Goal: Contribute content: Contribute content

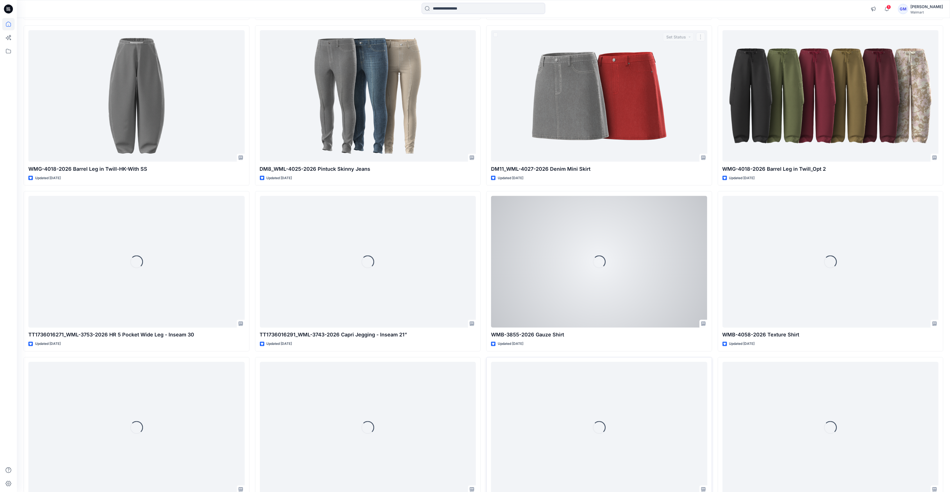
scroll to position [2087, 0]
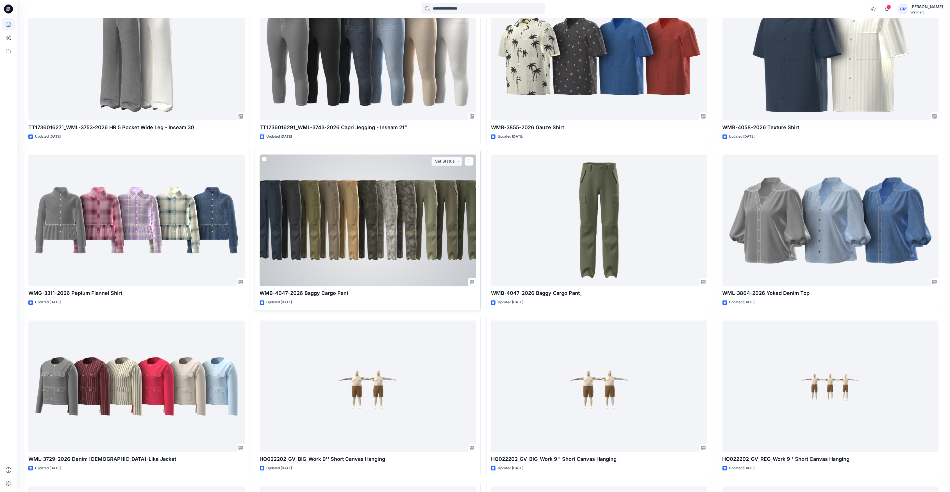
click at [418, 220] on div at bounding box center [368, 220] width 216 height 131
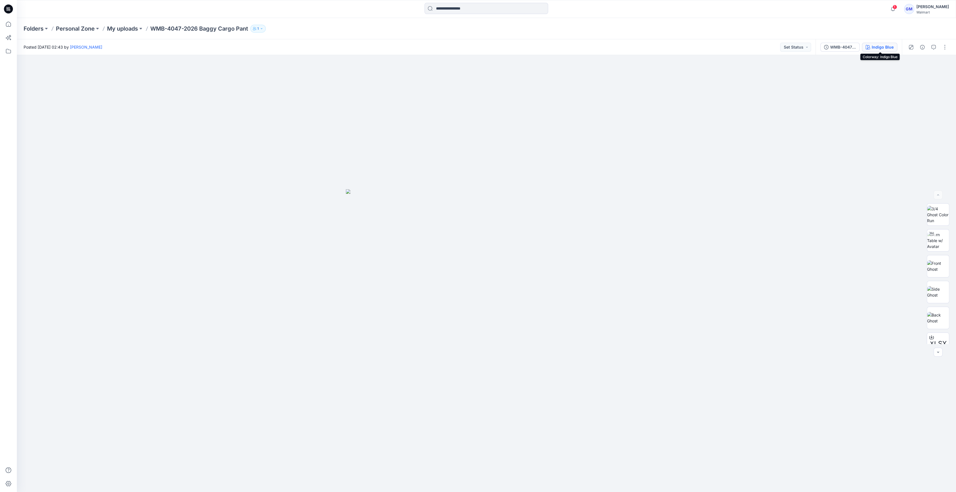
click at [896, 50] on button "Indigo Blue" at bounding box center [879, 47] width 35 height 9
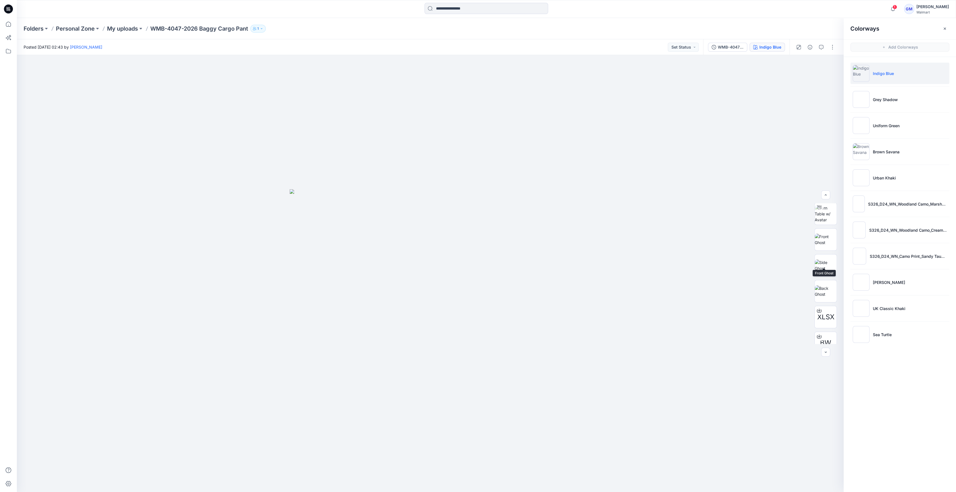
scroll to position [37, 0]
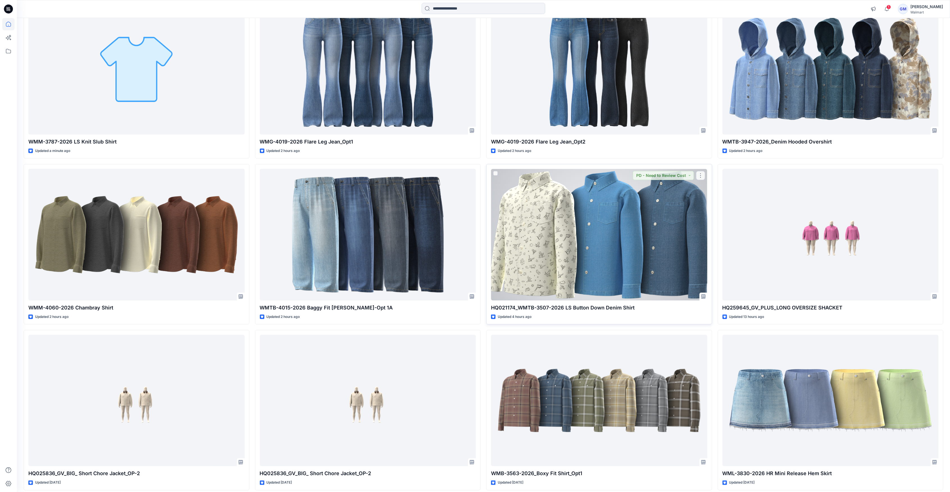
scroll to position [106, 0]
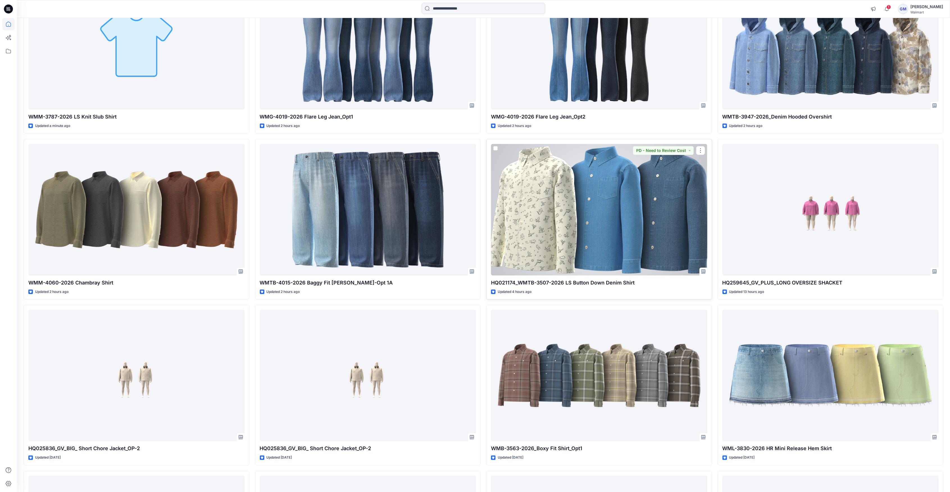
click at [583, 246] on div at bounding box center [599, 209] width 216 height 131
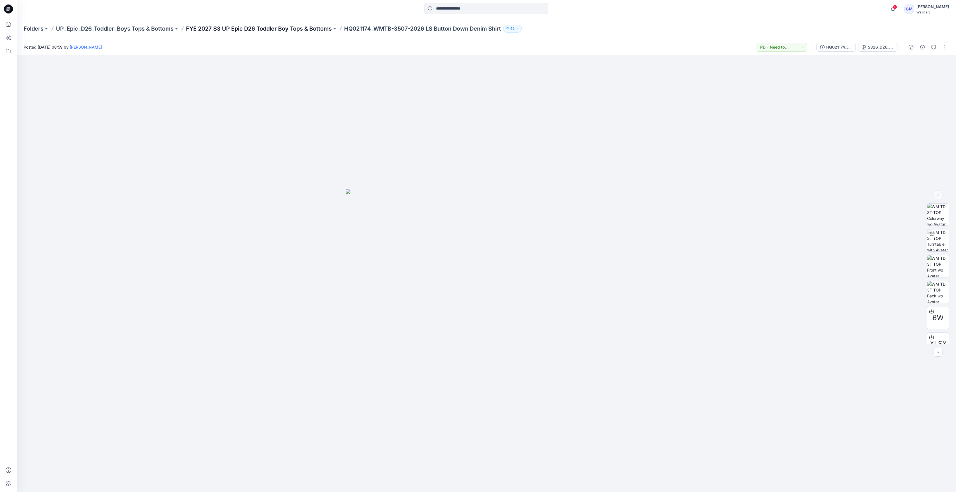
click at [265, 28] on p "FYE 2027 S3 UP Epic D26 Toddler Boy Tops & Bottoms" at bounding box center [259, 29] width 146 height 8
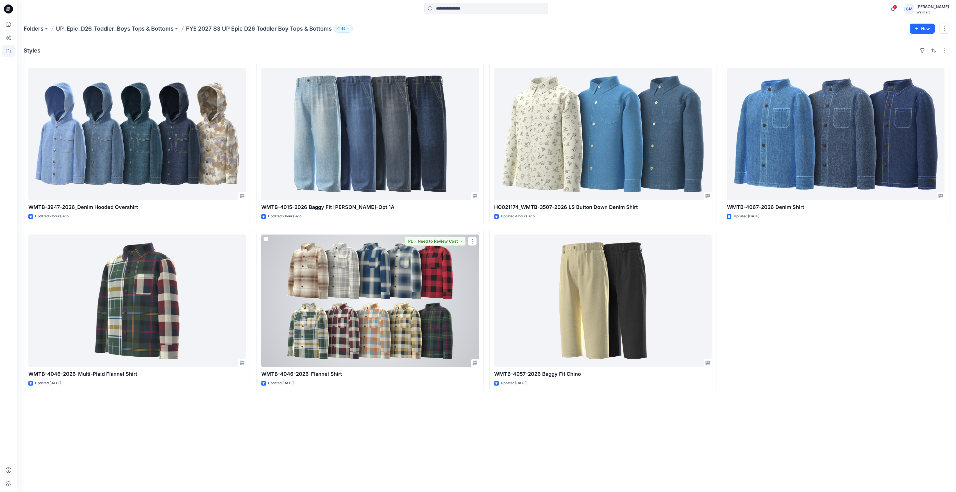
click at [367, 304] on div at bounding box center [370, 301] width 218 height 132
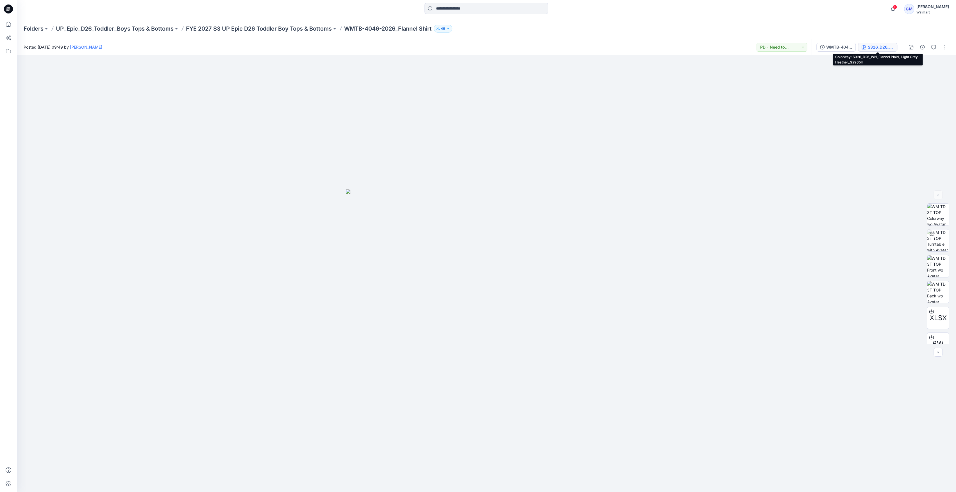
click at [886, 50] on button "S326_D26_WN_Flannel Plaid_ Light Grey Heather_G2965H" at bounding box center [877, 47] width 39 height 9
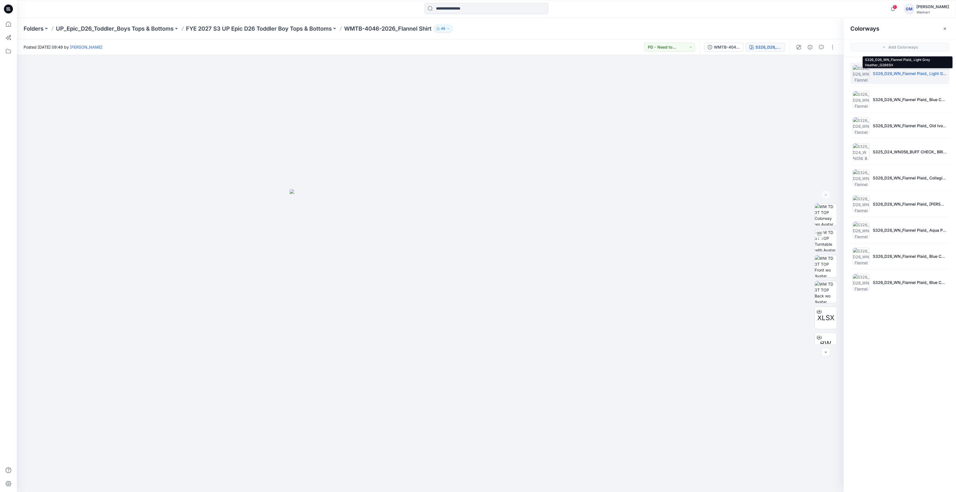
click at [900, 73] on p "S326_D26_WN_Flannel Plaid_ Light Grey Heather_G2965H" at bounding box center [910, 74] width 74 height 6
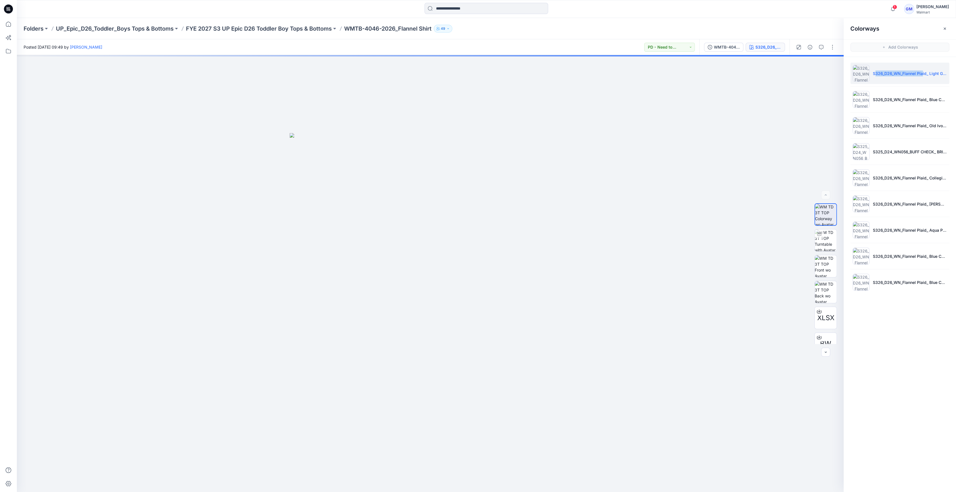
drag, startPoint x: 871, startPoint y: 74, endPoint x: 919, endPoint y: 71, distance: 48.1
click at [919, 71] on p "S326_D26_WN_Flannel Plaid_ Light Grey Heather_G2965H" at bounding box center [910, 74] width 74 height 6
drag, startPoint x: 868, startPoint y: 72, endPoint x: 948, endPoint y: 76, distance: 80.2
click at [948, 76] on li "S326_D26_WN_Flannel Plaid_ Light Grey Heather_G2965H" at bounding box center [899, 73] width 99 height 21
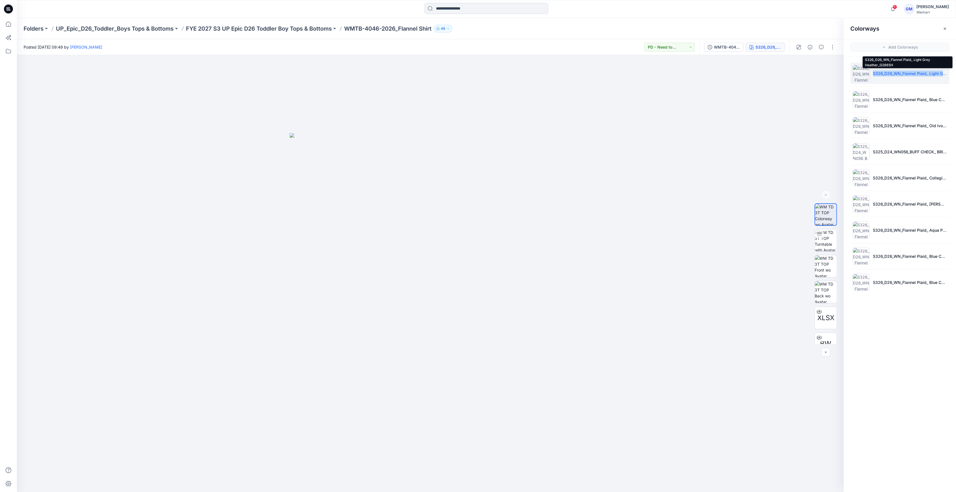
copy p "S326_D26_WN_Flannel Plaid_ Light Grey H"
click at [878, 71] on p "S326_D26_WN_Flannel Plaid_ Light Grey Heather_G2965H" at bounding box center [910, 74] width 74 height 6
click at [857, 73] on img at bounding box center [861, 73] width 17 height 17
click at [834, 48] on button "button" at bounding box center [832, 47] width 9 height 9
click at [807, 74] on button "Edit" at bounding box center [809, 76] width 52 height 10
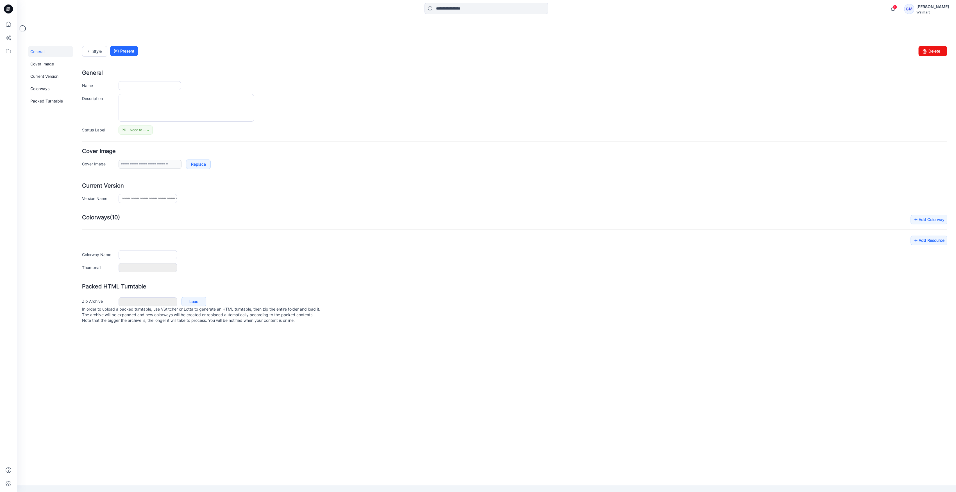
type input "**********"
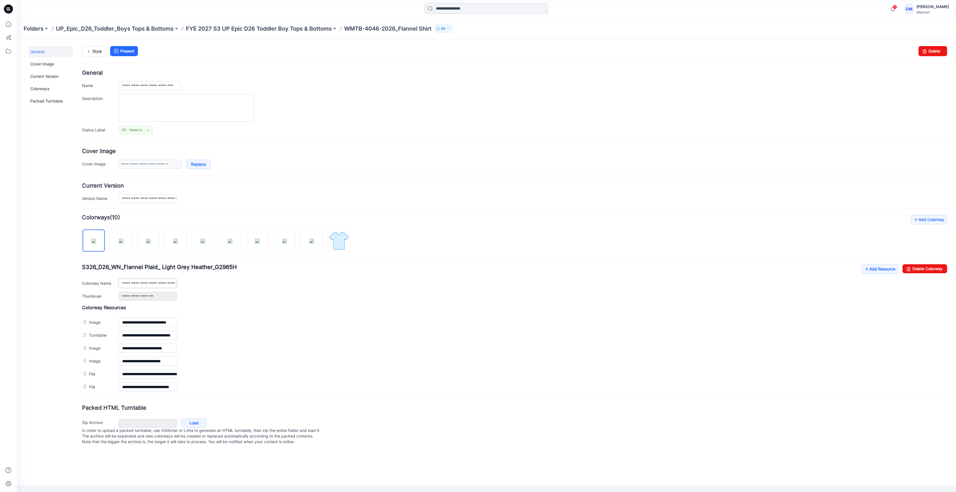
click at [148, 283] on input "**********" at bounding box center [148, 283] width 58 height 9
click at [147, 283] on input "**********" at bounding box center [148, 283] width 58 height 9
click at [339, 248] on img at bounding box center [338, 240] width 21 height 21
type input "**********"
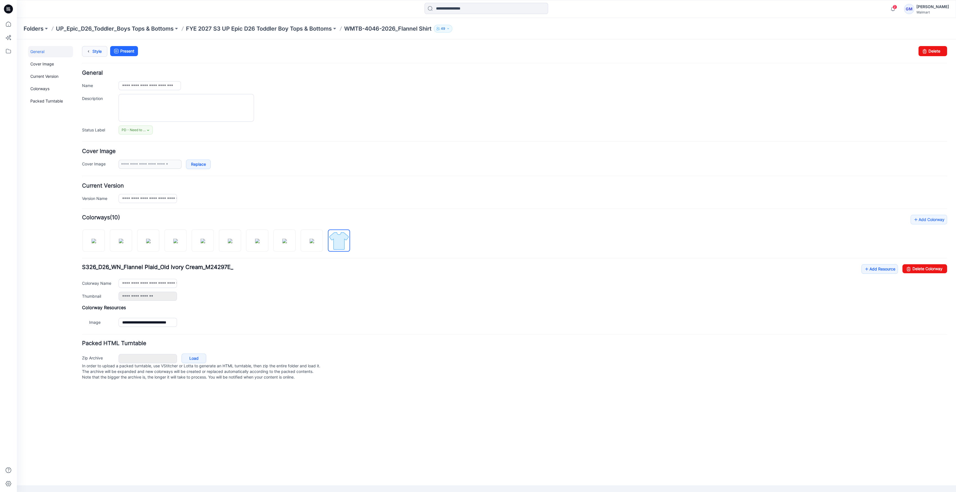
drag, startPoint x: 98, startPoint y: 50, endPoint x: 101, endPoint y: 52, distance: 3.4
click at [98, 51] on link "Style" at bounding box center [94, 51] width 25 height 11
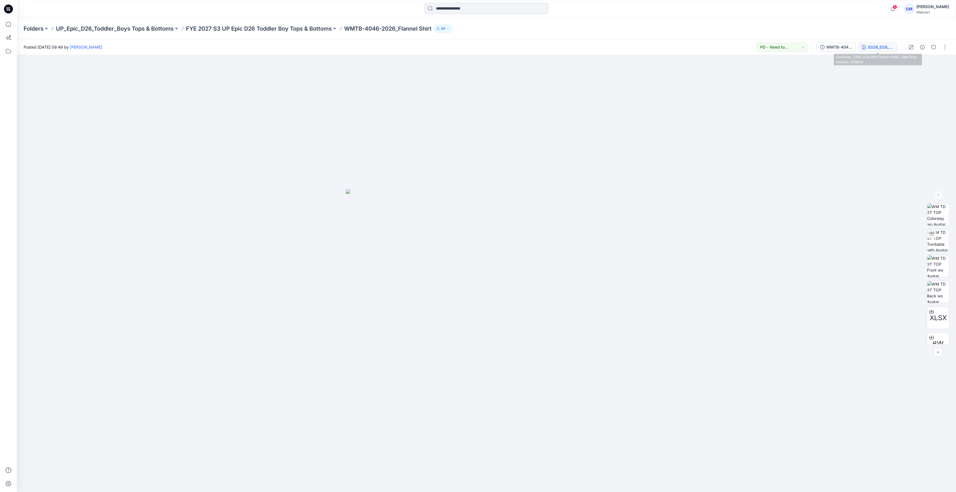
click at [885, 50] on button "S326_D26_WN_Flannel Plaid_ Light Grey Heather_G2965H" at bounding box center [877, 47] width 39 height 9
click at [948, 44] on button "button" at bounding box center [944, 47] width 9 height 9
click at [911, 77] on p "Edit" at bounding box center [908, 76] width 7 height 6
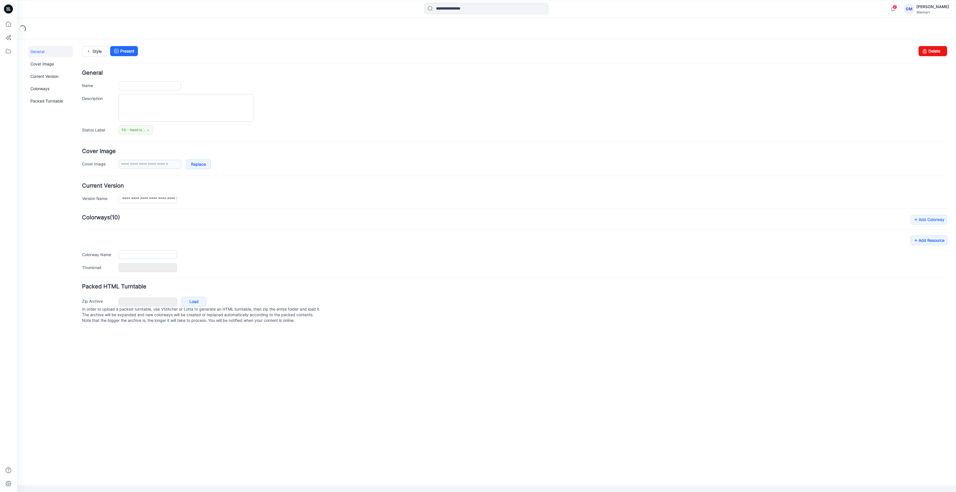
type input "**********"
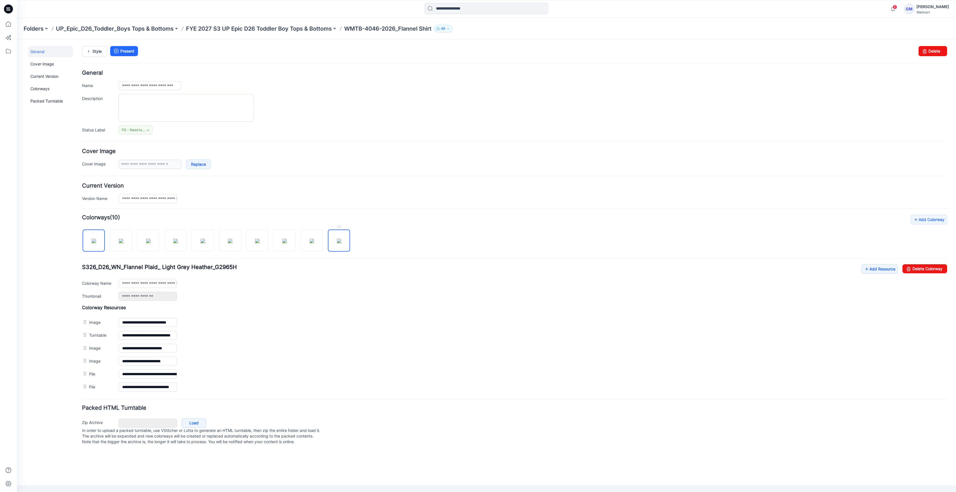
click at [341, 243] on img at bounding box center [339, 241] width 4 height 4
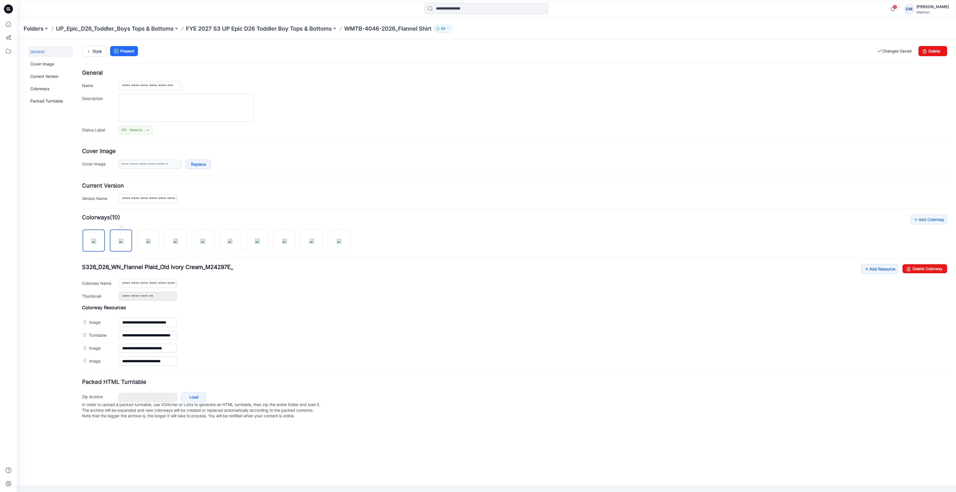
click at [119, 243] on img at bounding box center [121, 241] width 4 height 4
type input "**********"
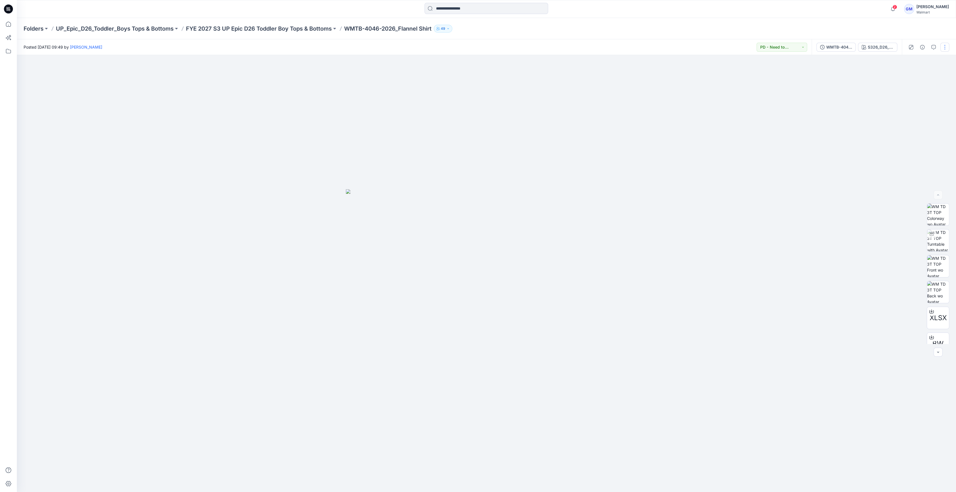
click at [947, 43] on button "button" at bounding box center [944, 47] width 9 height 9
click at [916, 74] on button "Edit" at bounding box center [921, 76] width 52 height 10
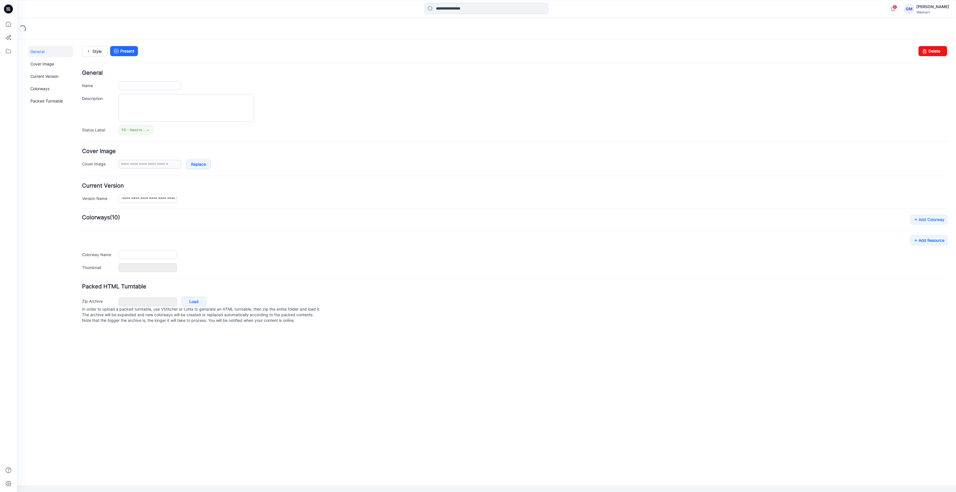
type input "**********"
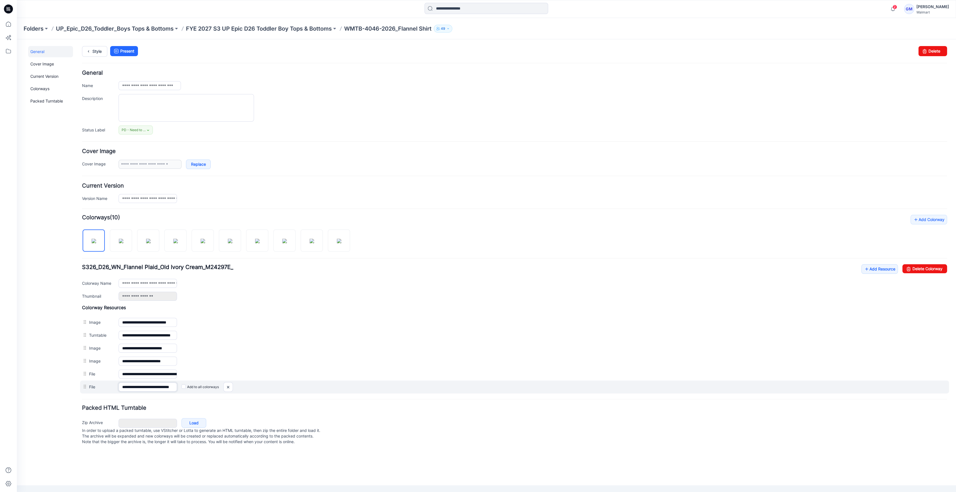
scroll to position [0, 16]
drag, startPoint x: 146, startPoint y: 388, endPoint x: 283, endPoint y: 388, distance: 136.5
click at [282, 388] on div "**********" at bounding box center [514, 387] width 869 height 13
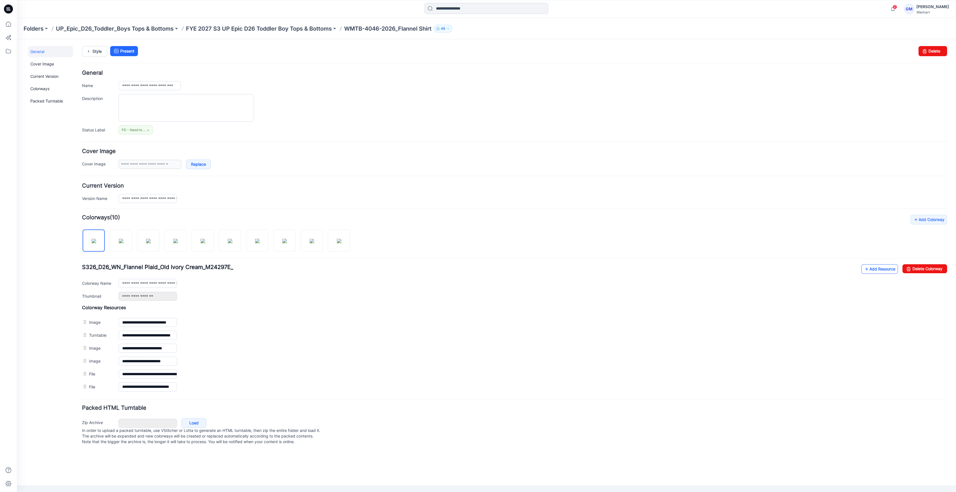
click at [873, 269] on link "Add Resource" at bounding box center [879, 269] width 37 height 10
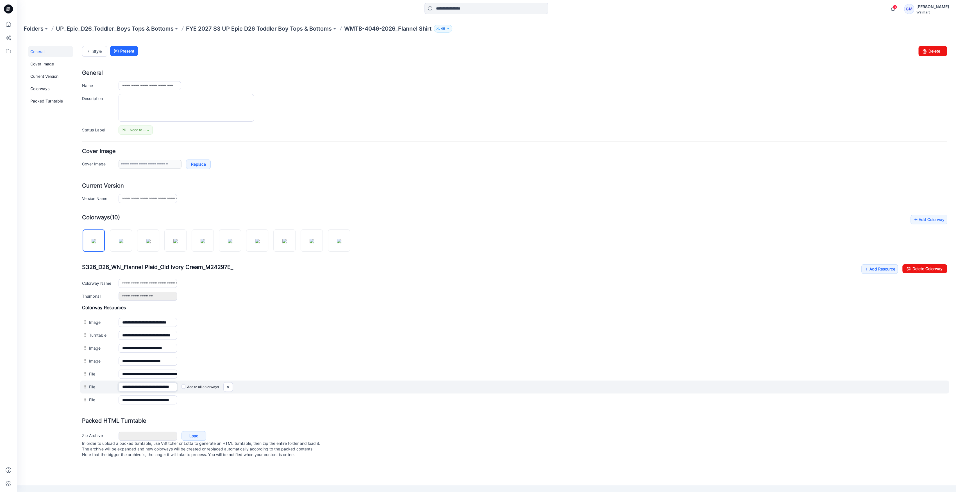
drag, startPoint x: 154, startPoint y: 386, endPoint x: 232, endPoint y: 380, distance: 78.3
click at [232, 381] on div "**********" at bounding box center [514, 387] width 869 height 13
click at [227, 387] on img at bounding box center [228, 387] width 9 height 9
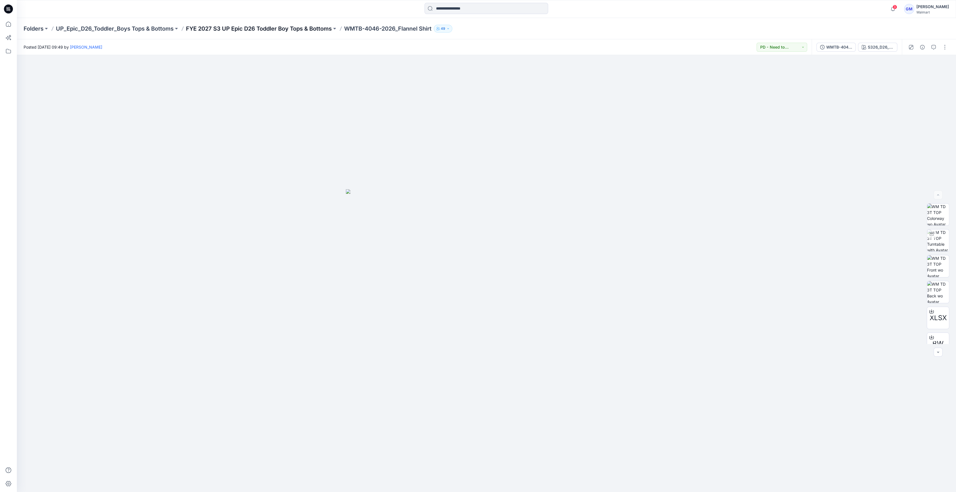
click at [290, 28] on p "FYE 2027 S3 UP Epic D26 Toddler Boy Tops & Bottoms" at bounding box center [259, 29] width 146 height 8
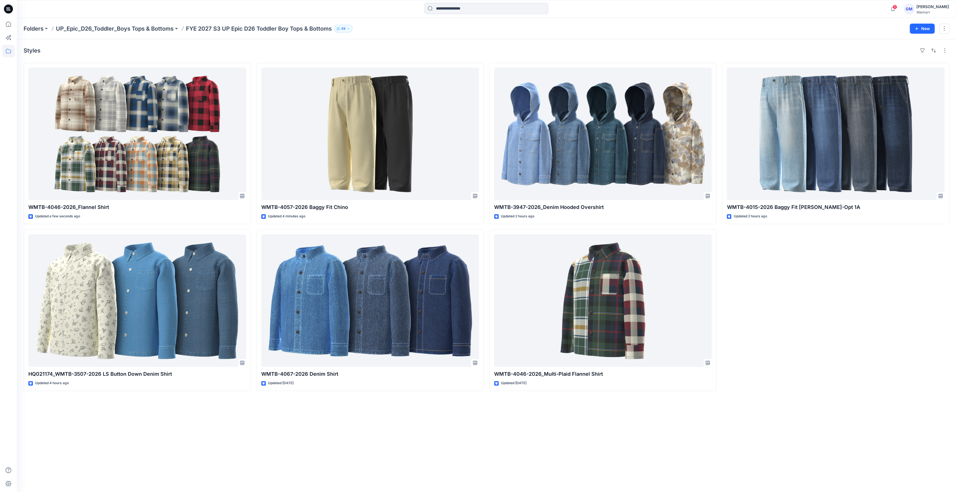
click at [746, 393] on div "Styles WMTB-4046-2026_Flannel Shirt Updated a few seconds ago HQ021174_WMTB-350…" at bounding box center [486, 265] width 939 height 453
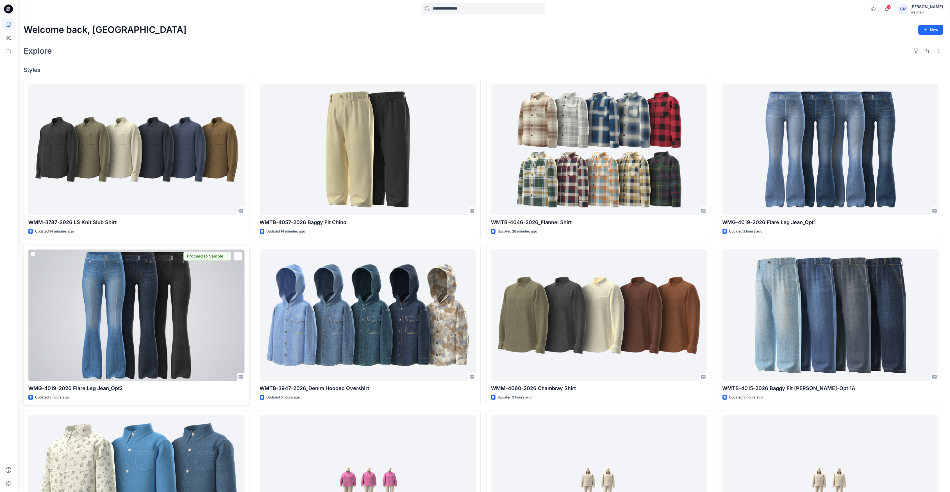
click at [152, 268] on div at bounding box center [136, 314] width 216 height 131
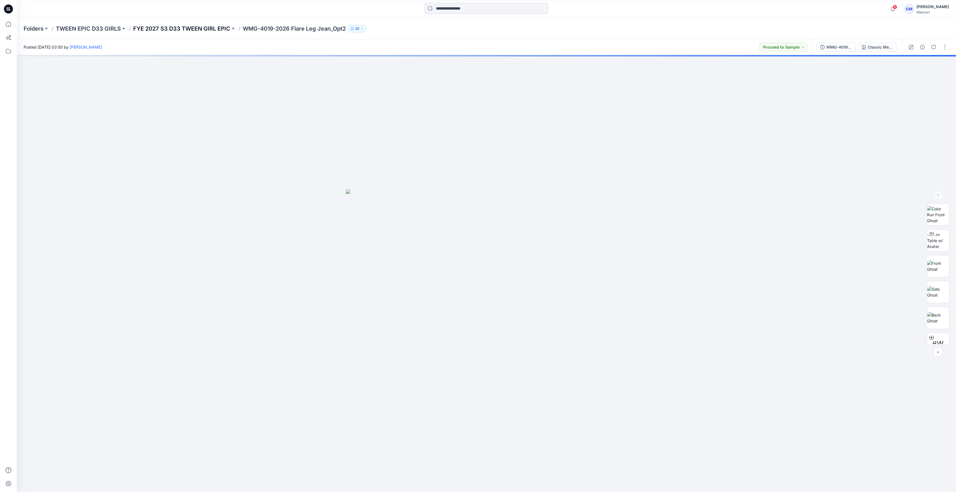
click at [206, 28] on p "FYE 2027 S3 D33 TWEEN GIRL EPIC" at bounding box center [181, 29] width 97 height 8
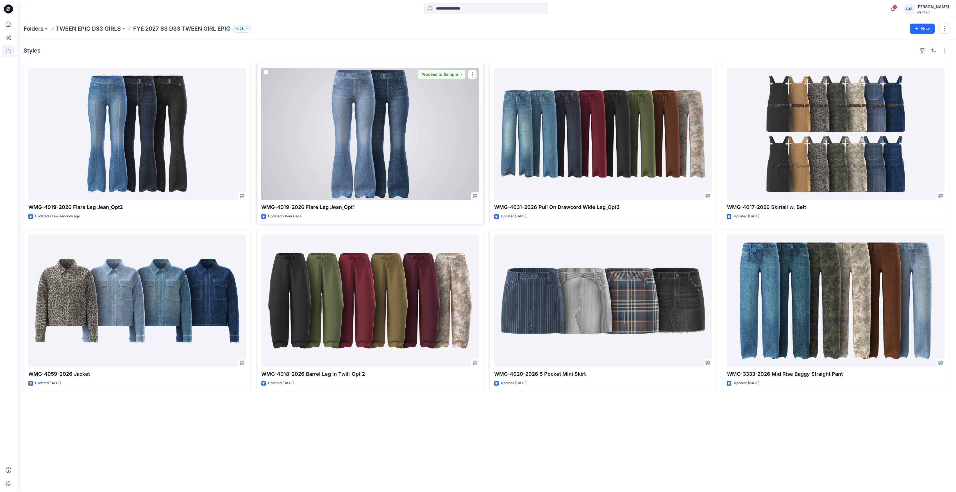
click at [399, 148] on div at bounding box center [370, 134] width 218 height 132
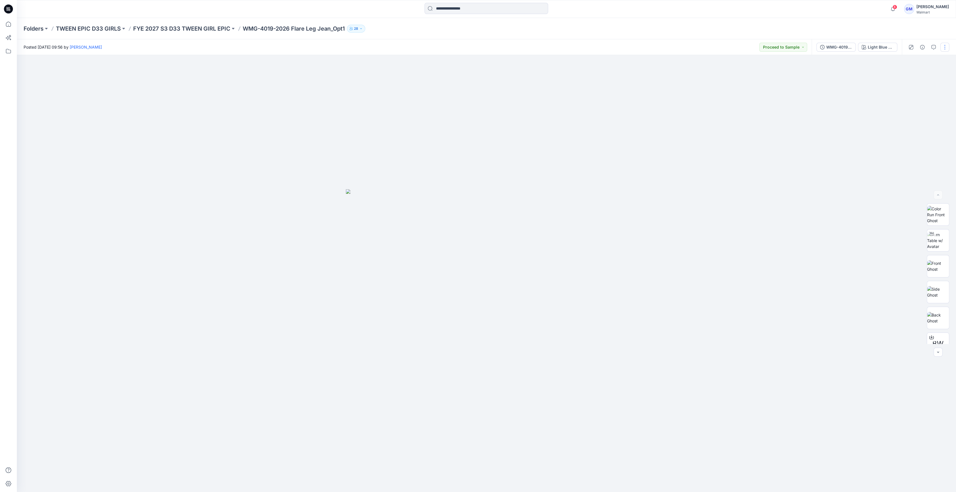
click at [946, 48] on button "button" at bounding box center [944, 47] width 9 height 9
click at [907, 76] on p "Edit" at bounding box center [908, 76] width 7 height 6
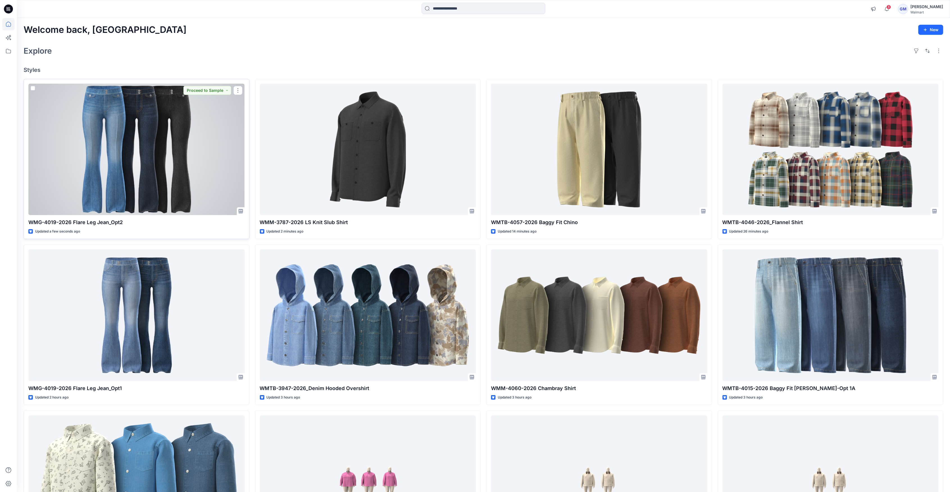
click at [118, 176] on div at bounding box center [136, 149] width 216 height 131
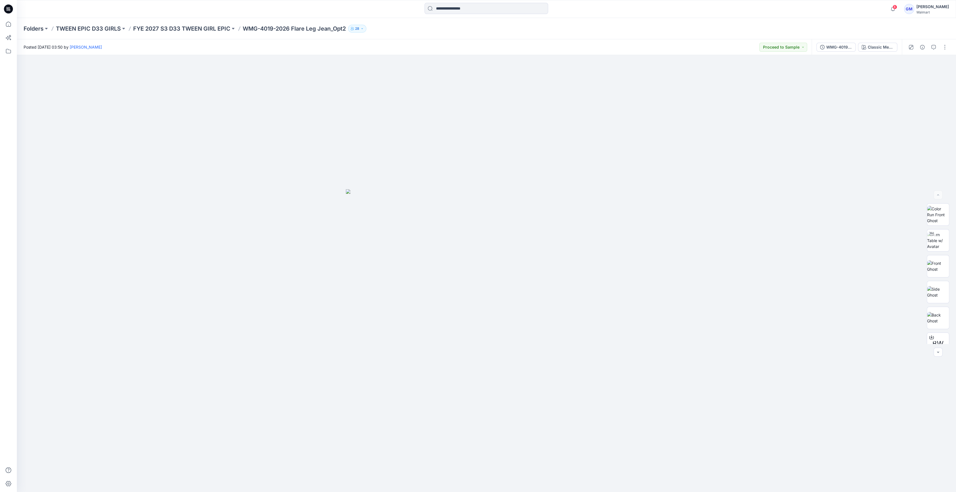
click at [939, 53] on div at bounding box center [928, 47] width 52 height 16
click at [941, 50] on button "button" at bounding box center [944, 47] width 9 height 9
click at [915, 73] on button "Edit" at bounding box center [921, 76] width 52 height 10
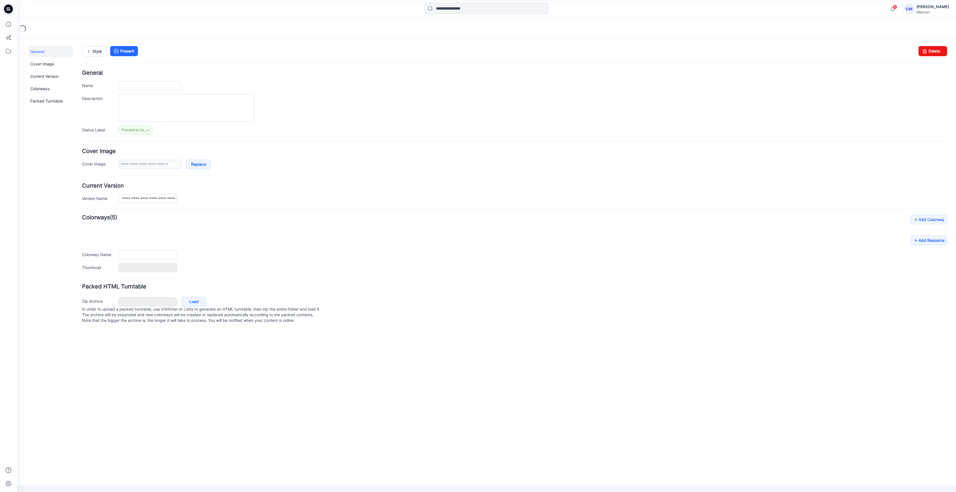
type input "**********"
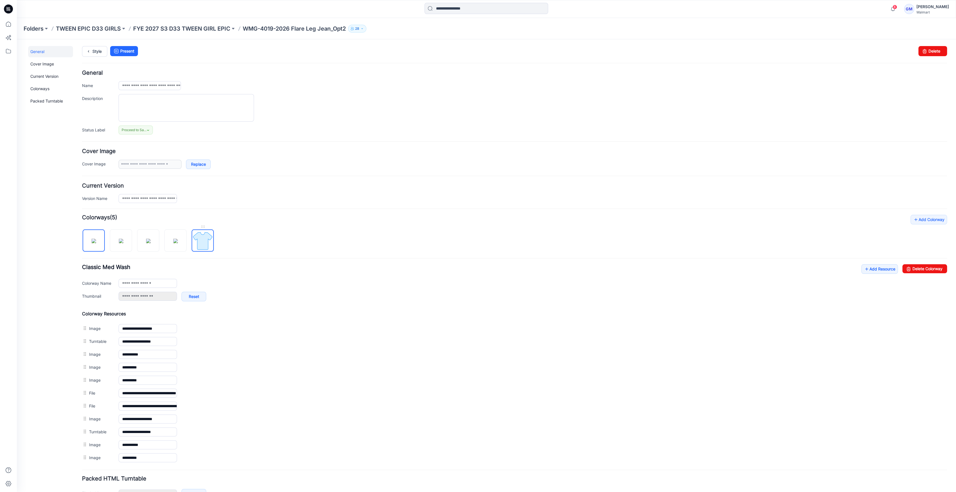
click at [210, 249] on img at bounding box center [202, 240] width 21 height 21
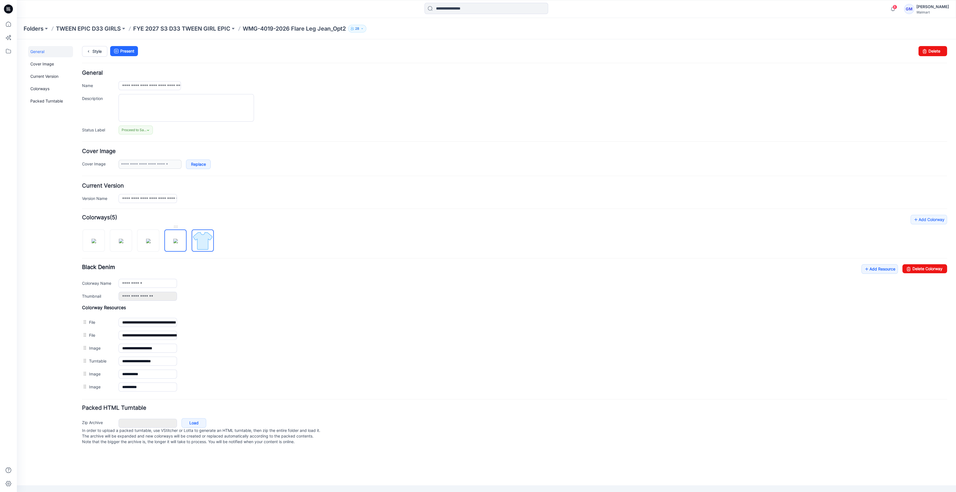
click at [178, 243] on img at bounding box center [175, 241] width 4 height 4
click at [206, 242] on img at bounding box center [202, 240] width 21 height 21
click at [151, 243] on img at bounding box center [148, 241] width 4 height 4
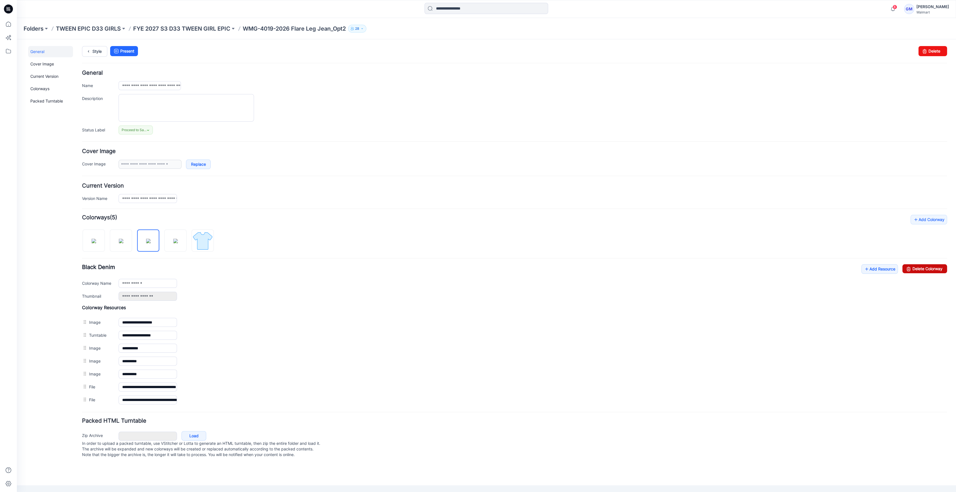
drag, startPoint x: 925, startPoint y: 267, endPoint x: 537, endPoint y: 78, distance: 431.3
click at [925, 267] on link "Delete Colorway" at bounding box center [924, 268] width 45 height 9
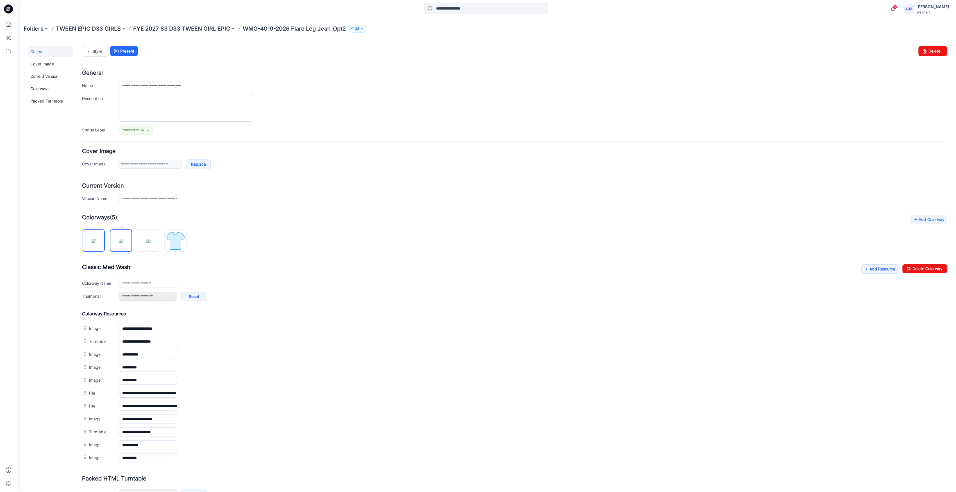
click at [122, 243] on img at bounding box center [121, 241] width 4 height 4
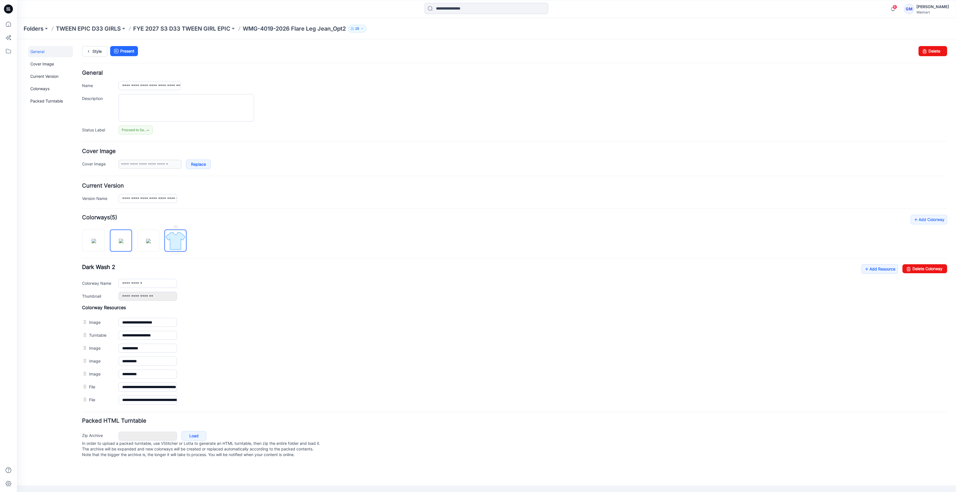
click at [169, 242] on img at bounding box center [175, 240] width 21 height 21
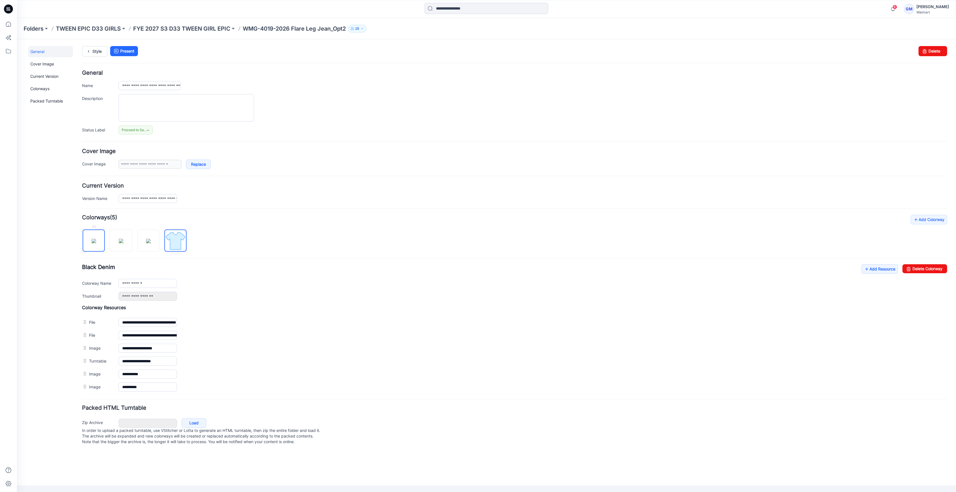
click at [96, 243] on img at bounding box center [94, 241] width 4 height 4
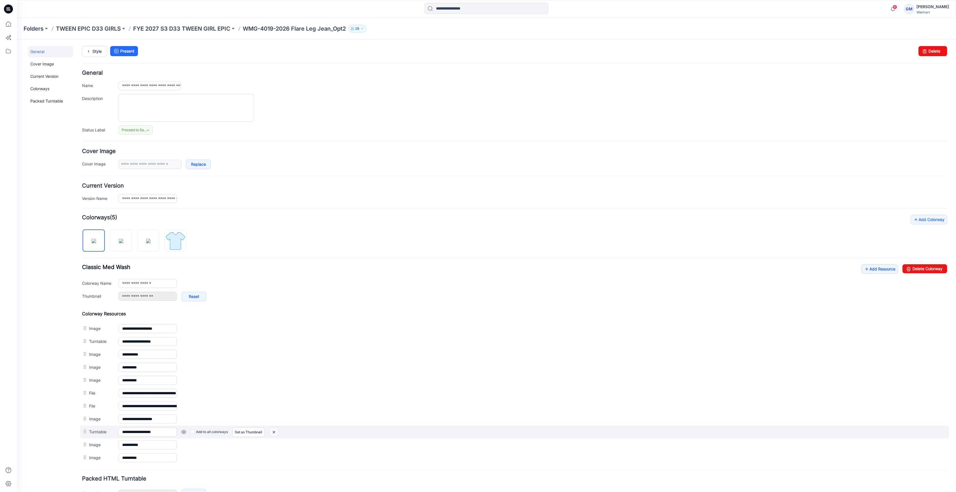
click at [273, 432] on img at bounding box center [273, 432] width 9 height 9
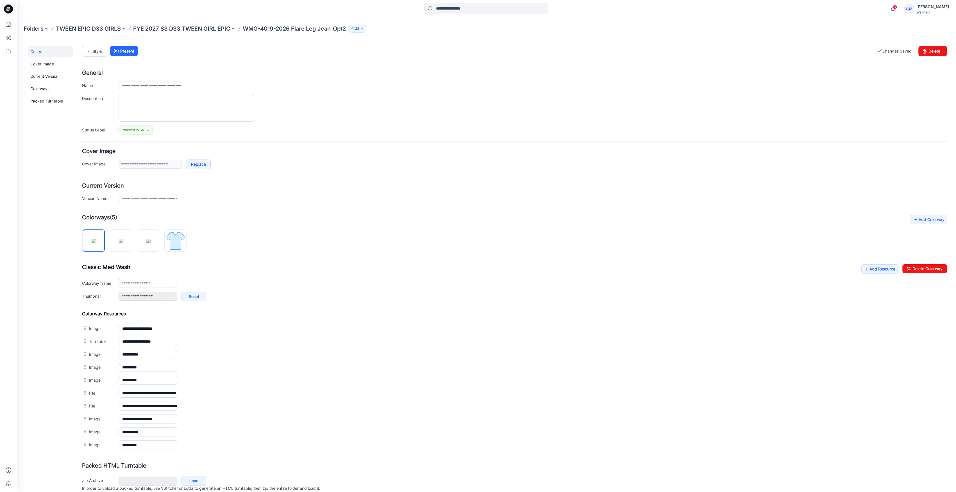
click at [17, 39] on img at bounding box center [17, 39] width 0 height 0
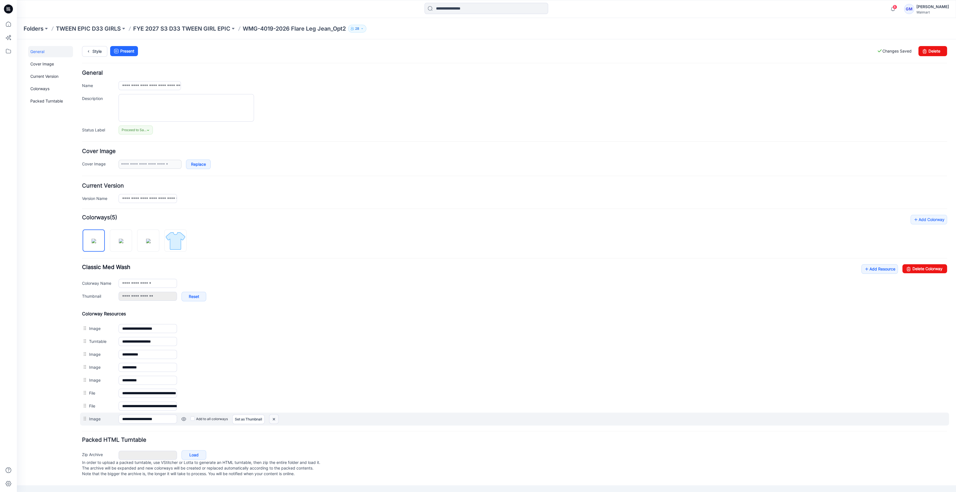
click at [276, 420] on img at bounding box center [273, 419] width 9 height 9
click at [274, 418] on img at bounding box center [273, 419] width 9 height 9
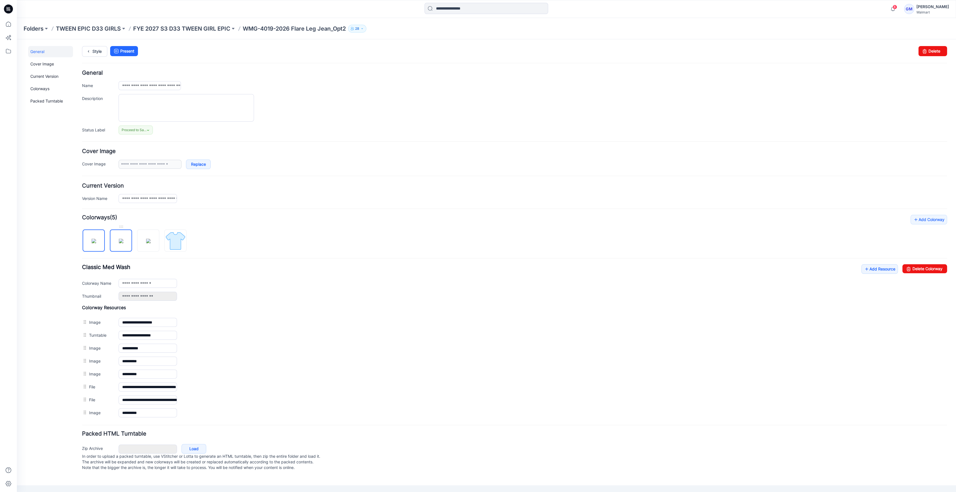
click at [119, 239] on img at bounding box center [121, 241] width 4 height 4
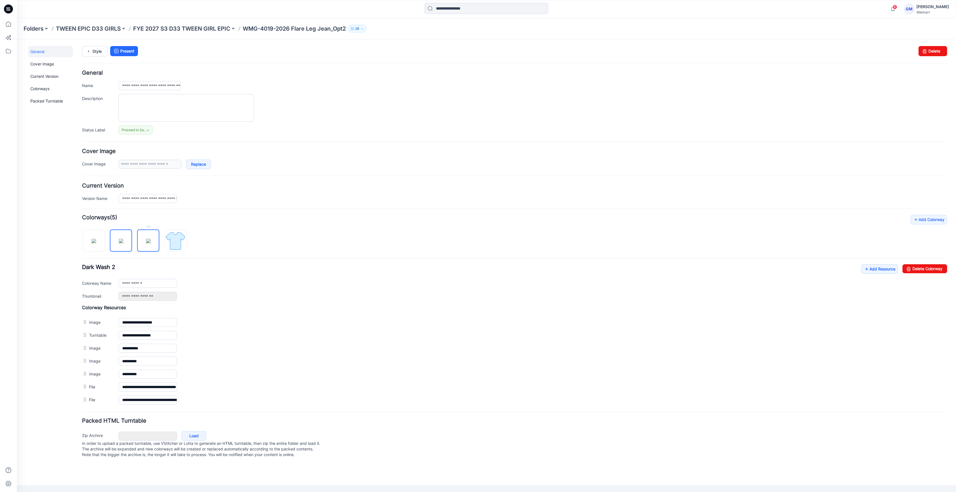
click at [146, 239] on img at bounding box center [148, 241] width 4 height 4
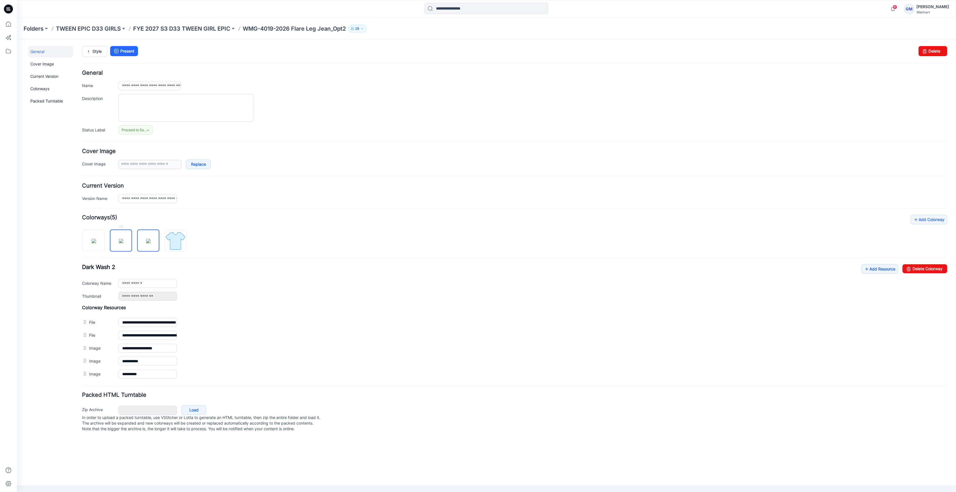
click at [122, 239] on img at bounding box center [121, 241] width 4 height 4
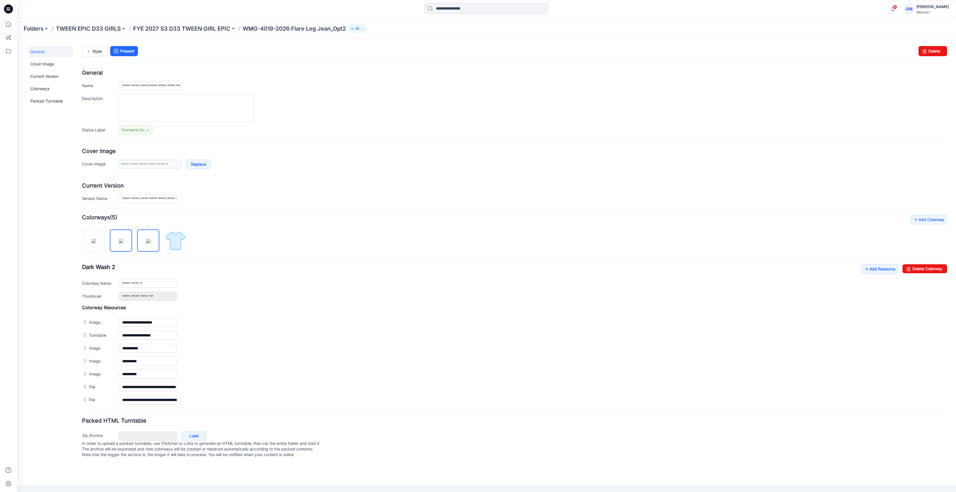
click at [146, 239] on img at bounding box center [148, 241] width 4 height 4
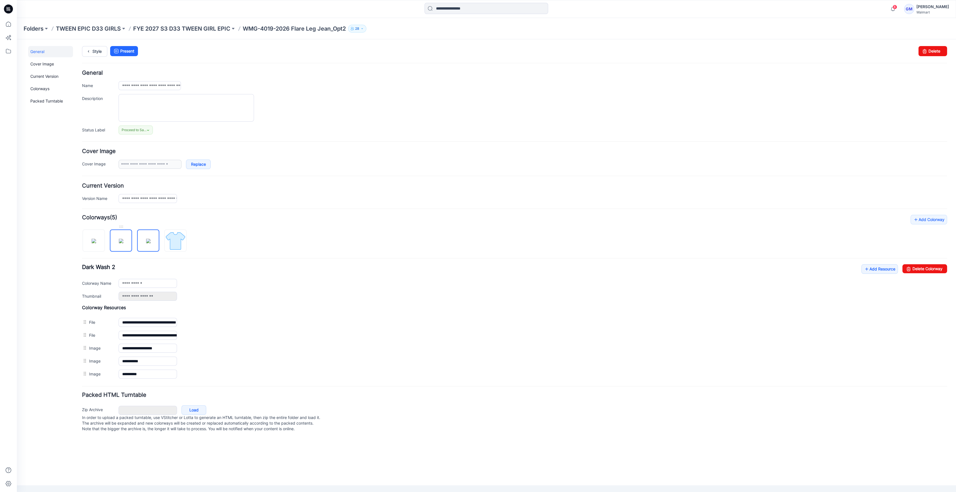
click at [123, 239] on img at bounding box center [121, 241] width 4 height 4
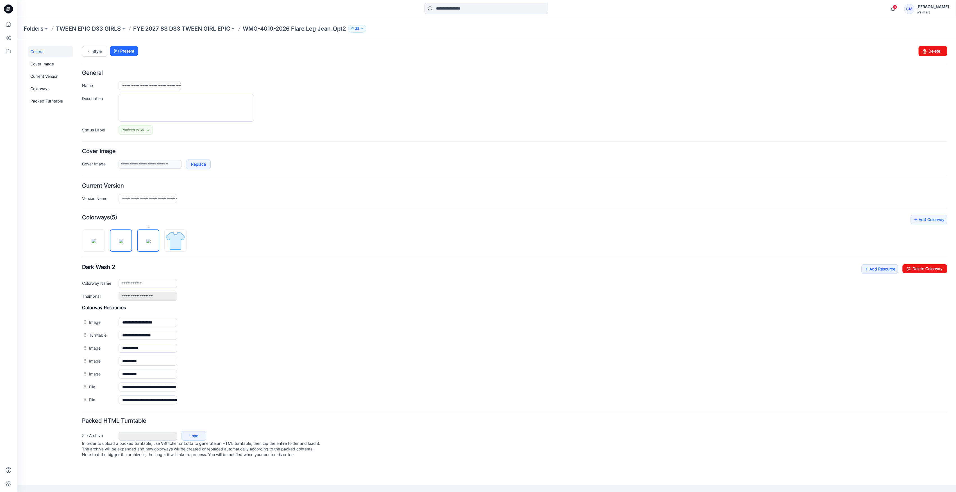
click at [146, 239] on img at bounding box center [148, 241] width 4 height 4
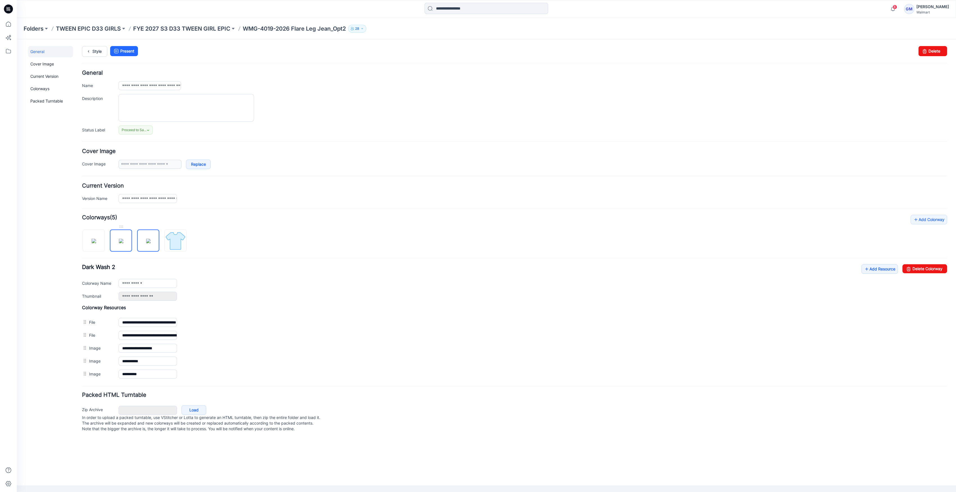
click at [119, 241] on img at bounding box center [121, 241] width 4 height 4
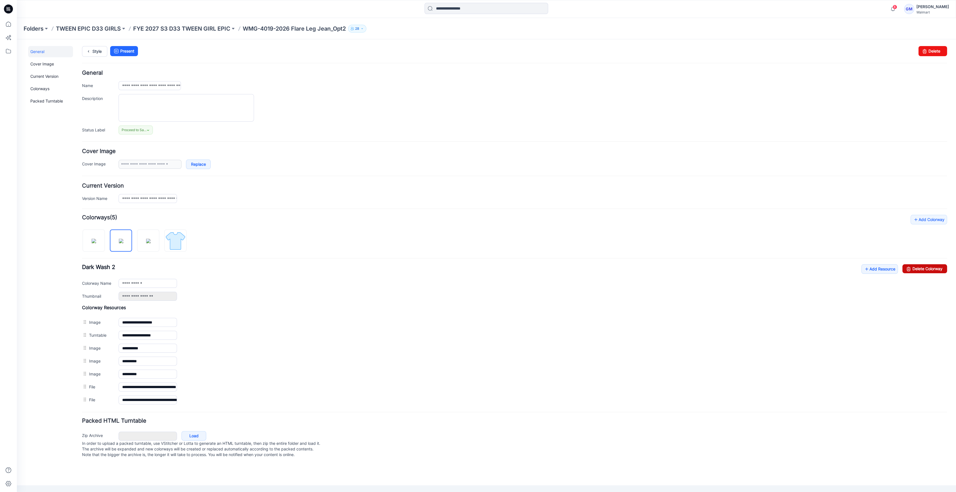
click at [914, 265] on link "Delete Colorway" at bounding box center [924, 268] width 45 height 9
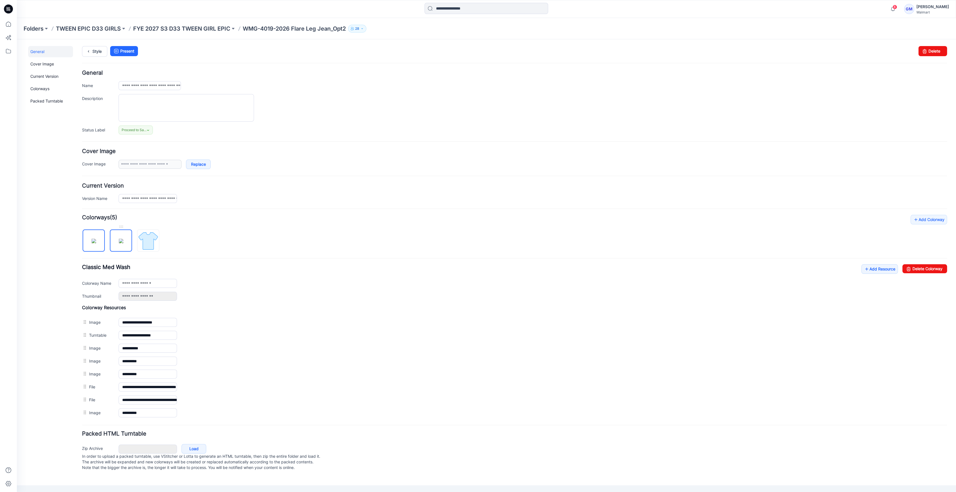
click at [123, 242] on img at bounding box center [121, 241] width 4 height 4
type input "**********"
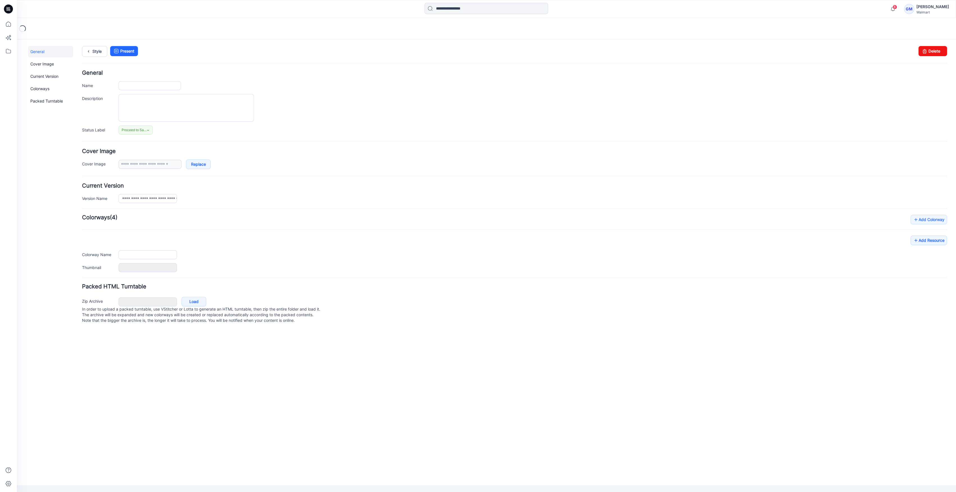
type input "**********"
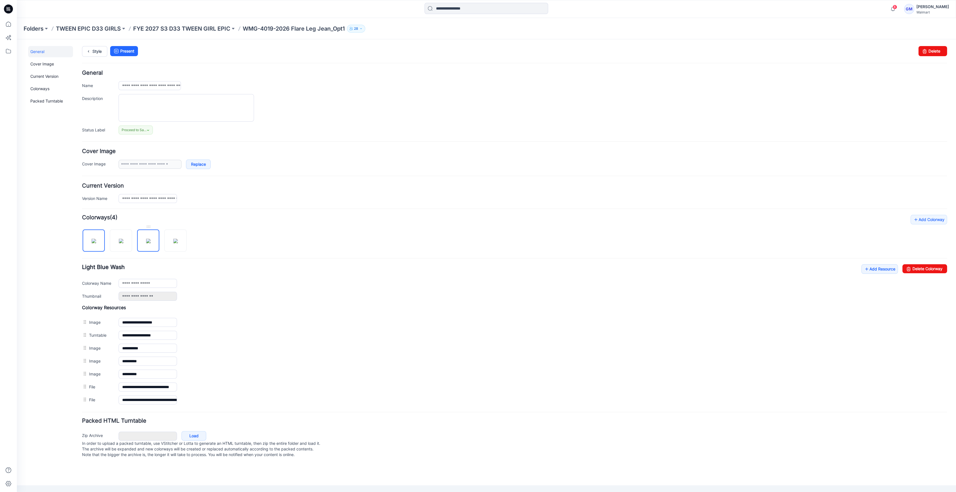
click at [146, 239] on img at bounding box center [148, 241] width 4 height 4
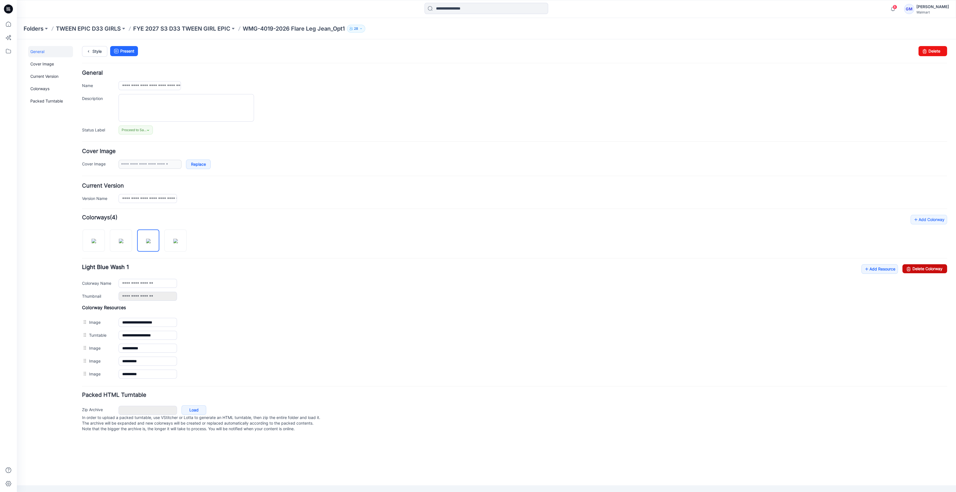
drag, startPoint x: 915, startPoint y: 267, endPoint x: 533, endPoint y: 73, distance: 428.7
click at [915, 267] on link "Delete Colorway" at bounding box center [924, 268] width 45 height 9
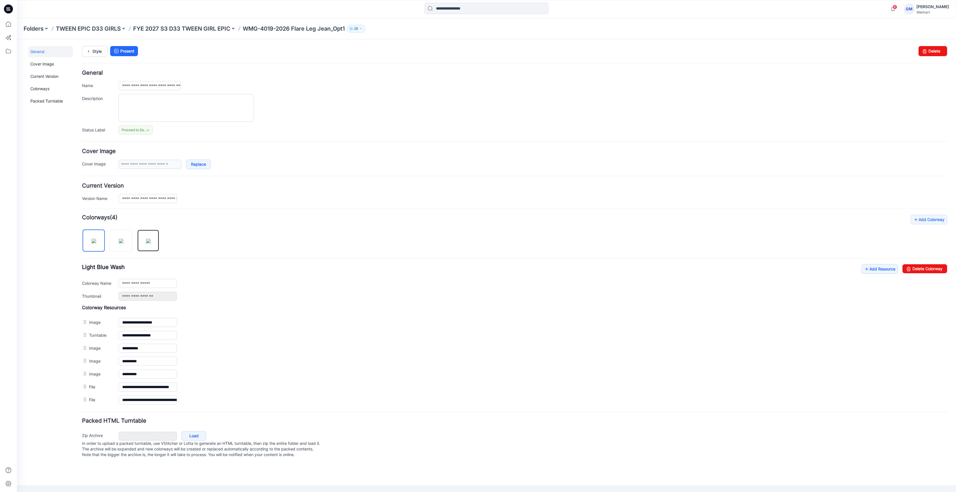
drag, startPoint x: 146, startPoint y: 246, endPoint x: 596, endPoint y: 241, distance: 449.8
click at [146, 243] on img at bounding box center [148, 241] width 4 height 4
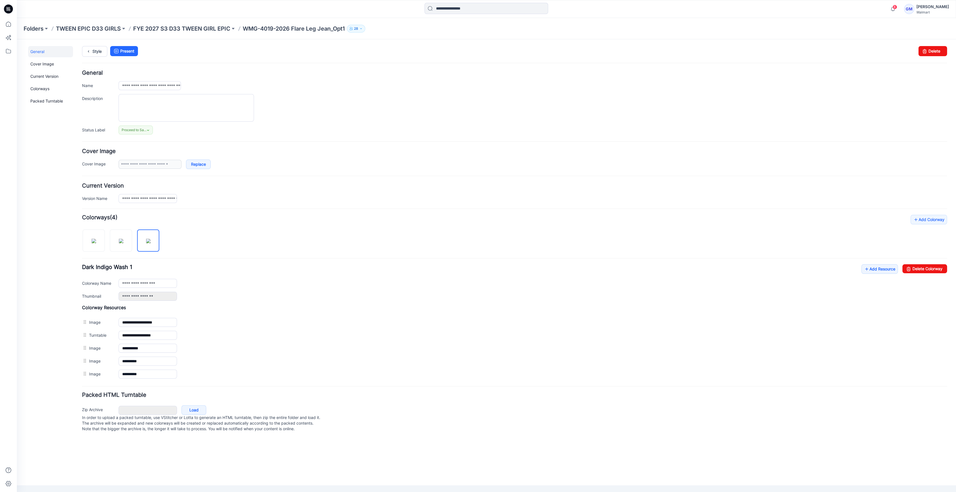
click at [930, 264] on div "**********" at bounding box center [514, 298] width 865 height 166
click at [931, 266] on link "Delete Colorway" at bounding box center [924, 268] width 45 height 9
type input "**********"
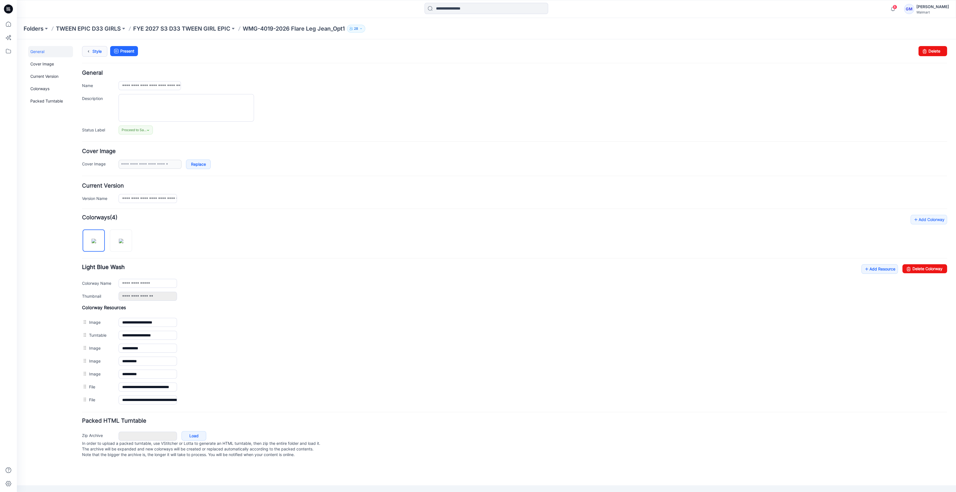
click at [96, 52] on link "Style" at bounding box center [94, 51] width 25 height 11
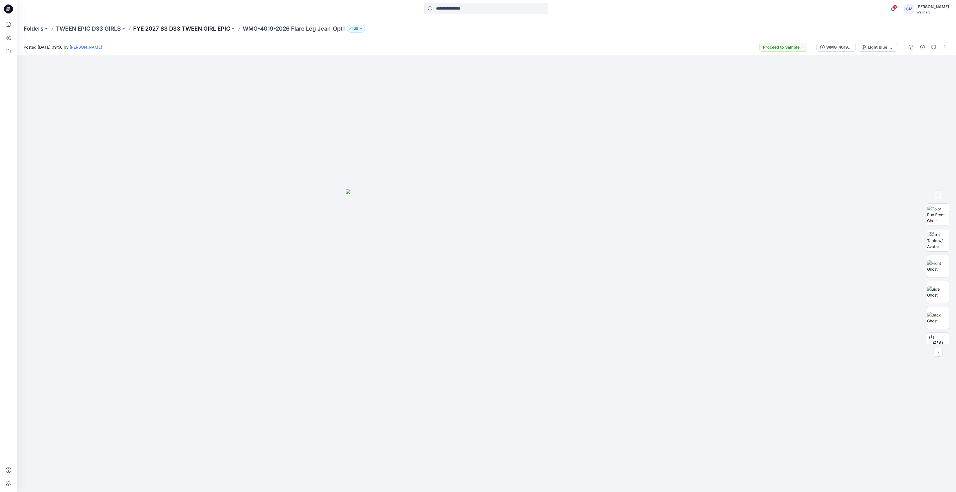
click at [197, 29] on p "FYE 2027 S3 D33 TWEEN GIRL EPIC" at bounding box center [181, 29] width 97 height 8
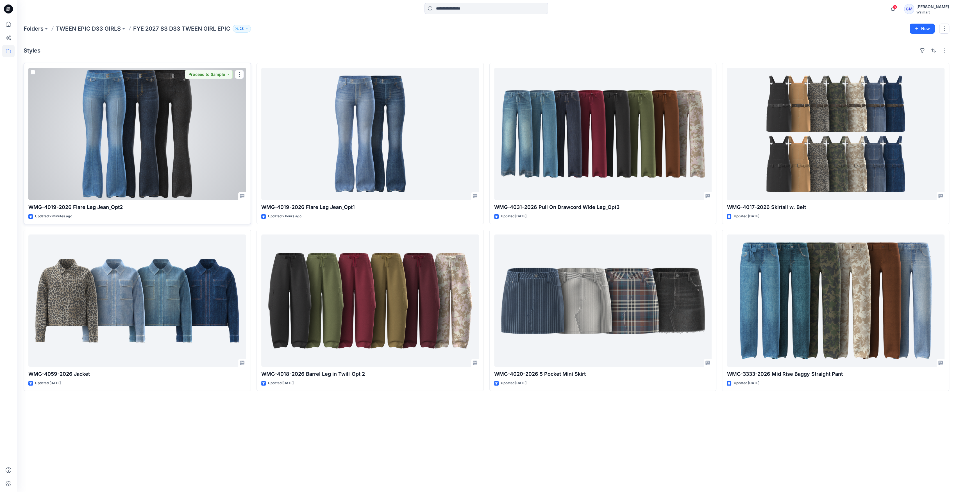
click at [190, 133] on div at bounding box center [137, 134] width 218 height 132
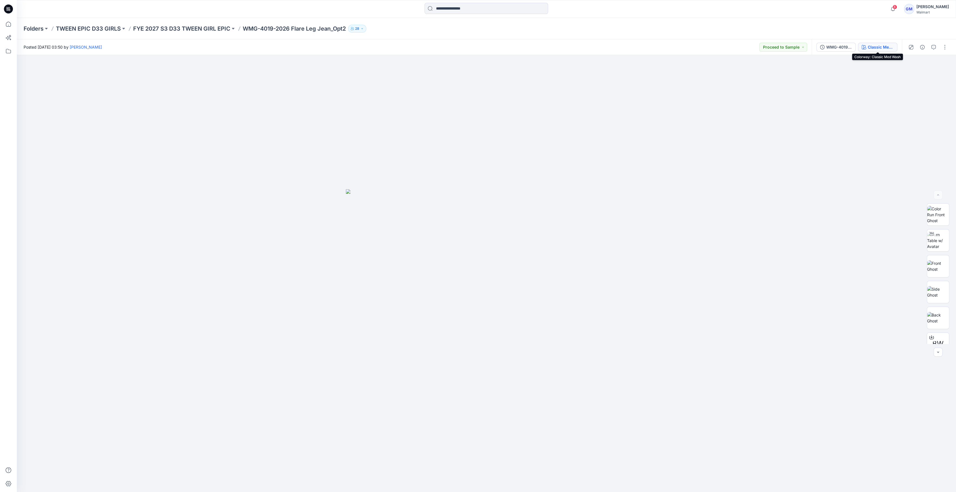
click at [886, 47] on div "Classic Med Wash" at bounding box center [881, 47] width 26 height 6
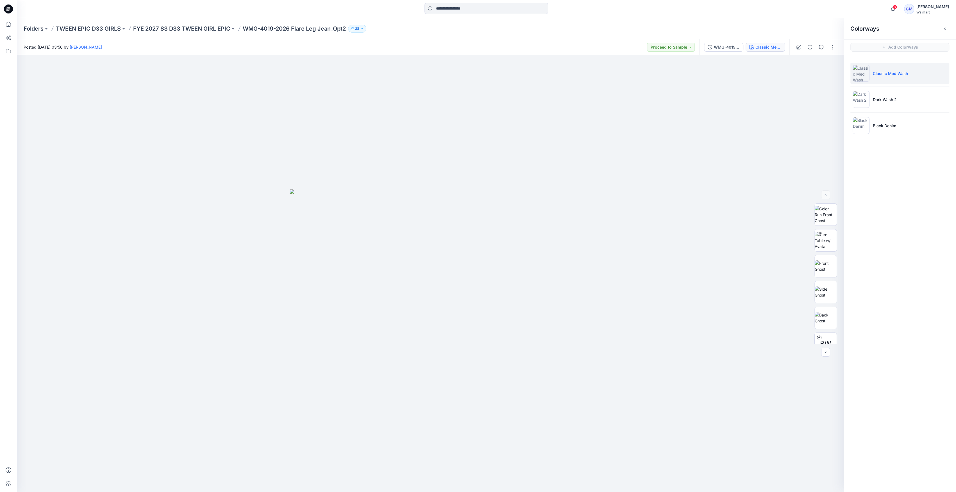
click at [834, 42] on div at bounding box center [815, 47] width 52 height 16
click at [834, 44] on button "button" at bounding box center [832, 47] width 9 height 9
click at [803, 74] on button "Edit" at bounding box center [809, 76] width 52 height 10
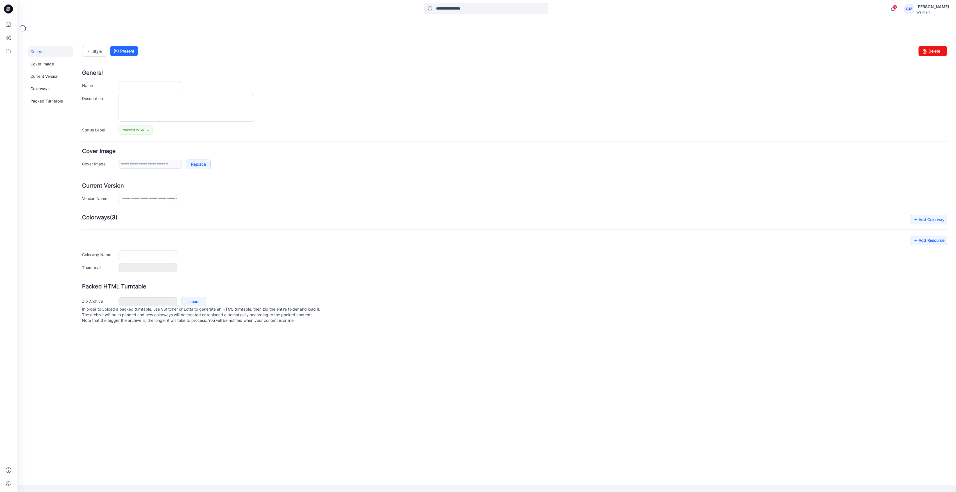
type input "**********"
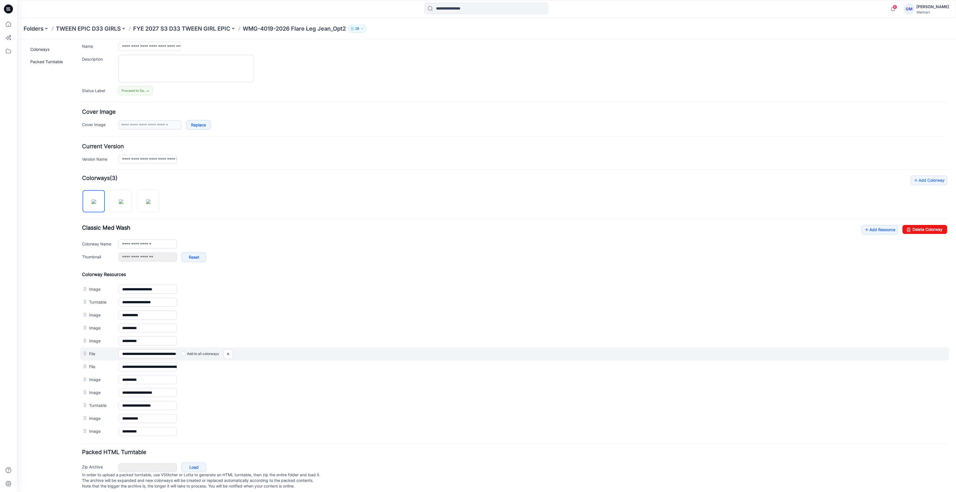
scroll to position [48, 0]
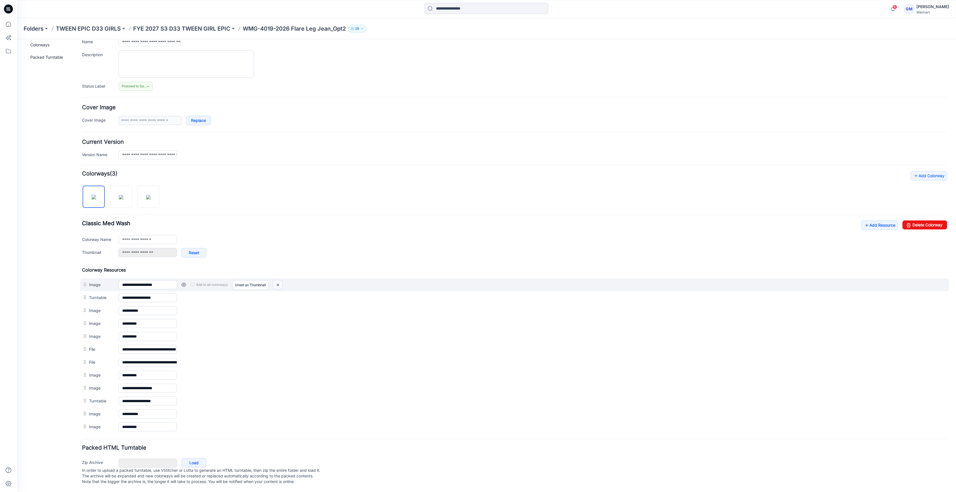
click at [278, 281] on img at bounding box center [277, 284] width 9 height 9
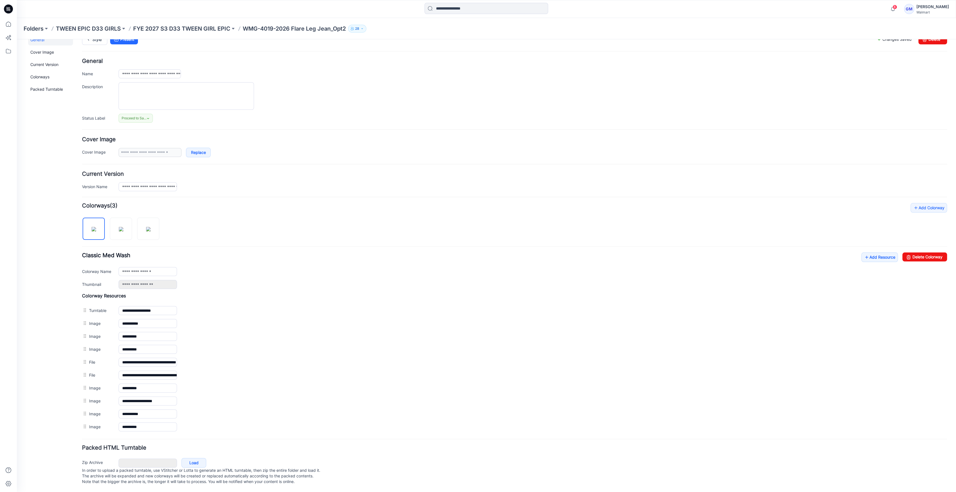
scroll to position [16, 0]
click at [278, 280] on div "**********" at bounding box center [533, 284] width 828 height 9
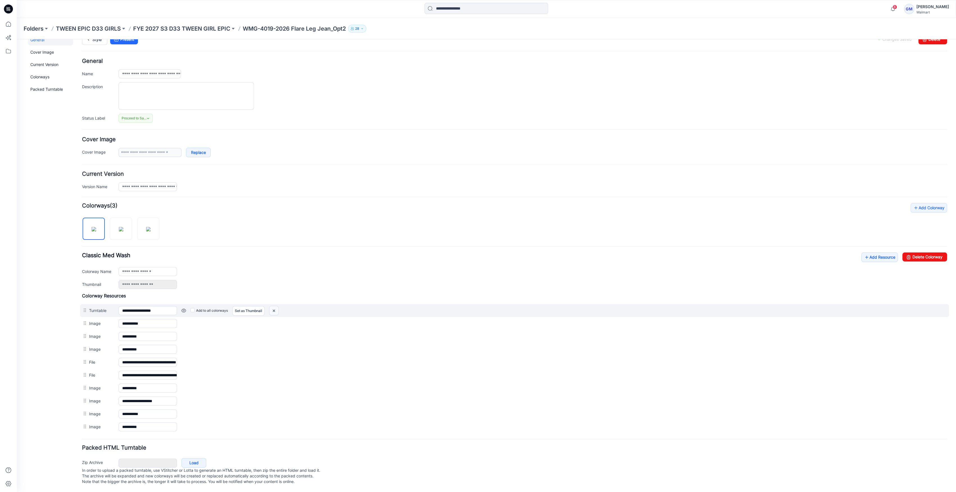
click at [277, 306] on img at bounding box center [273, 310] width 9 height 9
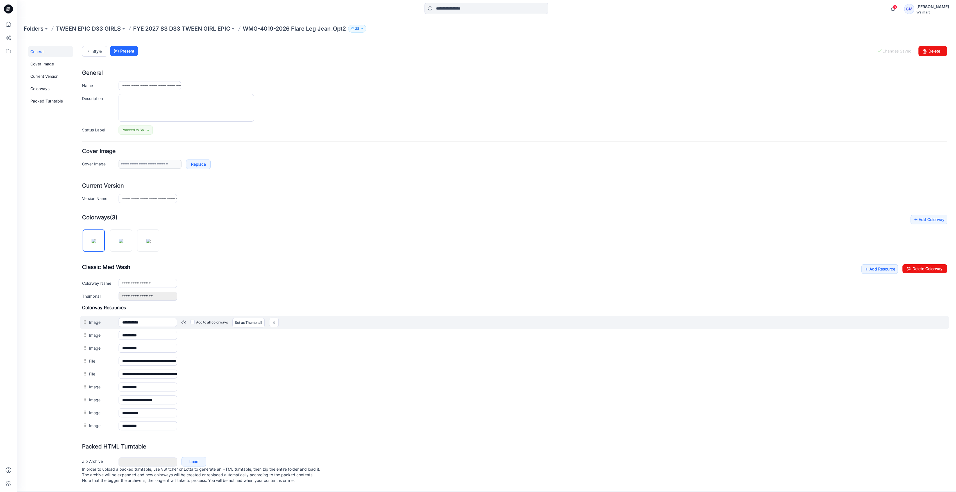
scroll to position [4, 0]
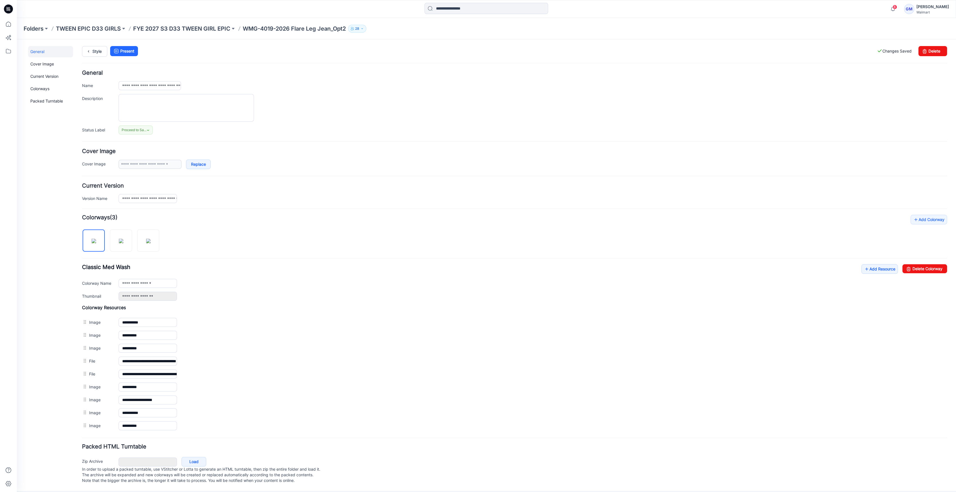
click at [17, 39] on img at bounding box center [17, 39] width 0 height 0
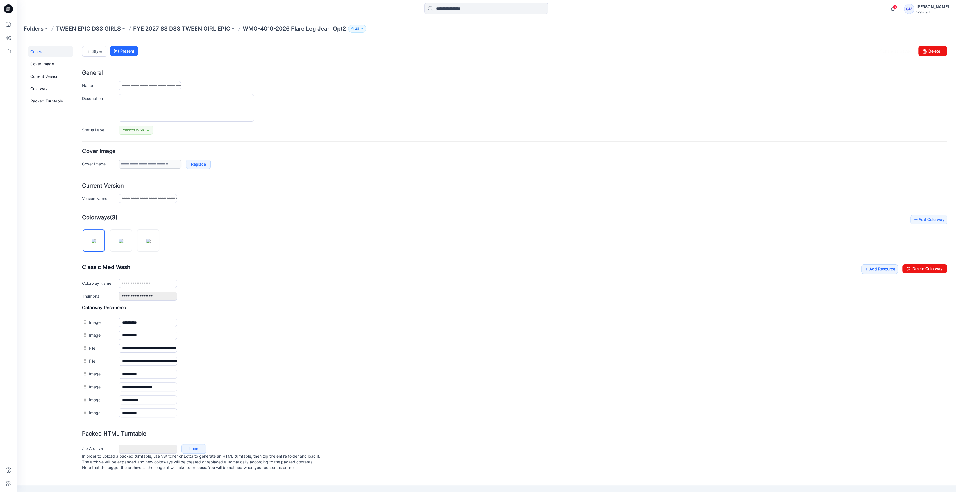
scroll to position [0, 0]
click at [17, 39] on img at bounding box center [17, 39] width 0 height 0
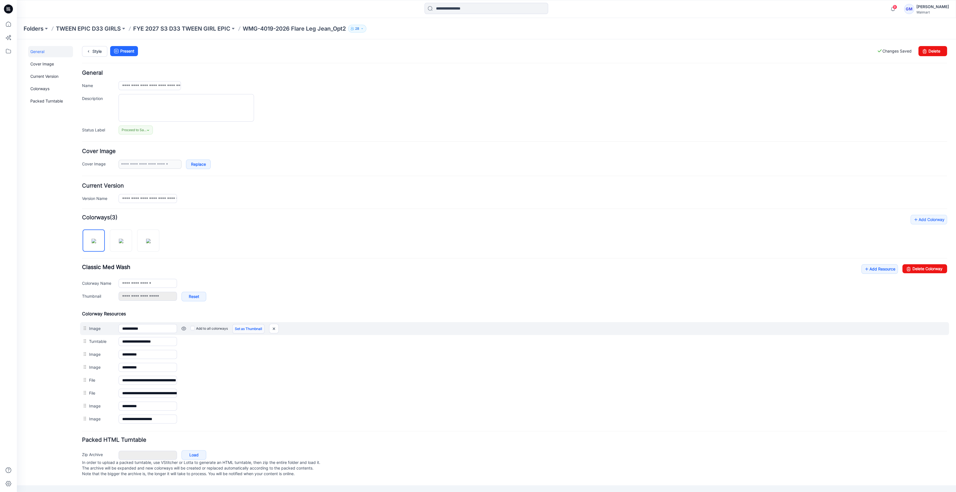
click at [236, 327] on link "Set as Thumbnail" at bounding box center [248, 329] width 32 height 10
type input "**********"
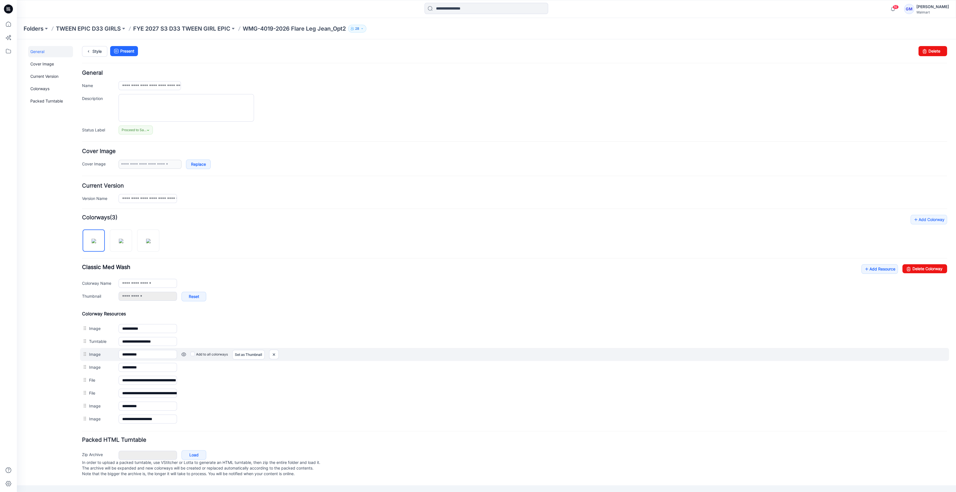
click at [183, 353] on link at bounding box center [183, 354] width 4 height 4
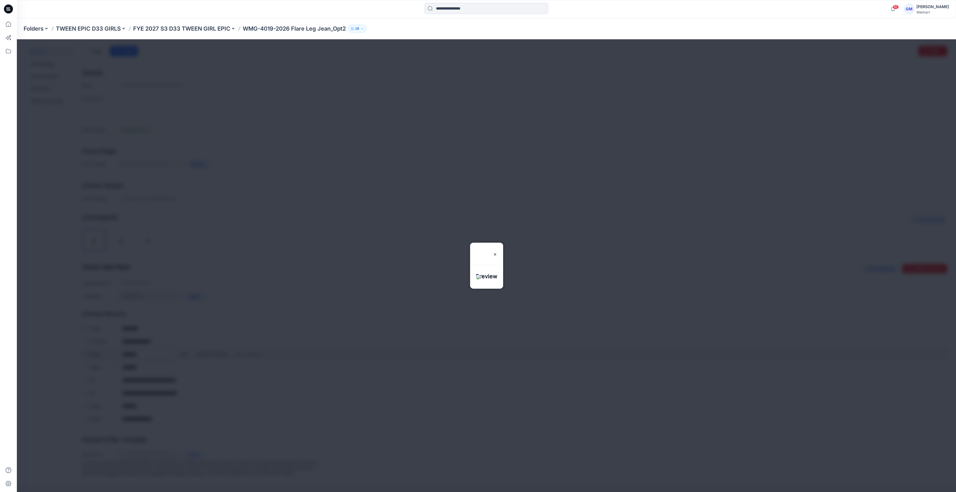
click at [183, 353] on div at bounding box center [486, 265] width 939 height 453
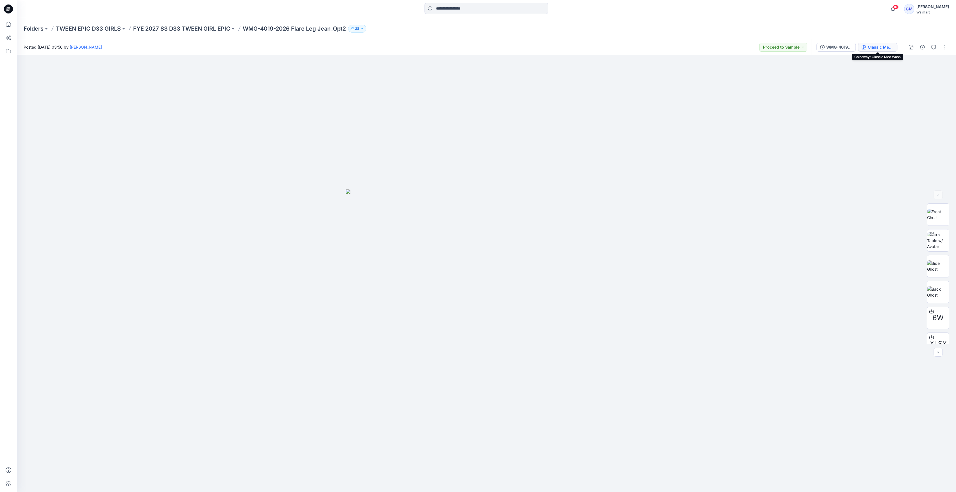
click at [874, 46] on div "Classic Med Wash" at bounding box center [881, 47] width 26 height 6
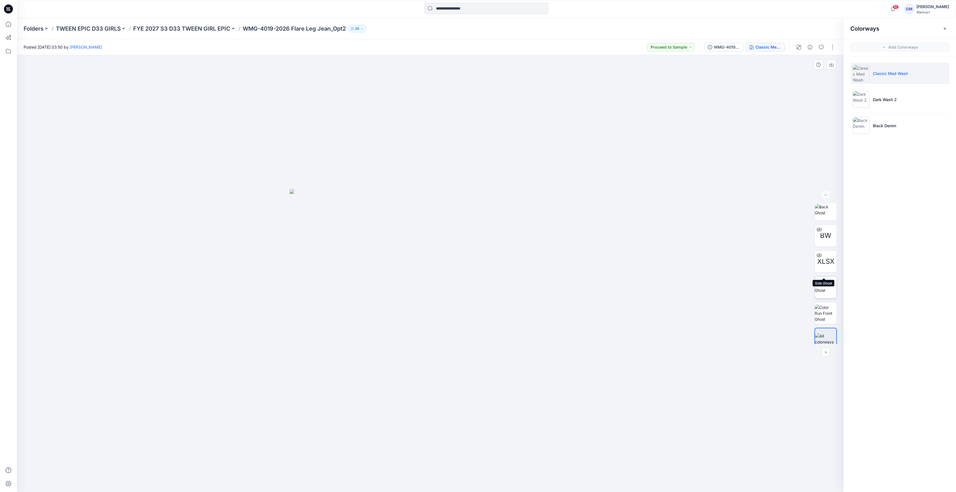
scroll to position [88, 0]
click at [826, 283] on img at bounding box center [826, 281] width 22 height 12
click at [827, 303] on img at bounding box center [826, 307] width 22 height 18
click at [826, 261] on img at bounding box center [826, 266] width 22 height 12
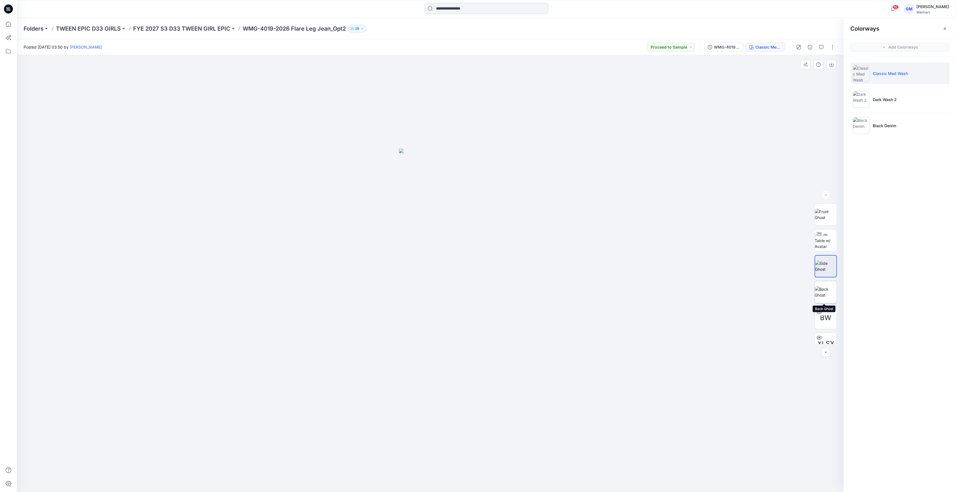
click at [829, 286] on img at bounding box center [826, 292] width 22 height 12
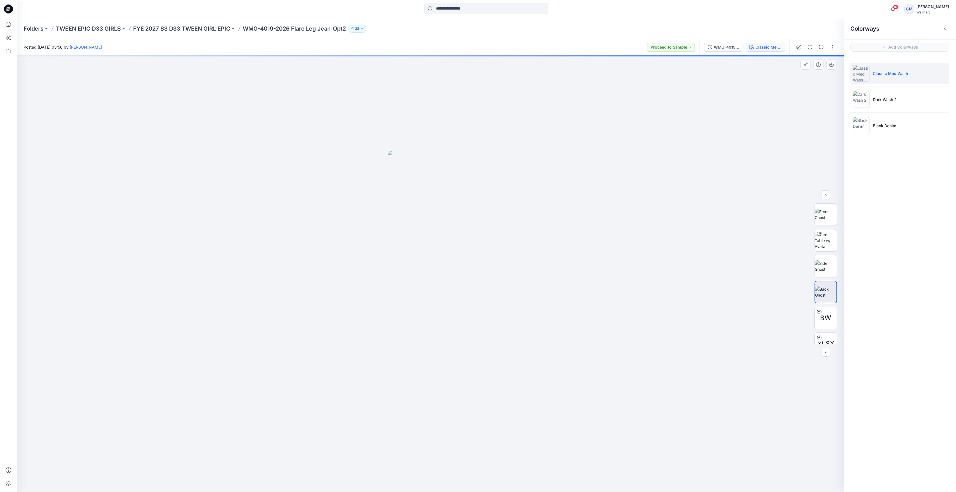
scroll to position [88, 0]
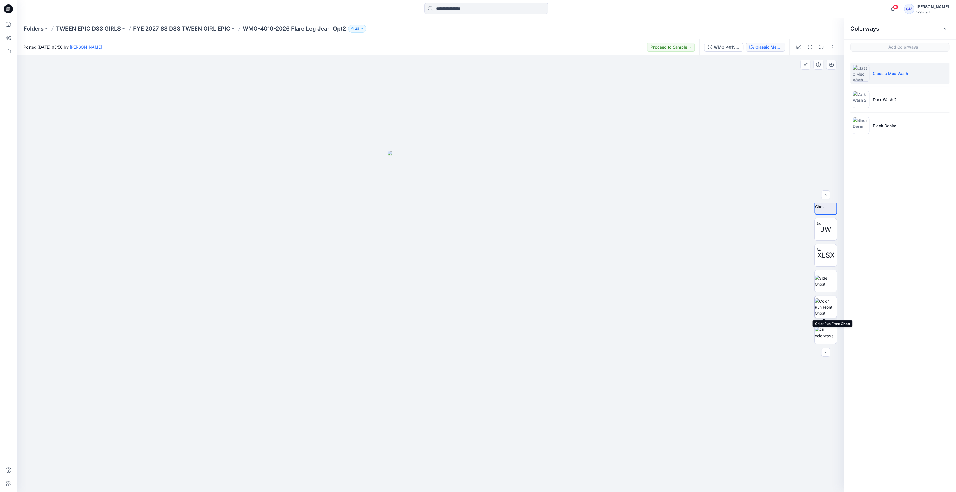
click at [830, 310] on img at bounding box center [826, 307] width 22 height 18
click at [825, 218] on img at bounding box center [826, 215] width 22 height 12
click at [819, 239] on img at bounding box center [826, 241] width 22 height 18
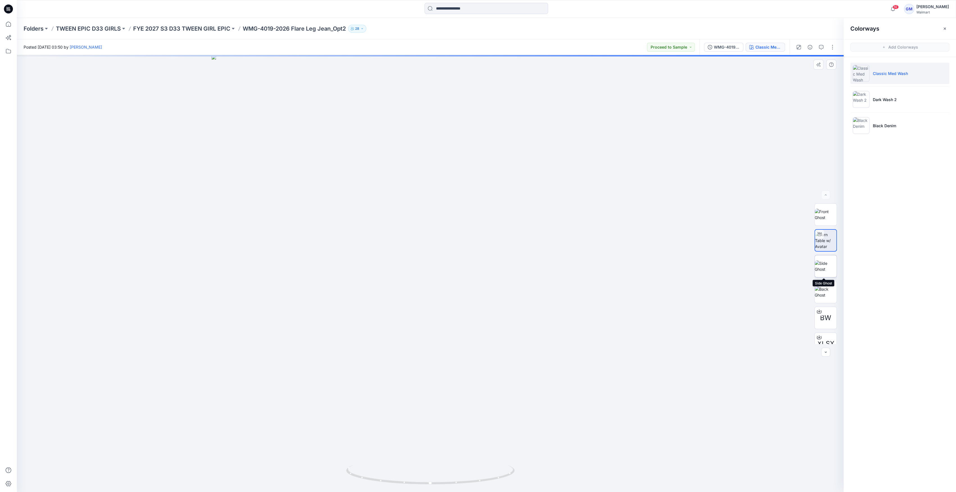
click at [831, 268] on img at bounding box center [826, 266] width 22 height 12
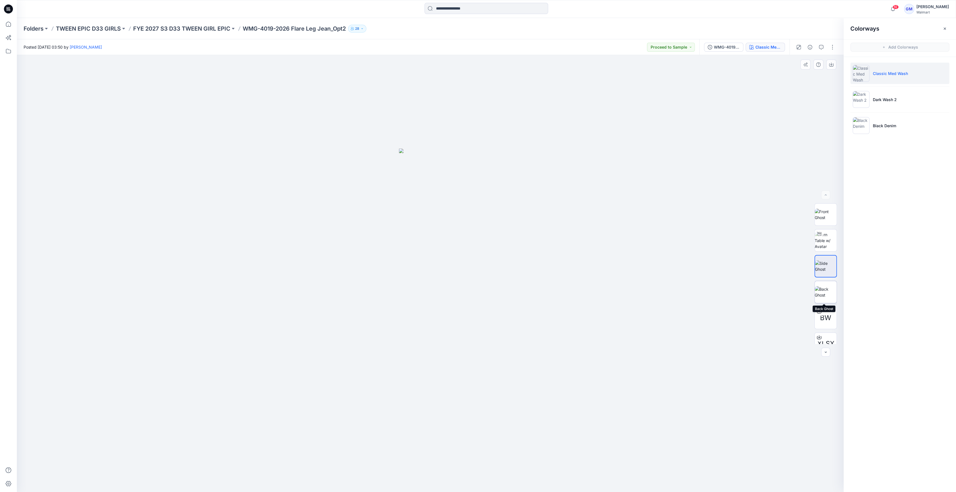
click at [828, 294] on img at bounding box center [826, 292] width 22 height 12
click at [830, 278] on img at bounding box center [826, 281] width 22 height 12
click at [827, 306] on img at bounding box center [826, 307] width 22 height 18
click at [836, 42] on div at bounding box center [815, 47] width 52 height 16
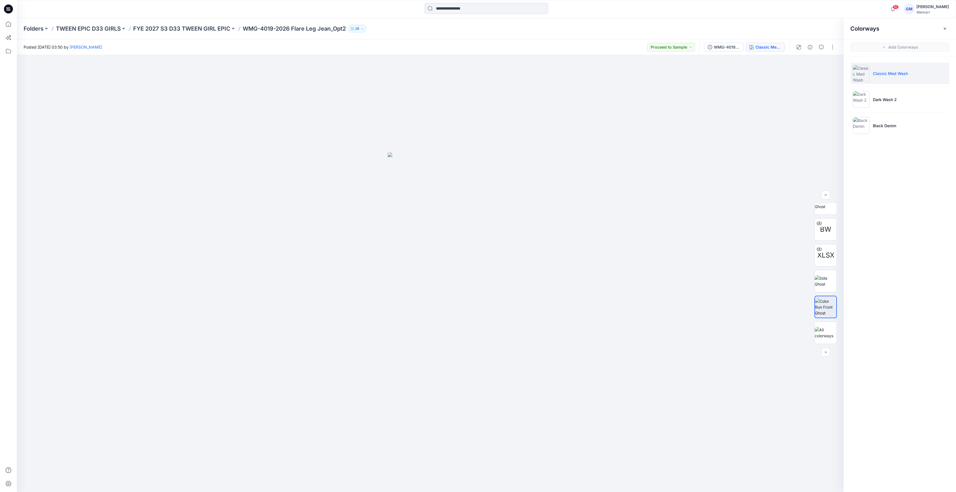
click at [827, 51] on div at bounding box center [815, 47] width 52 height 16
click at [824, 266] on img at bounding box center [826, 266] width 22 height 12
click at [832, 50] on button "button" at bounding box center [832, 47] width 9 height 9
click at [790, 75] on icon "button" at bounding box center [788, 76] width 4 height 4
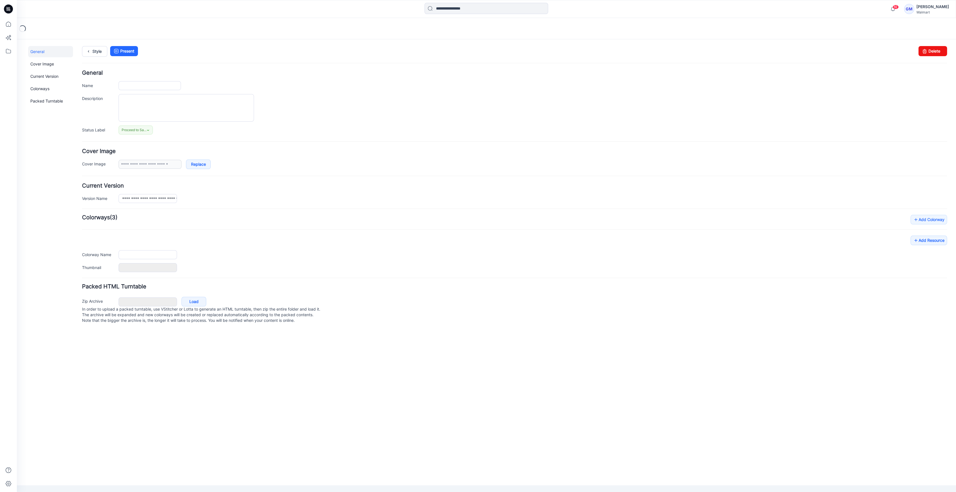
type input "**********"
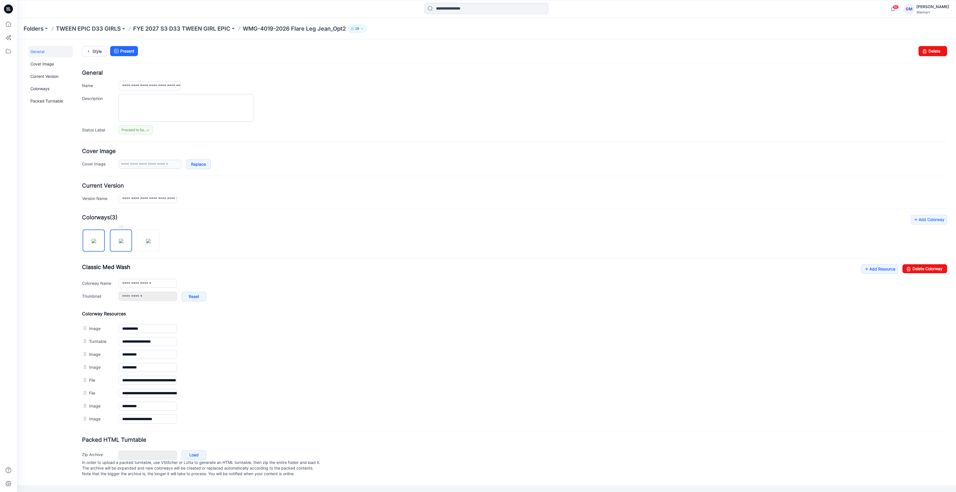
click at [120, 243] on img at bounding box center [121, 241] width 4 height 4
type input "**********"
click at [92, 243] on img at bounding box center [94, 241] width 4 height 4
type input "**********"
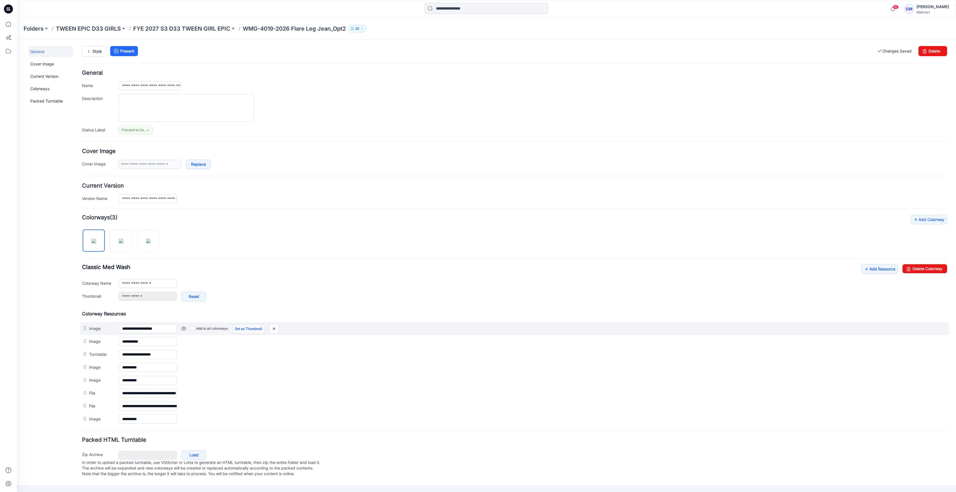
click at [252, 326] on link "Set as Thumbnail" at bounding box center [248, 329] width 32 height 10
type input "**********"
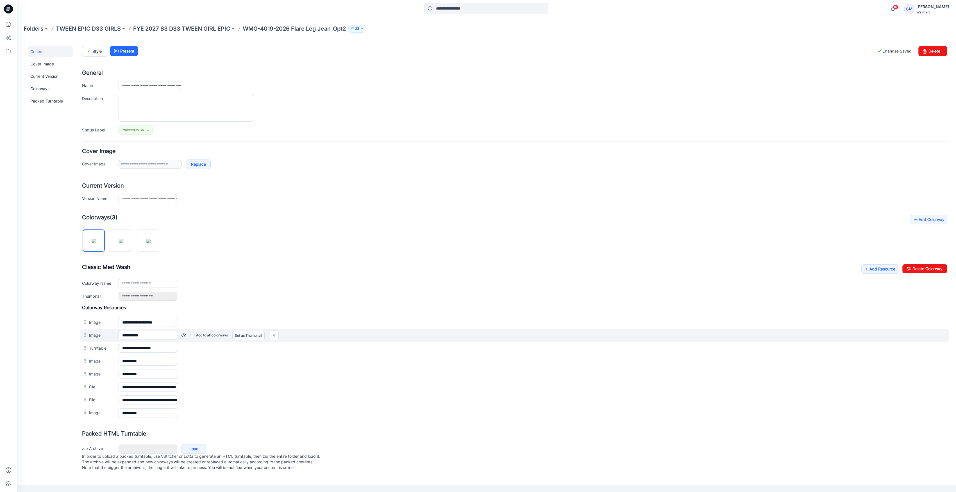
click at [85, 333] on div at bounding box center [85, 335] width 7 height 8
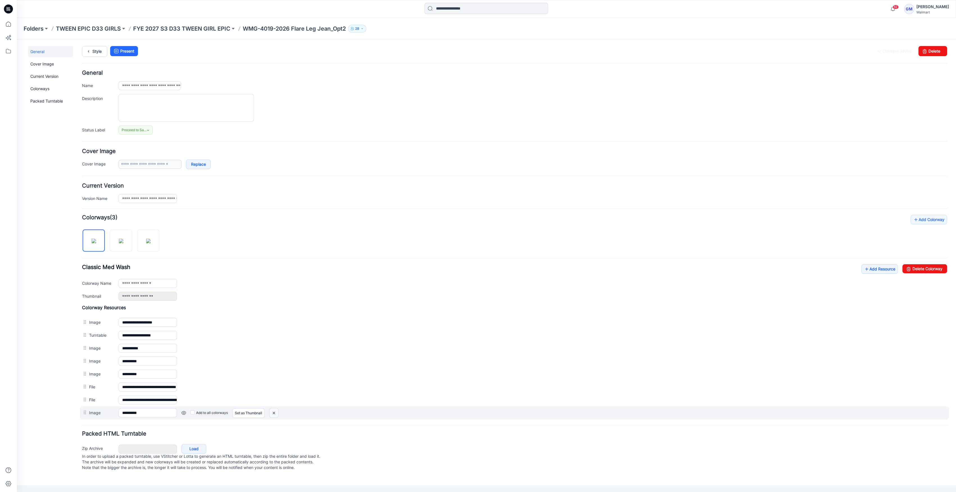
click at [278, 411] on img at bounding box center [273, 412] width 9 height 9
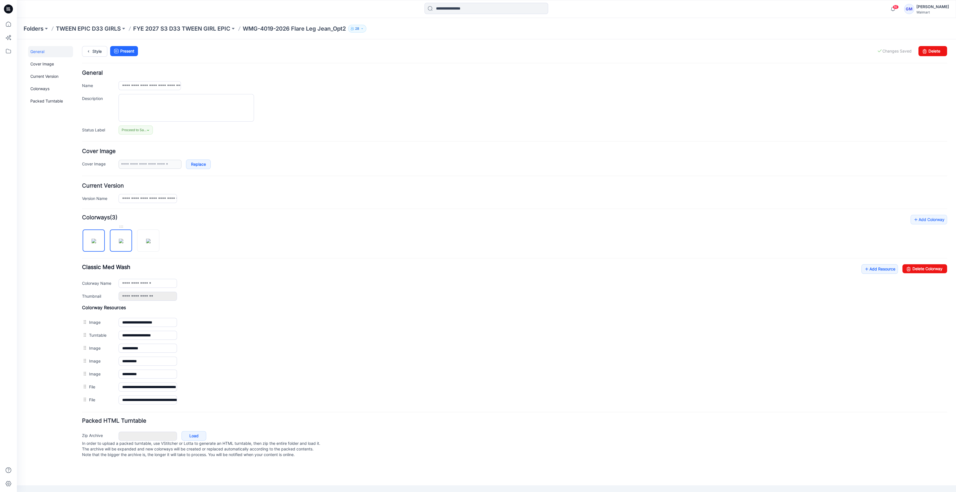
click at [119, 242] on img at bounding box center [121, 241] width 4 height 4
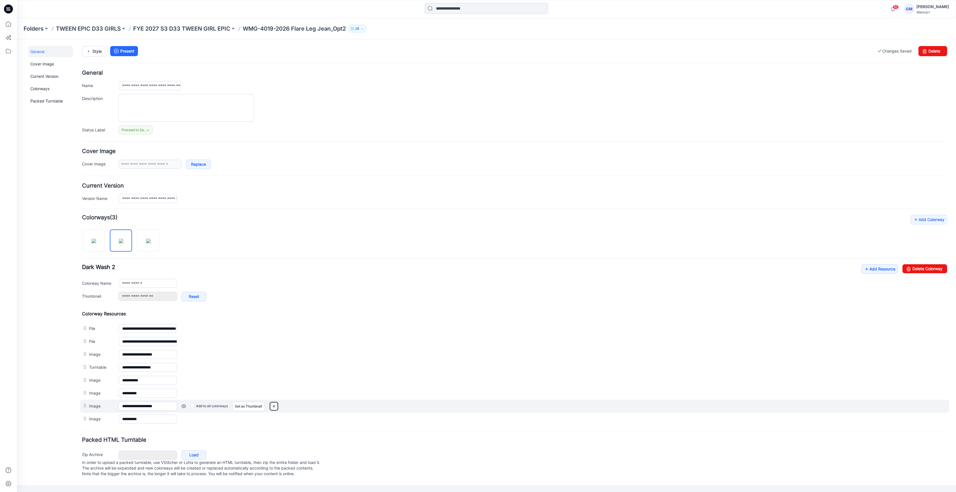
click at [276, 403] on img at bounding box center [273, 406] width 9 height 9
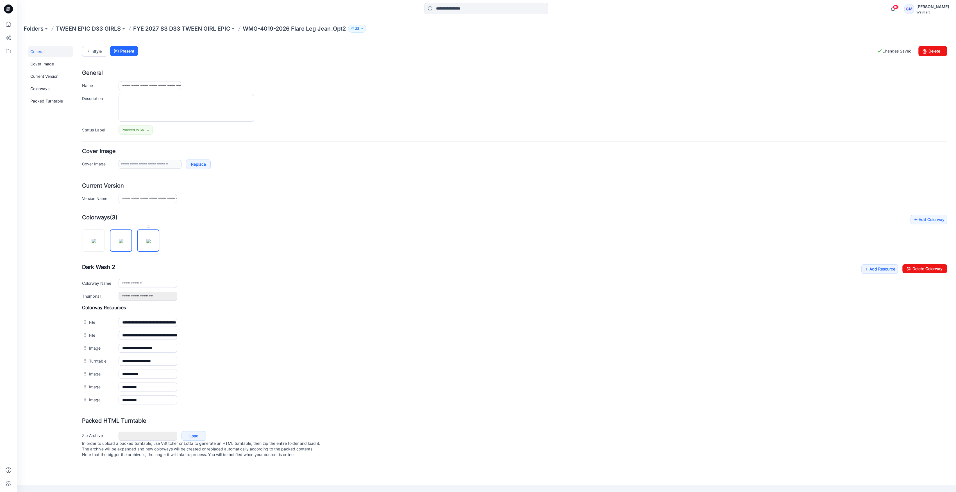
click at [150, 242] on img at bounding box center [148, 241] width 4 height 4
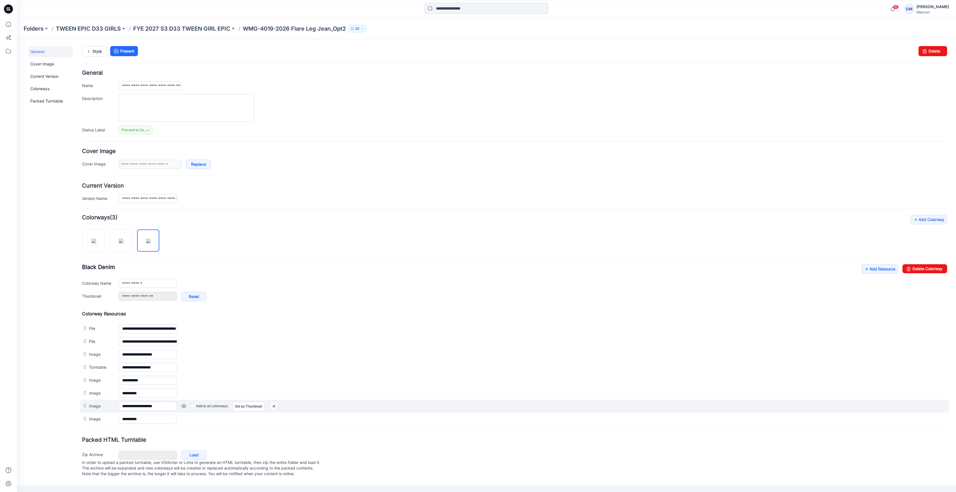
drag, startPoint x: 278, startPoint y: 404, endPoint x: 532, endPoint y: 74, distance: 416.4
click at [278, 404] on img at bounding box center [273, 406] width 9 height 9
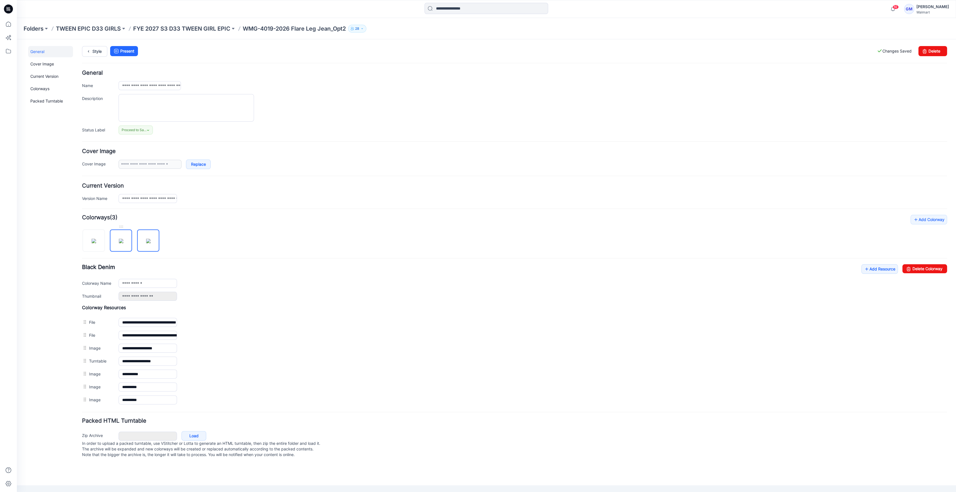
click at [123, 243] on img at bounding box center [121, 241] width 4 height 4
drag, startPoint x: 158, startPoint y: 241, endPoint x: 152, endPoint y: 240, distance: 6.0
click at [151, 241] on img at bounding box center [148, 241] width 4 height 4
click at [96, 239] on img at bounding box center [94, 241] width 4 height 4
type input "**********"
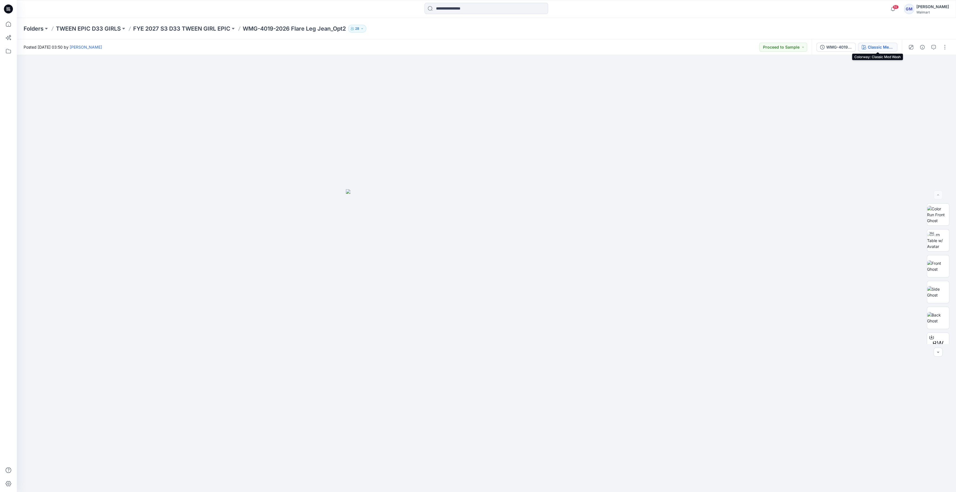
click at [877, 51] on button "Classic Med Wash" at bounding box center [877, 47] width 39 height 9
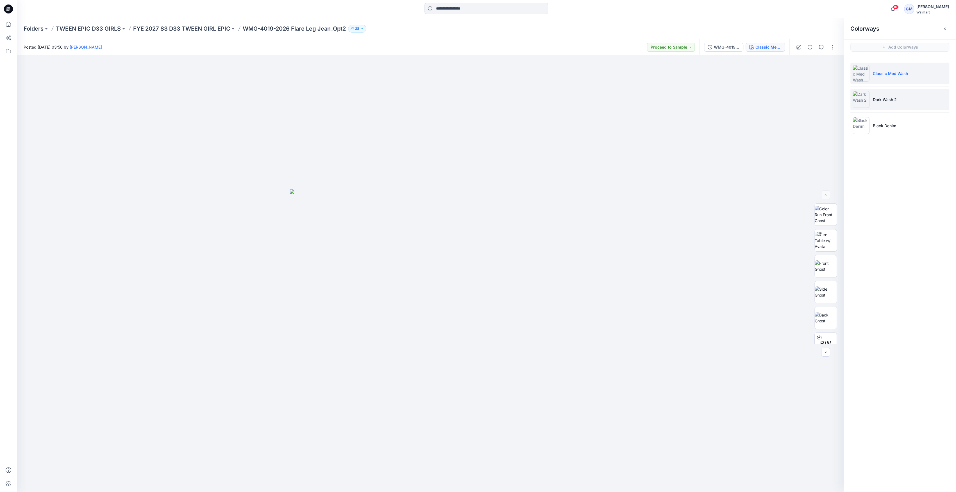
click at [881, 97] on p "Dark Wash 2" at bounding box center [885, 100] width 24 height 6
click at [873, 101] on p "Dark Wash 2" at bounding box center [885, 100] width 24 height 6
click at [859, 123] on img at bounding box center [861, 125] width 17 height 17
click at [870, 94] on li "Dark Wash 2" at bounding box center [899, 99] width 99 height 21
drag, startPoint x: 830, startPoint y: 47, endPoint x: 825, endPoint y: 53, distance: 8.4
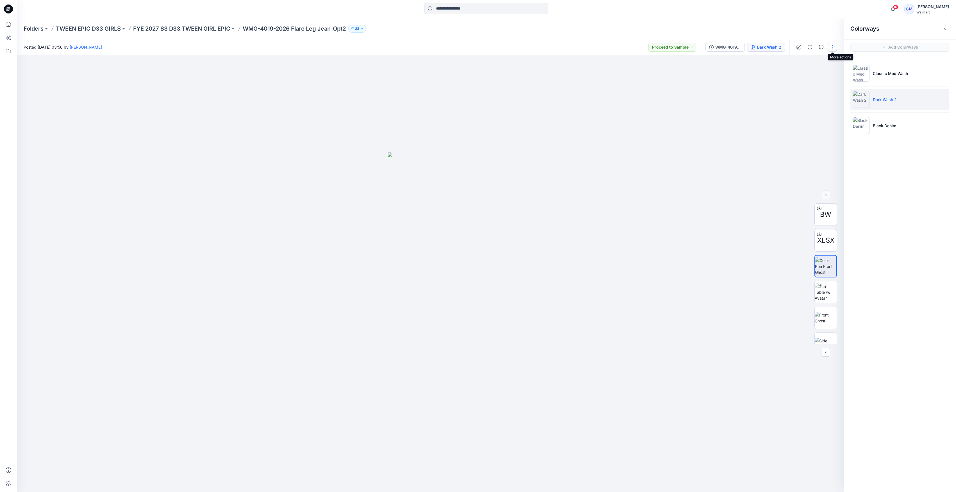
click at [829, 46] on button "button" at bounding box center [832, 47] width 9 height 9
click at [796, 76] on p "Edit" at bounding box center [796, 76] width 7 height 6
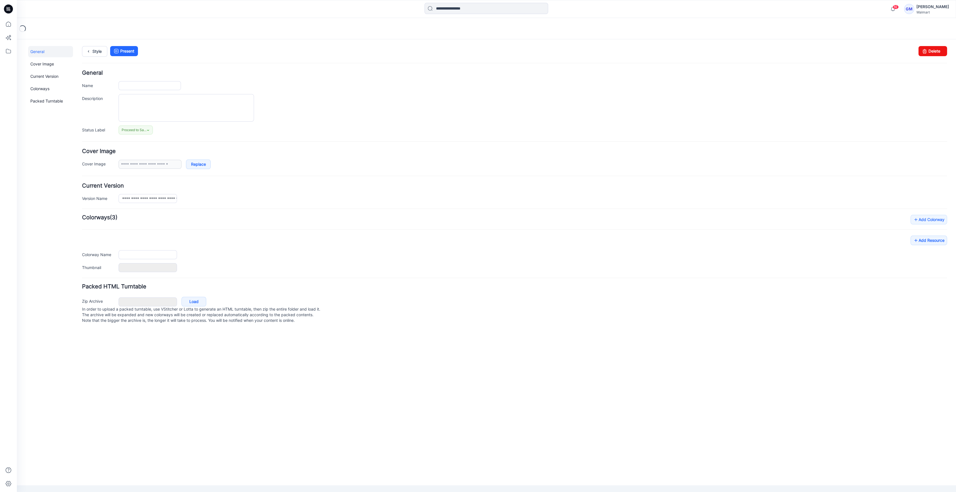
type input "**********"
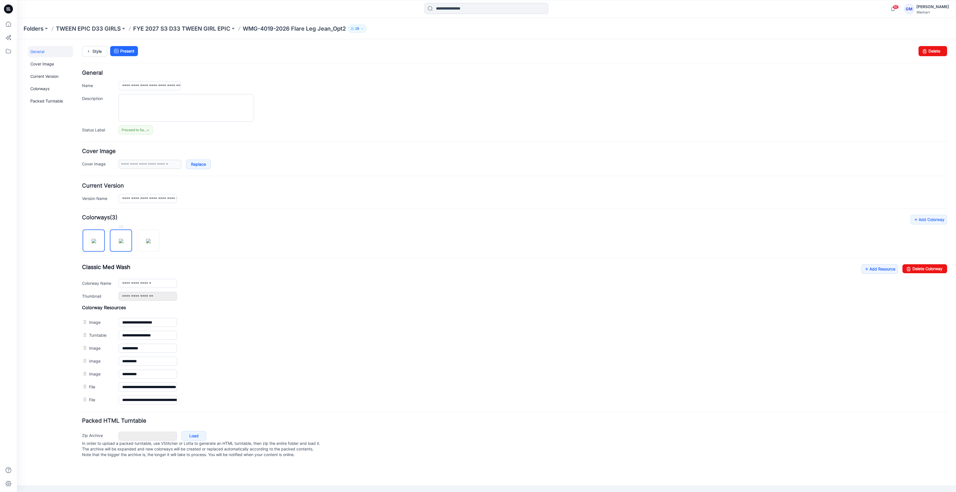
click at [121, 241] on img at bounding box center [121, 241] width 4 height 4
type input "**********"
click at [181, 362] on link at bounding box center [183, 361] width 4 height 4
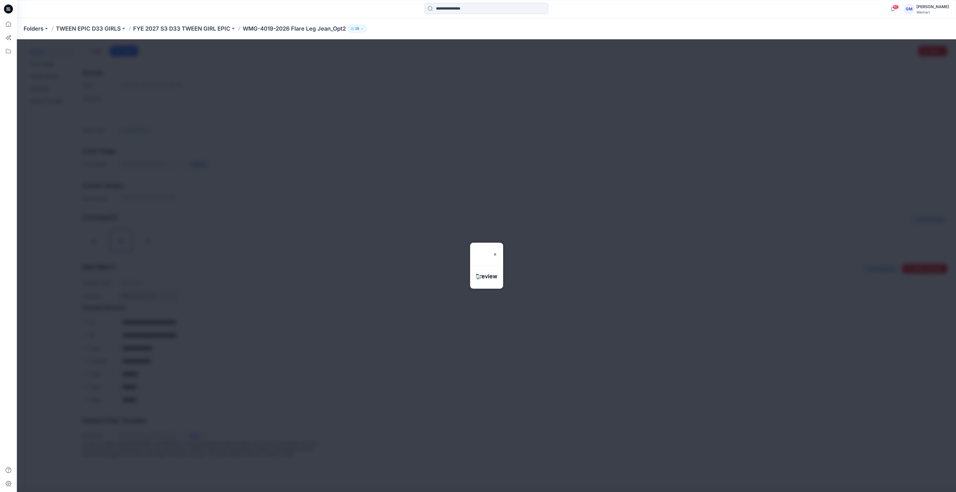
click at [716, 79] on div at bounding box center [486, 265] width 939 height 453
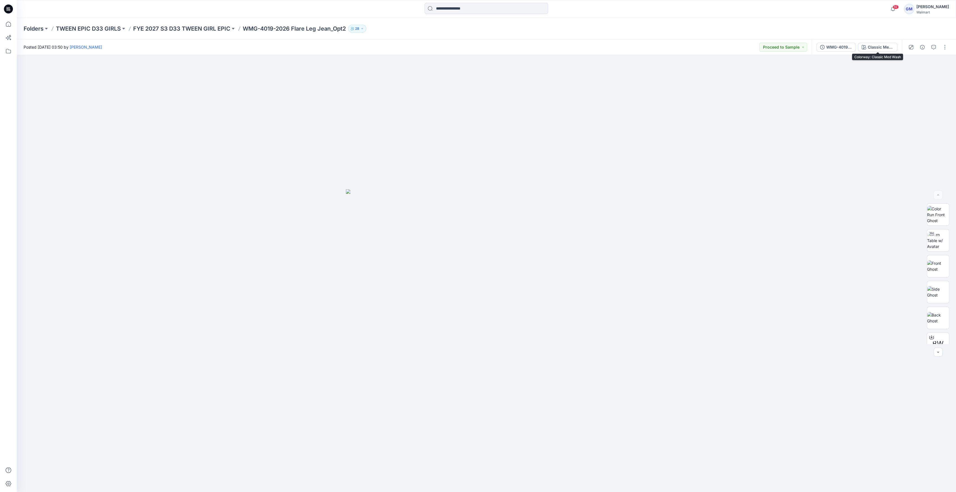
click at [879, 45] on div "Classic Med Wash" at bounding box center [881, 47] width 26 height 6
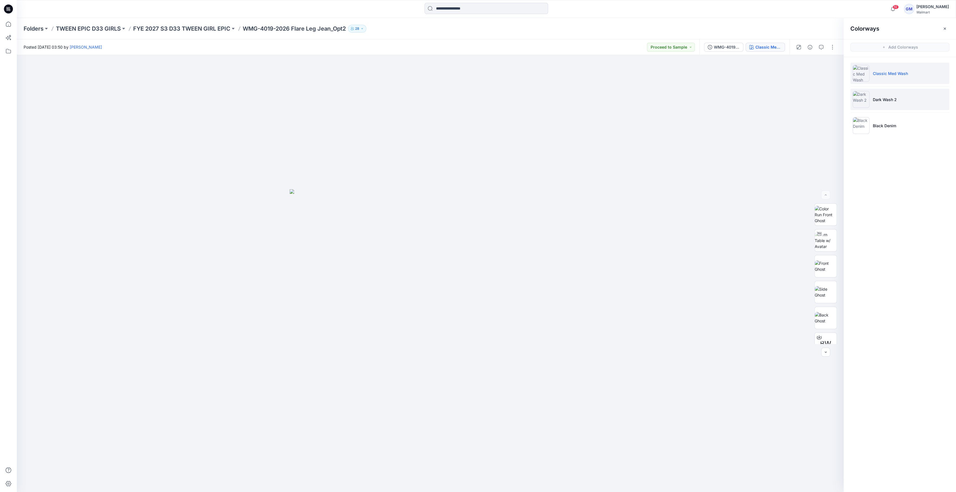
click at [862, 94] on img at bounding box center [861, 99] width 17 height 17
click at [858, 99] on img at bounding box center [861, 99] width 17 height 17
click at [817, 294] on img at bounding box center [826, 292] width 22 height 18
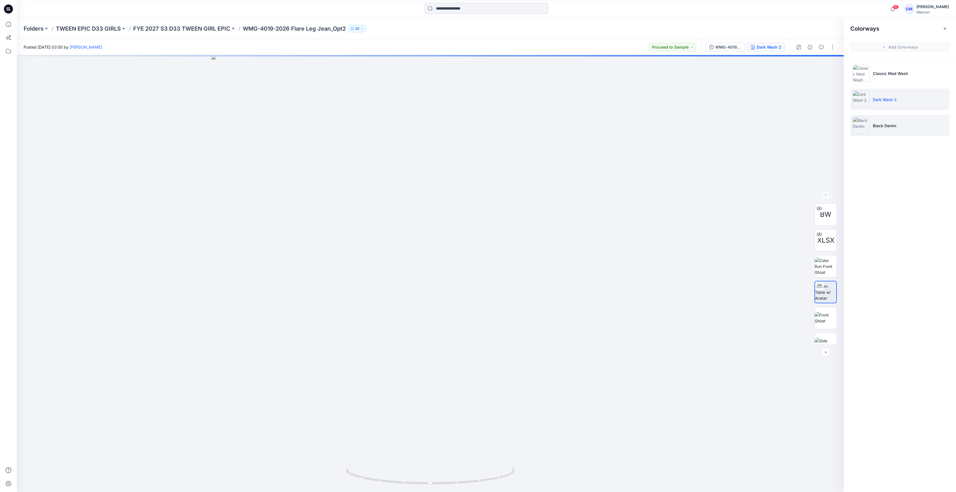
click at [886, 121] on li "Black Denim" at bounding box center [899, 125] width 99 height 21
click at [864, 128] on img at bounding box center [861, 125] width 17 height 17
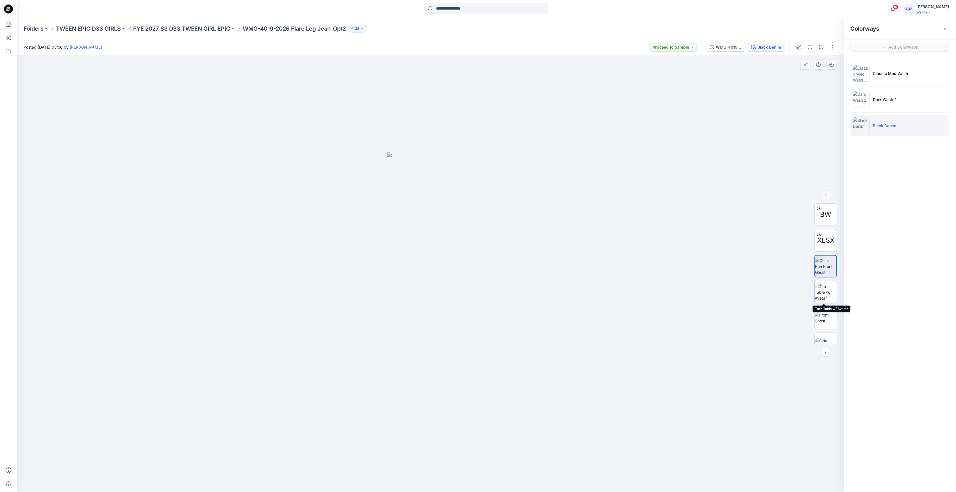
click at [824, 293] on img at bounding box center [826, 292] width 22 height 18
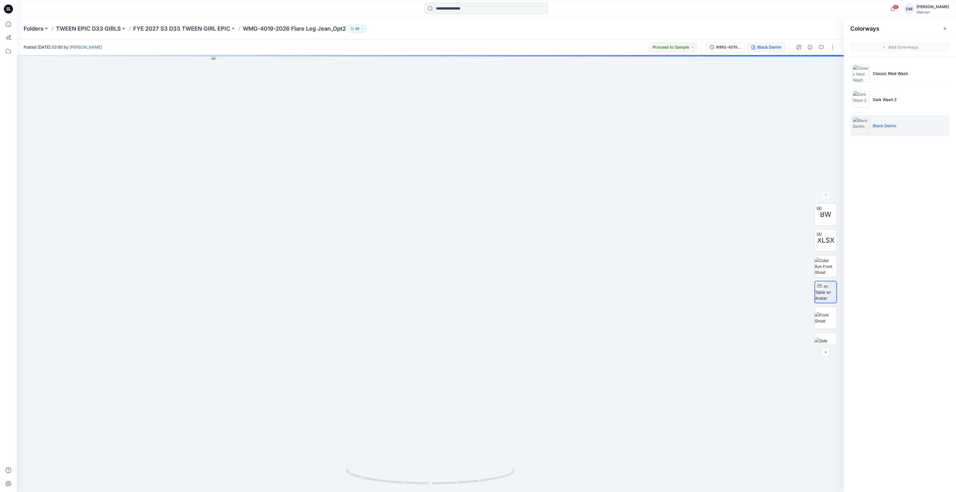
click at [833, 42] on div at bounding box center [815, 47] width 52 height 16
click at [835, 45] on button "button" at bounding box center [832, 47] width 9 height 9
click at [807, 77] on button "Edit" at bounding box center [809, 76] width 52 height 10
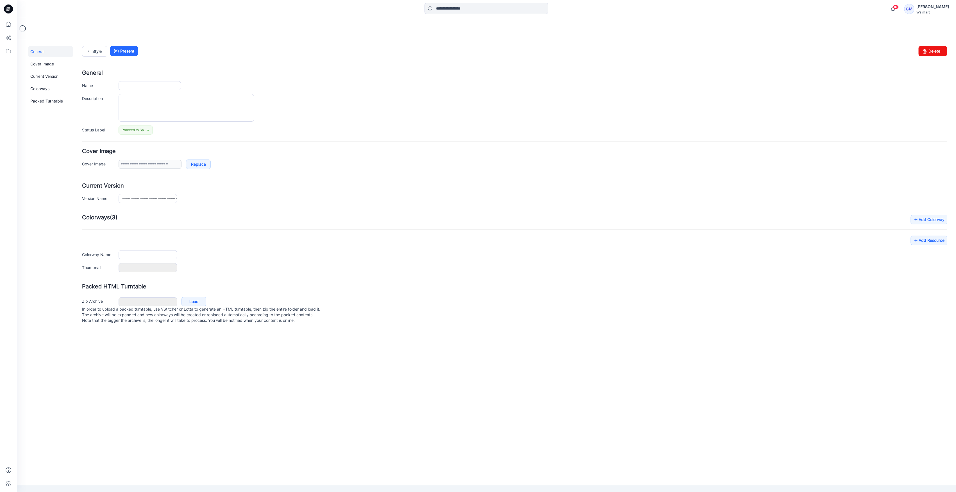
type input "**********"
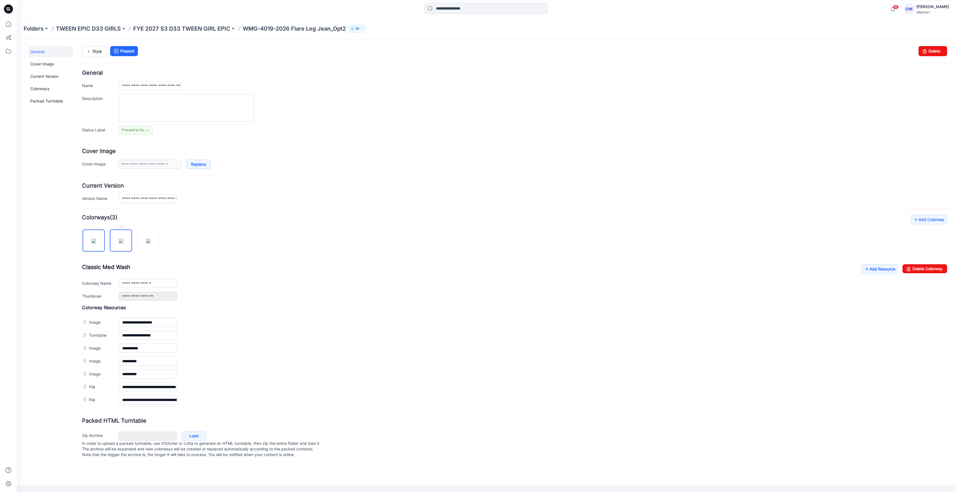
click at [119, 240] on img at bounding box center [121, 241] width 4 height 4
type input "**********"
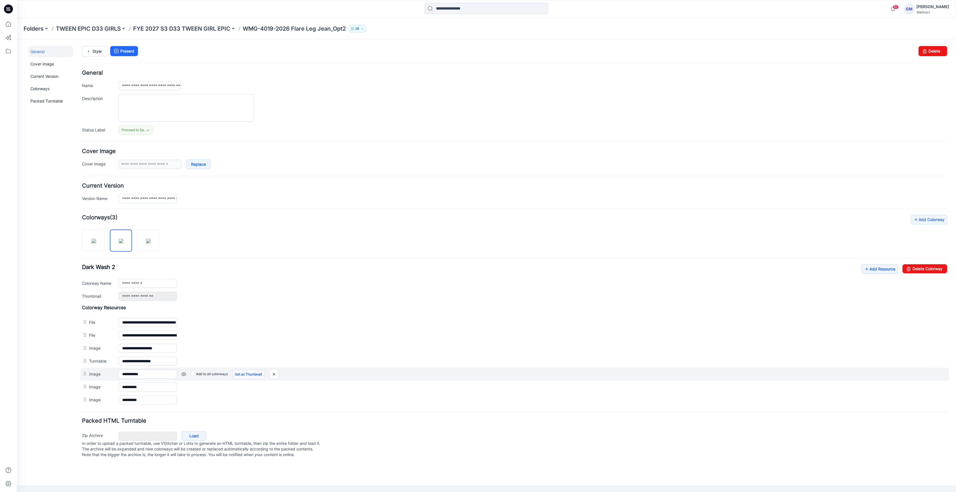
click at [255, 371] on link "Set as Thumbnail" at bounding box center [248, 375] width 32 height 10
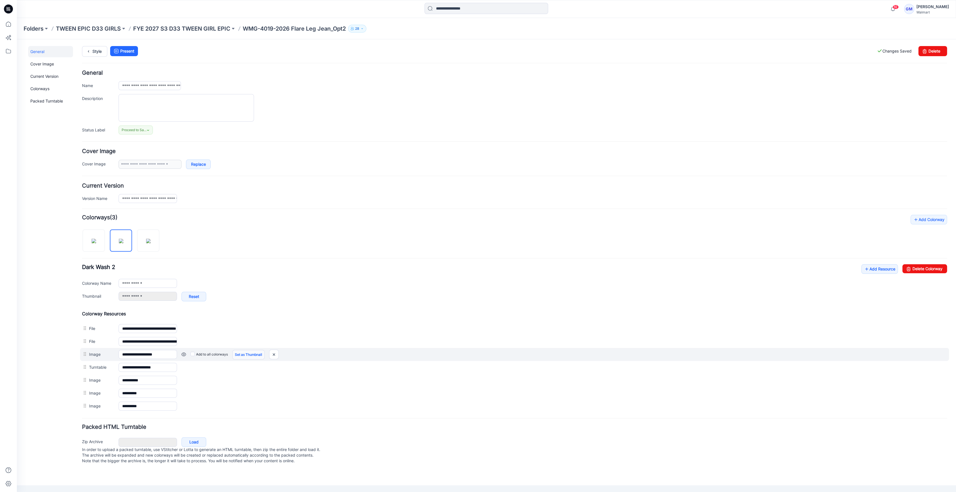
click at [249, 353] on link "Set as Thumbnail" at bounding box center [248, 355] width 32 height 10
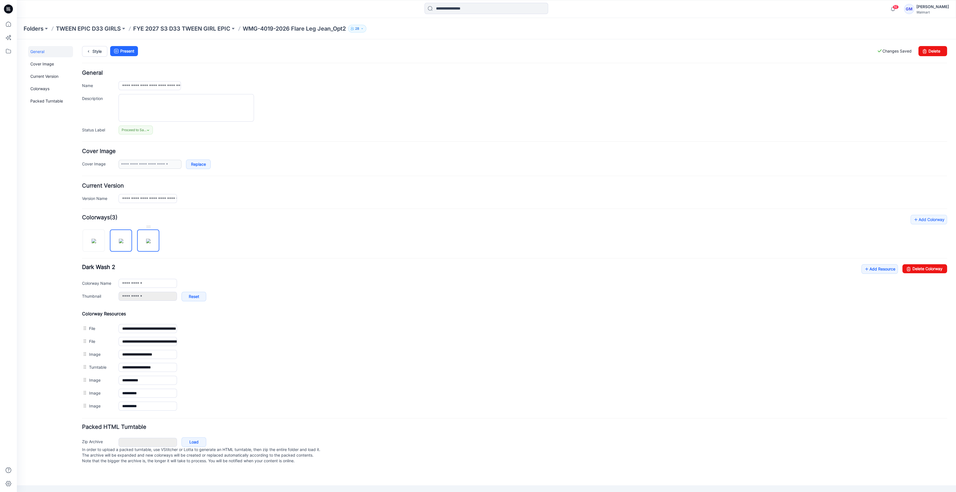
type input "**********"
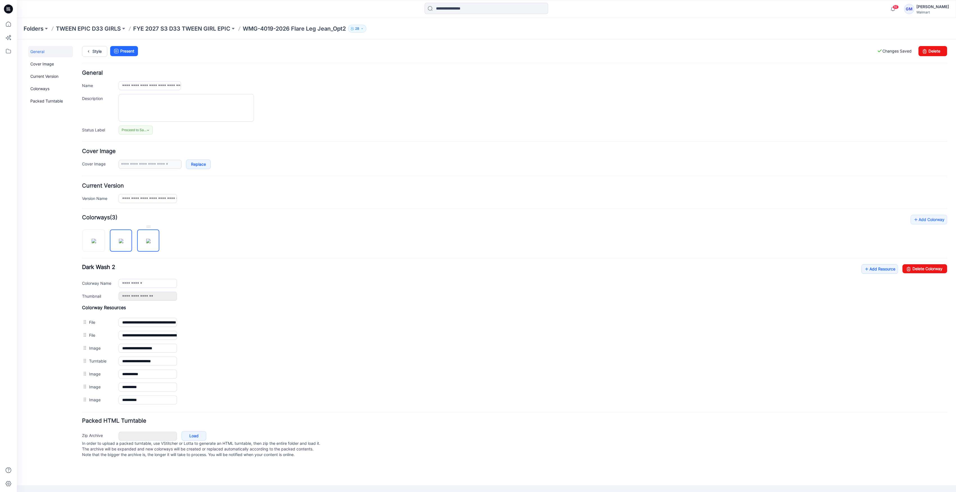
click at [151, 243] on img at bounding box center [148, 241] width 4 height 4
type input "**********"
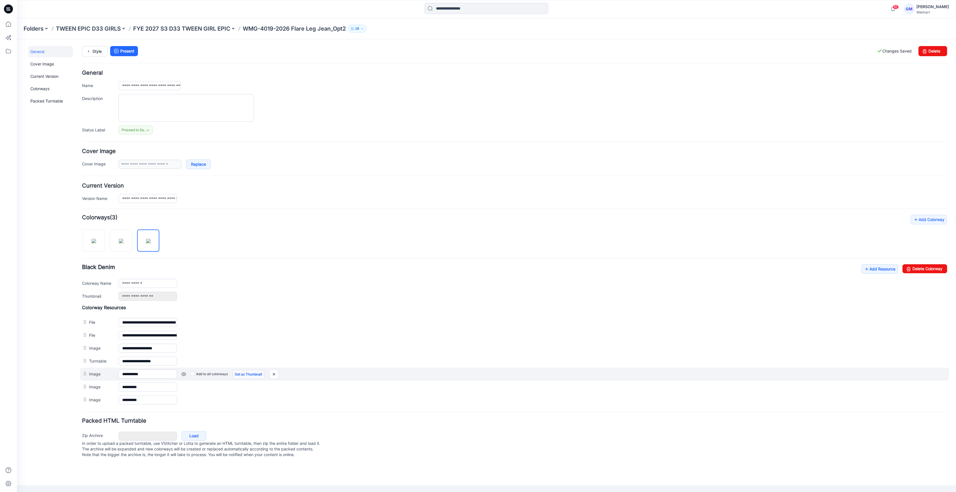
click at [249, 373] on link "Set as Thumbnail" at bounding box center [248, 375] width 32 height 10
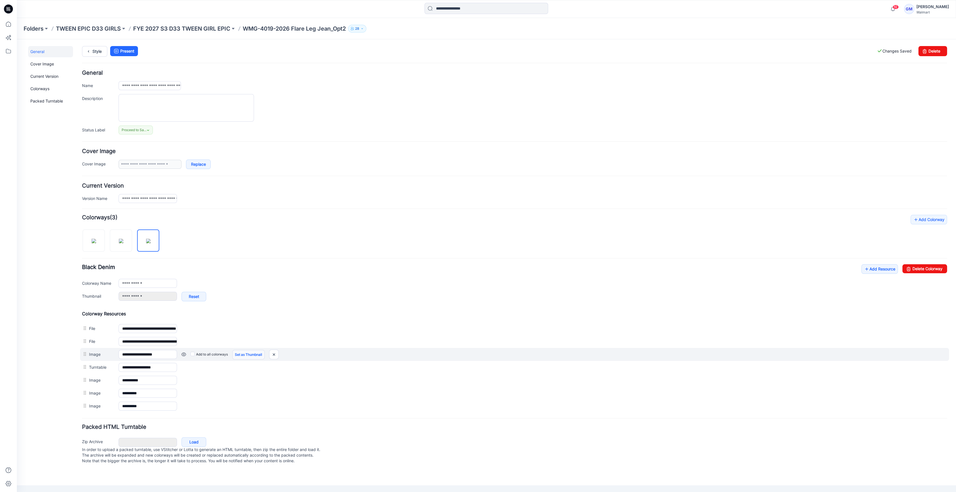
click at [255, 354] on link "Set as Thumbnail" at bounding box center [248, 355] width 32 height 10
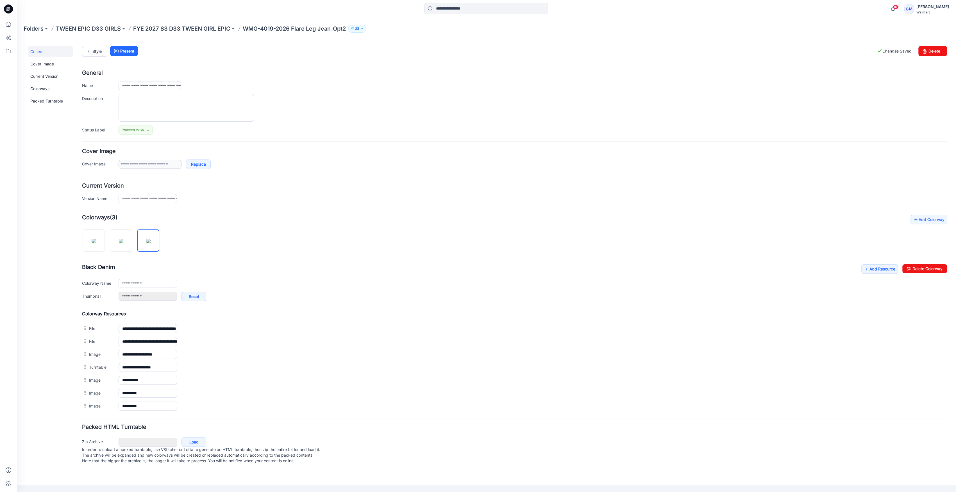
type input "**********"
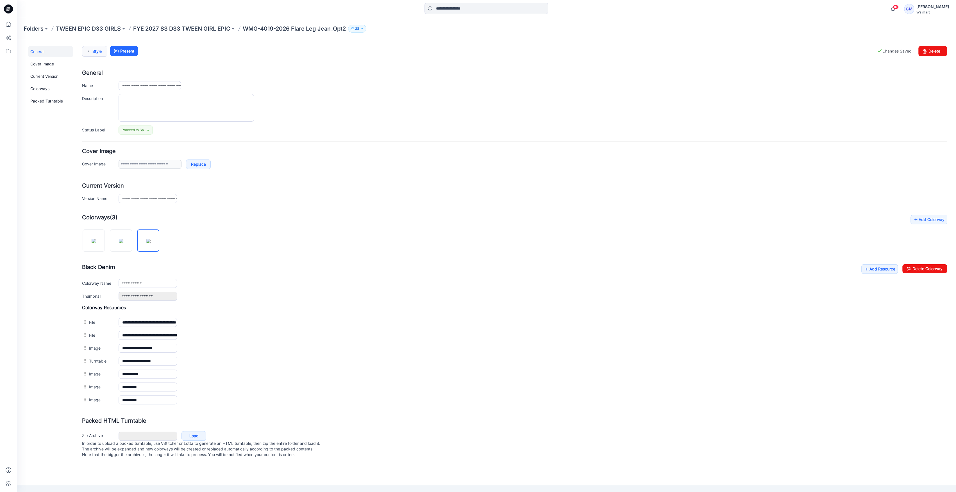
click at [86, 48] on icon at bounding box center [89, 51] width 8 height 10
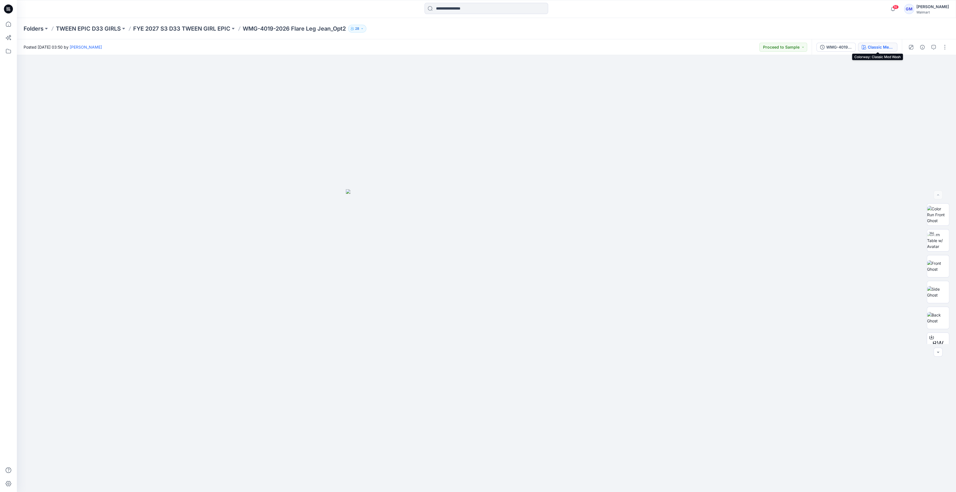
click at [885, 48] on div "Classic Med Wash" at bounding box center [881, 47] width 26 height 6
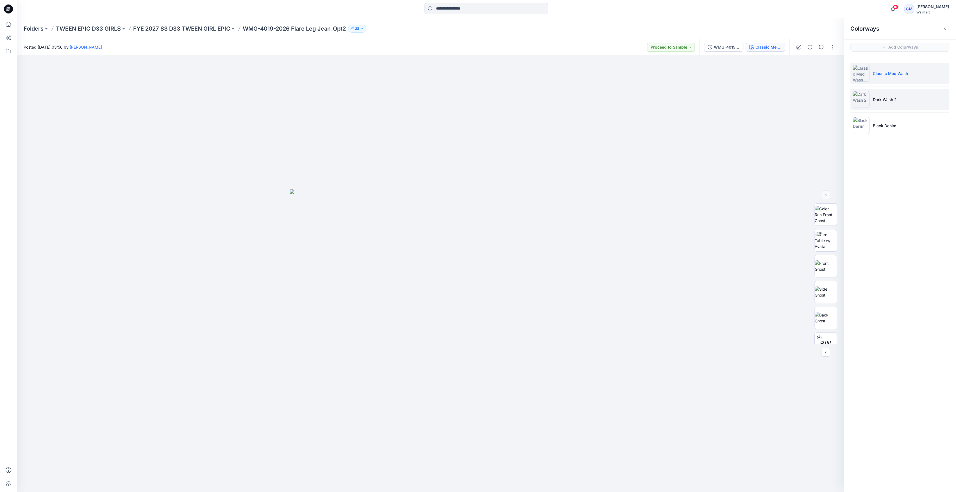
click at [891, 92] on li "Dark Wash 2" at bounding box center [899, 99] width 99 height 21
click at [821, 306] on div "BW XLSX" at bounding box center [825, 273] width 22 height 140
click at [819, 314] on img at bounding box center [826, 318] width 22 height 12
click at [888, 124] on p "Black Denim" at bounding box center [884, 126] width 23 height 6
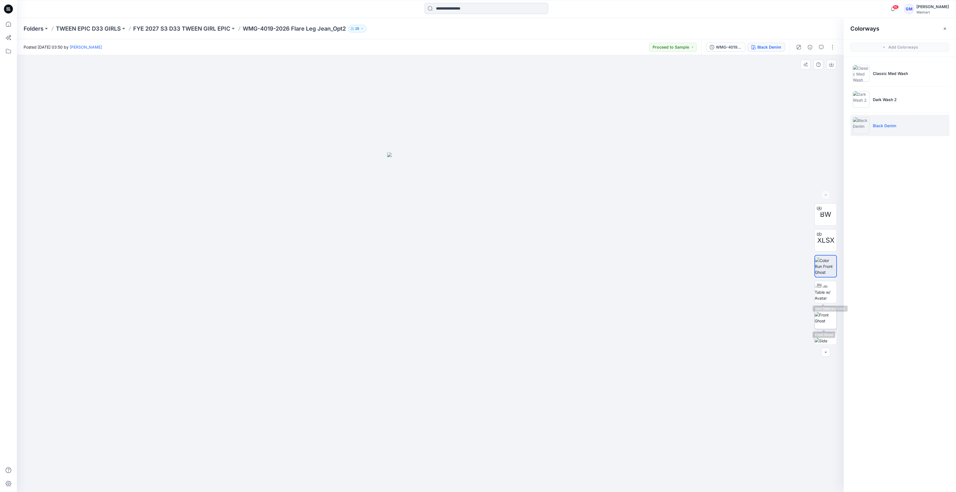
click at [819, 312] on img at bounding box center [826, 318] width 22 height 12
click at [212, 23] on div "Folders TWEEN EPIC D33 GIRLS FYE 2027 S3 D33 TWEEN GIRL EPIC WMG-4019-2026 Flar…" at bounding box center [486, 28] width 939 height 21
click at [212, 32] on div "Folders TWEEN EPIC D33 GIRLS FYE 2027 S3 D33 TWEEN GIRL EPIC WMG-4019-2026 Flar…" at bounding box center [486, 28] width 939 height 21
click at [214, 28] on p "FYE 2027 S3 D33 TWEEN GIRL EPIC" at bounding box center [181, 29] width 97 height 8
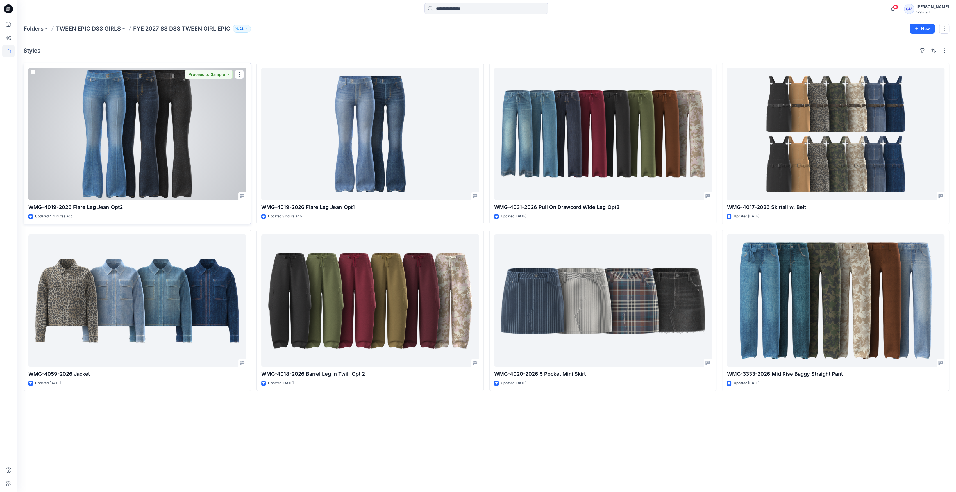
click at [90, 105] on div at bounding box center [137, 134] width 218 height 132
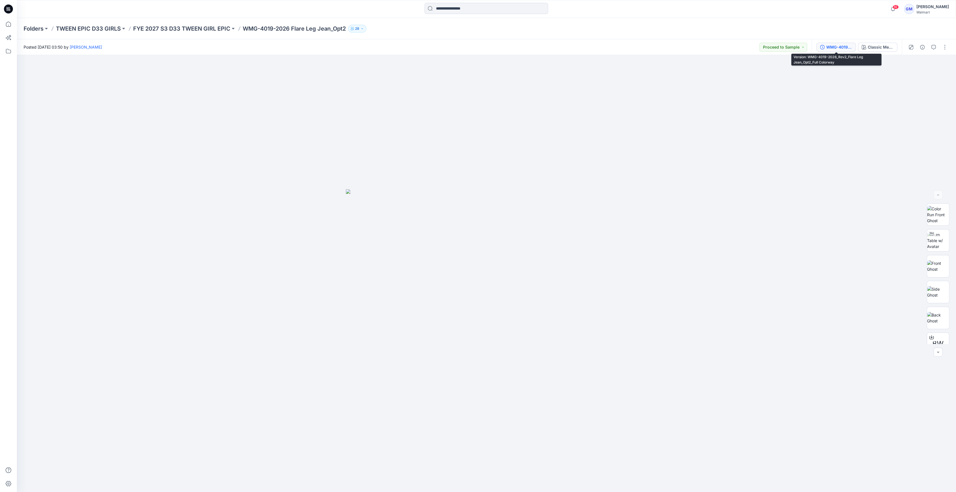
click at [843, 43] on button "WMG-4019-2026_Rev2_Flare Leg Jean_Opt2_Full Colorway" at bounding box center [835, 47] width 39 height 9
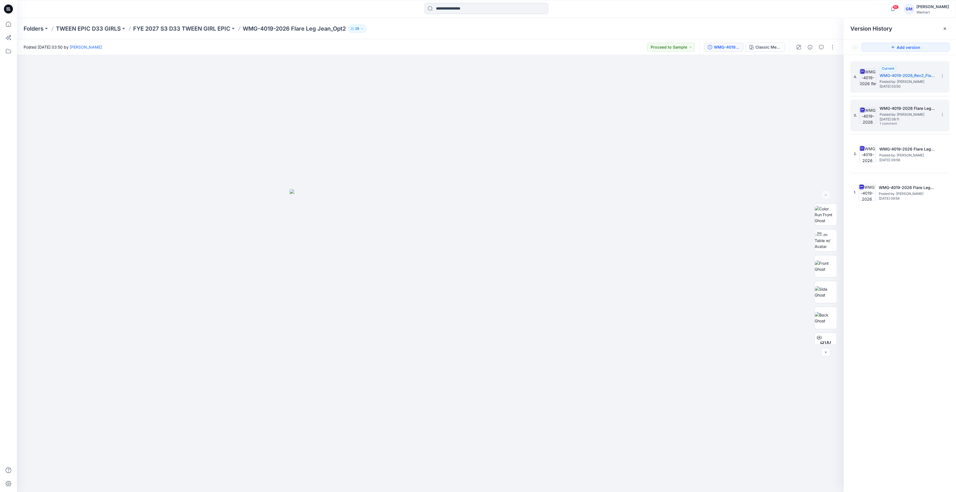
click at [870, 112] on img at bounding box center [867, 115] width 17 height 17
click at [874, 71] on img at bounding box center [867, 77] width 17 height 17
click at [863, 94] on div "4. Current WMG-4019-2026_Rev2_Flare Leg Jean_Opt2_Full Colorway Posted by: Gaya…" at bounding box center [899, 134] width 99 height 147
click at [868, 118] on img at bounding box center [867, 115] width 17 height 17
click at [868, 153] on img at bounding box center [867, 154] width 17 height 17
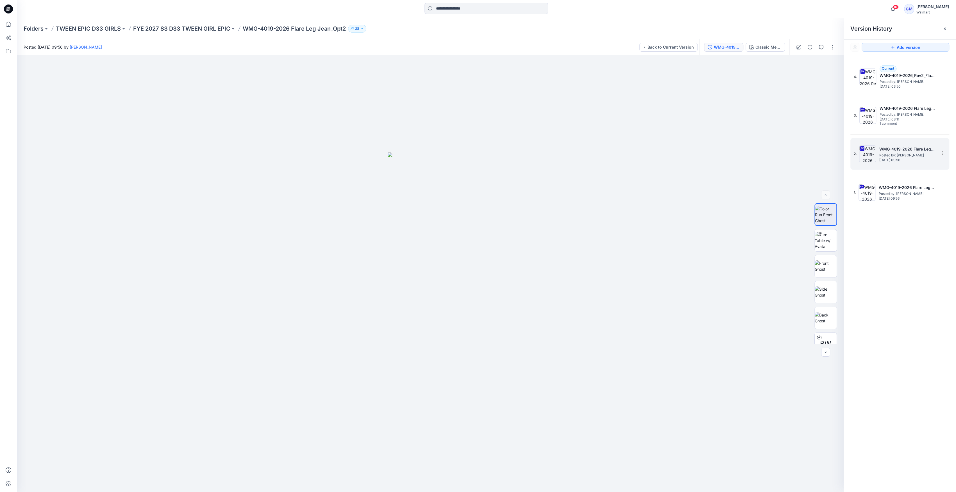
click at [870, 158] on img at bounding box center [867, 154] width 17 height 17
click at [866, 160] on img at bounding box center [867, 154] width 17 height 17
click at [868, 74] on img at bounding box center [867, 77] width 17 height 17
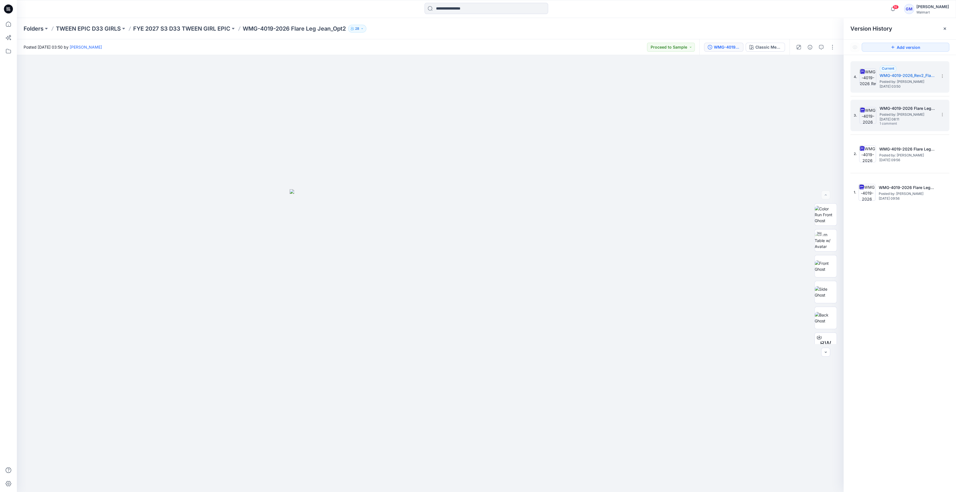
click at [869, 111] on img at bounding box center [867, 115] width 17 height 17
click at [916, 73] on h5 "WMG-4019-2026_Rev2_Flare Leg Jean_Opt2_Full Colorway" at bounding box center [908, 75] width 56 height 7
click at [921, 108] on h5 "WMG-4019-2026 Flare Leg Jean_Rev1_Opt2_Styling" at bounding box center [908, 108] width 56 height 7
click at [164, 26] on p "FYE 2027 S3 D33 TWEEN GIRL EPIC" at bounding box center [181, 29] width 97 height 8
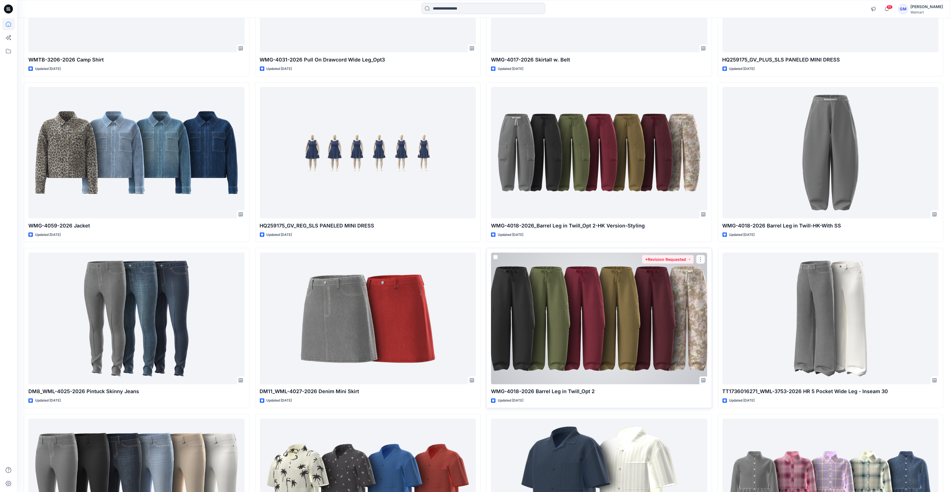
scroll to position [1824, 0]
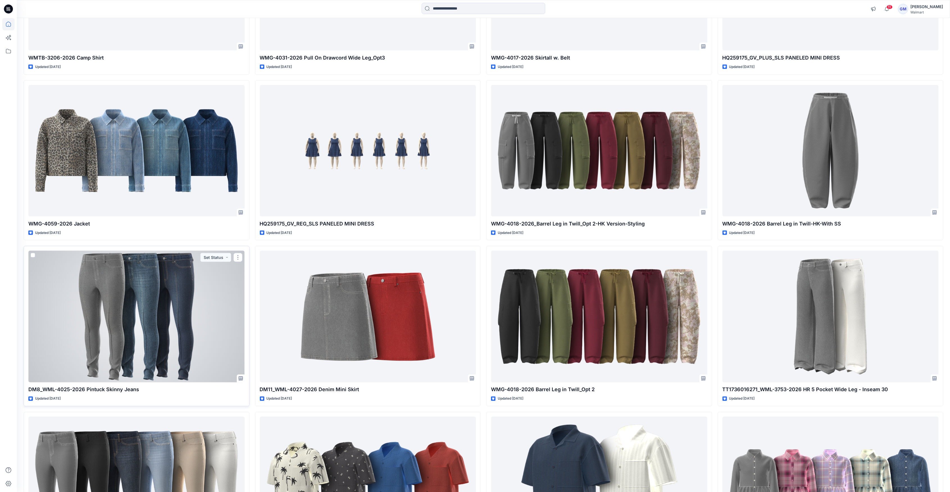
click at [240, 328] on div at bounding box center [136, 316] width 216 height 131
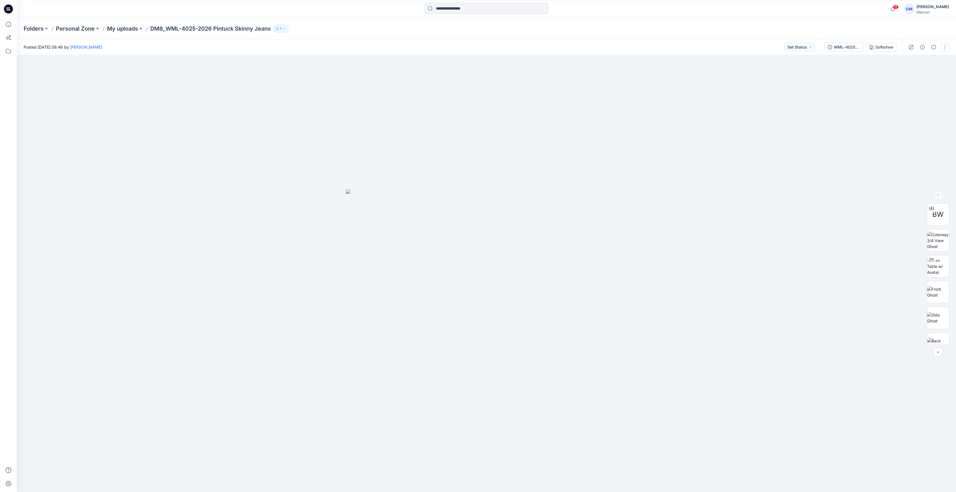
click at [946, 47] on button "button" at bounding box center [944, 47] width 9 height 9
click at [916, 79] on button "Edit" at bounding box center [921, 76] width 52 height 10
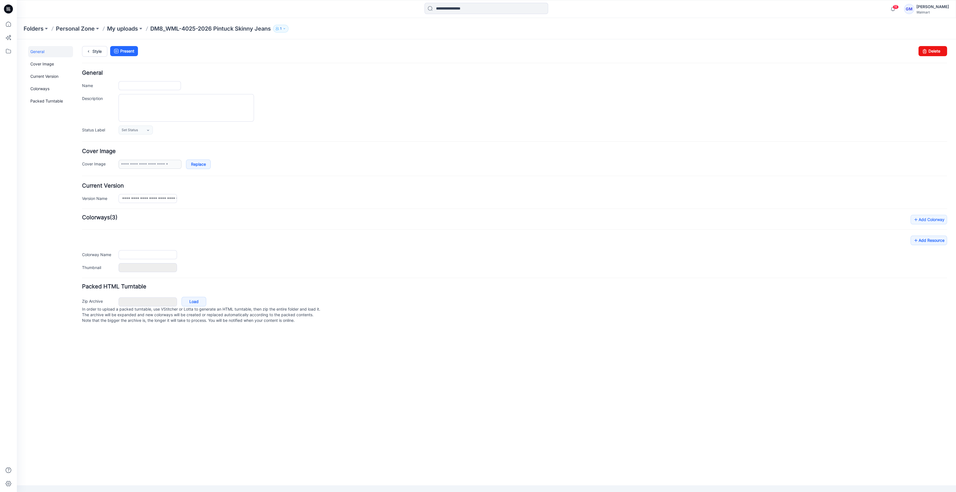
type input "**********"
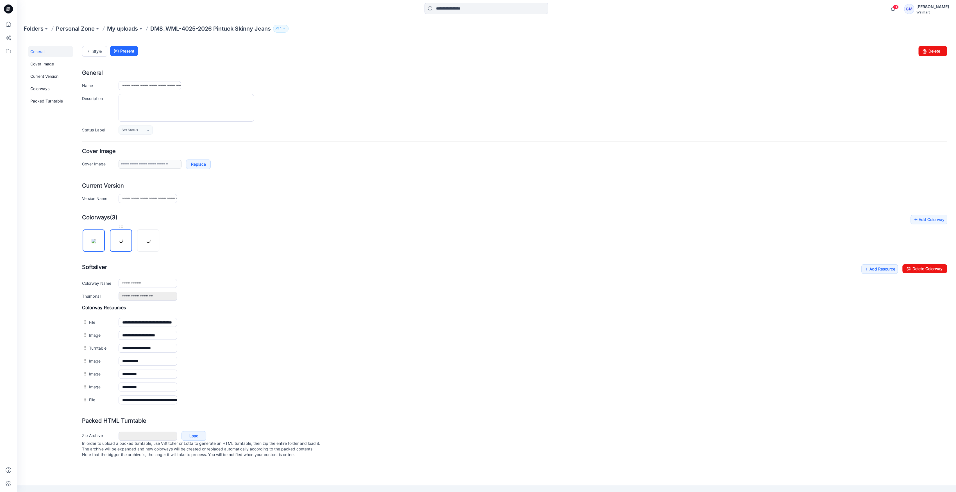
click at [118, 238] on link at bounding box center [121, 241] width 22 height 22
click at [151, 243] on img at bounding box center [148, 241] width 4 height 4
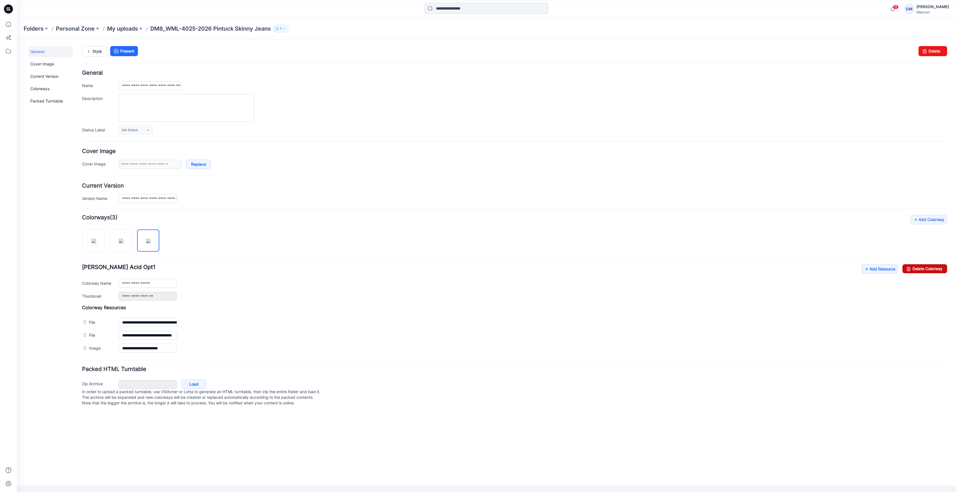
drag, startPoint x: 932, startPoint y: 270, endPoint x: 529, endPoint y: 73, distance: 448.3
click at [932, 270] on link "Delete Colorway" at bounding box center [924, 268] width 45 height 9
type input "**********"
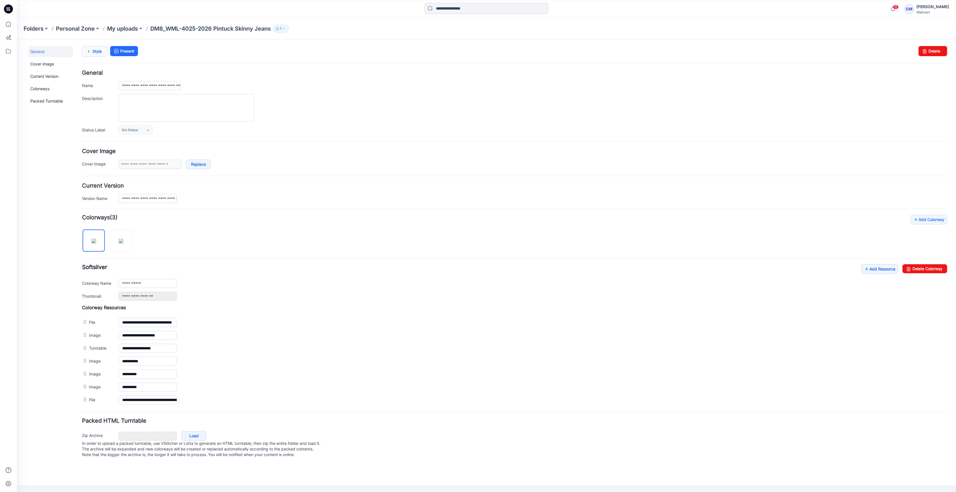
click at [95, 51] on link "Style" at bounding box center [94, 51] width 25 height 11
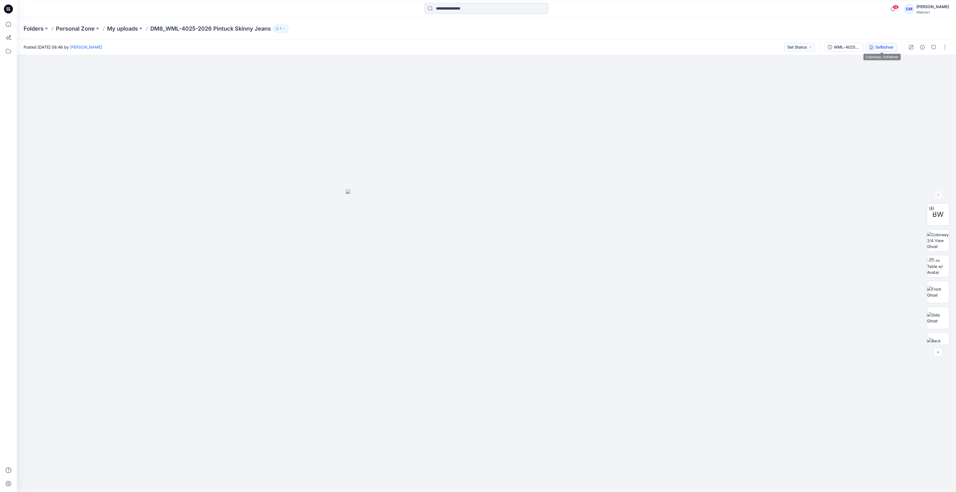
click at [888, 45] on div "Softsilver" at bounding box center [884, 47] width 18 height 6
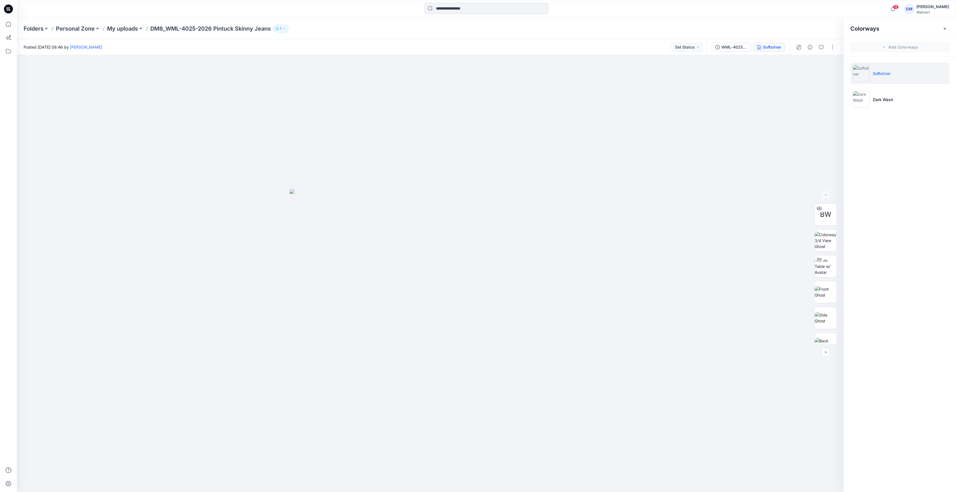
click at [827, 48] on div at bounding box center [815, 47] width 52 height 16
click at [832, 49] on button "button" at bounding box center [832, 47] width 9 height 9
click at [800, 78] on p "Edit" at bounding box center [796, 76] width 7 height 6
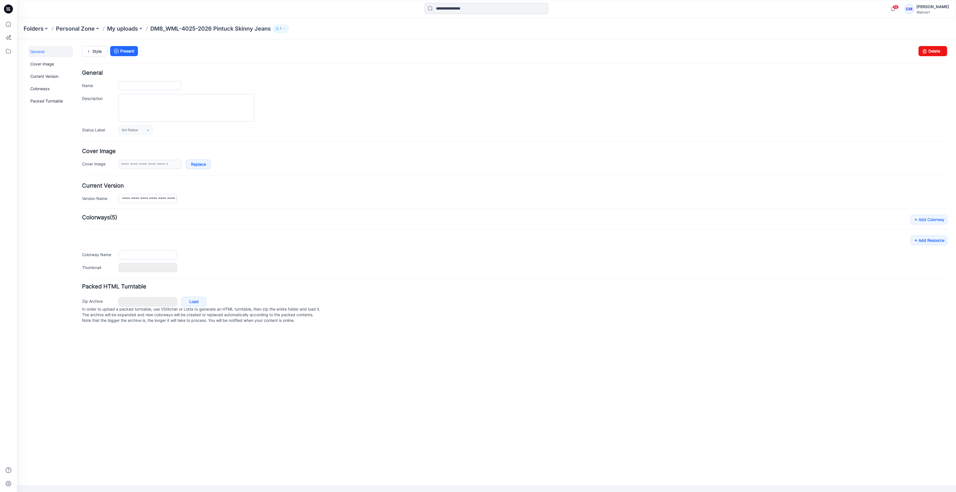
type input "**********"
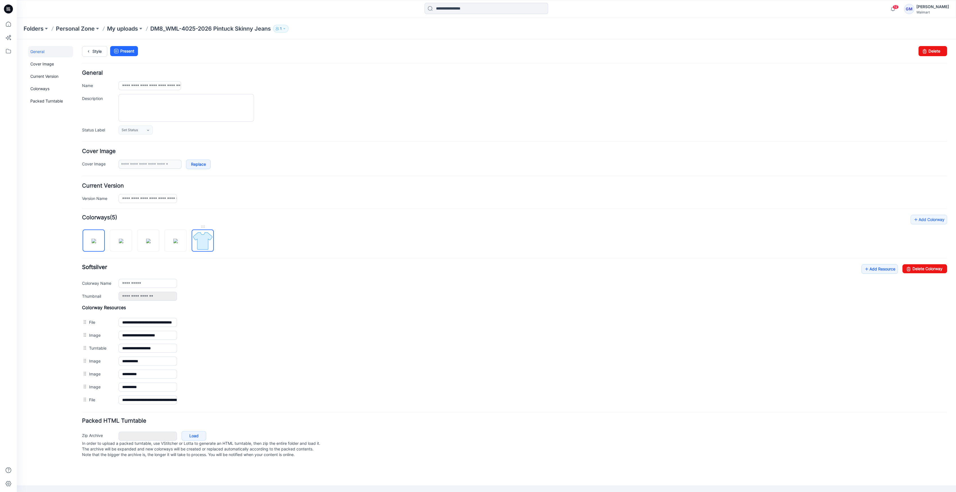
click at [199, 236] on img at bounding box center [202, 240] width 21 height 21
click at [151, 239] on img at bounding box center [148, 241] width 4 height 4
click at [119, 243] on img at bounding box center [121, 241] width 4 height 4
click at [935, 271] on link "Delete Colorway" at bounding box center [924, 268] width 45 height 9
click at [121, 239] on img at bounding box center [121, 241] width 4 height 4
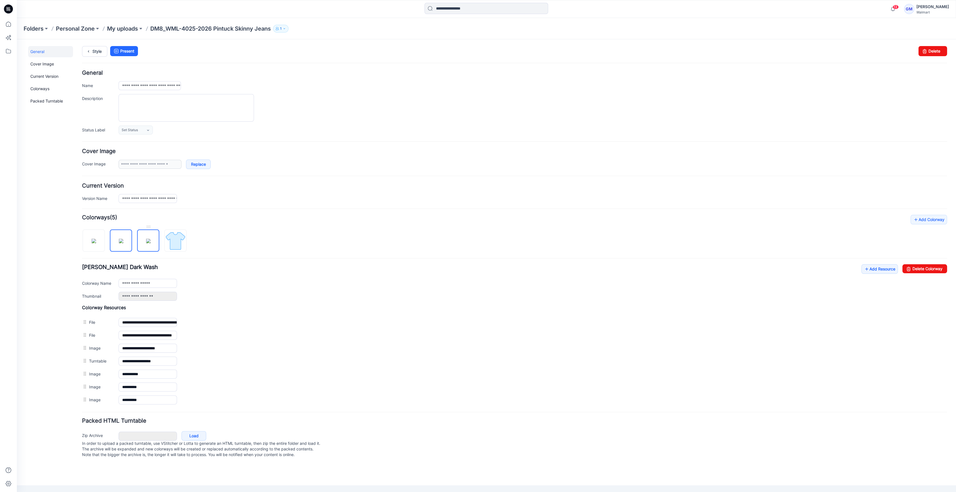
click at [144, 230] on link at bounding box center [148, 241] width 22 height 22
click at [160, 284] on input "**********" at bounding box center [148, 283] width 58 height 9
click at [156, 243] on img at bounding box center [148, 240] width 21 height 21
type input "**********"
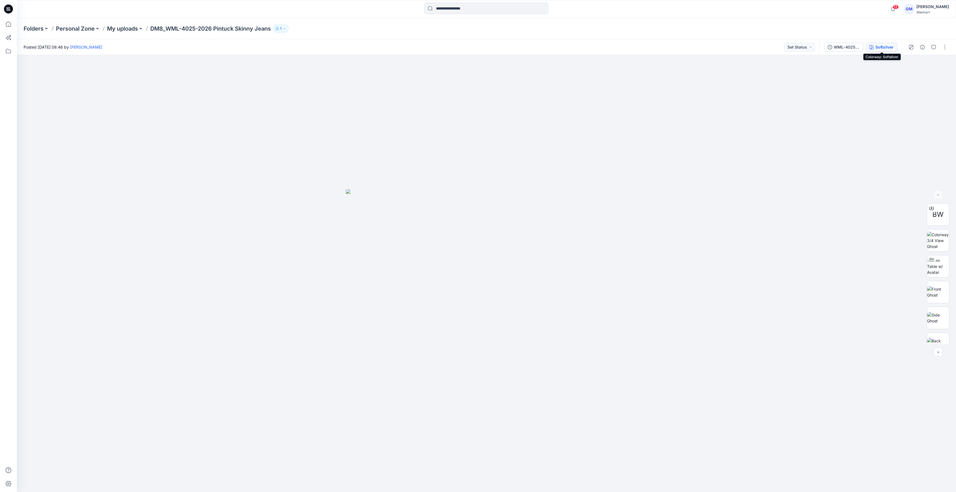
click at [884, 44] on div "Softsilver" at bounding box center [884, 47] width 18 height 6
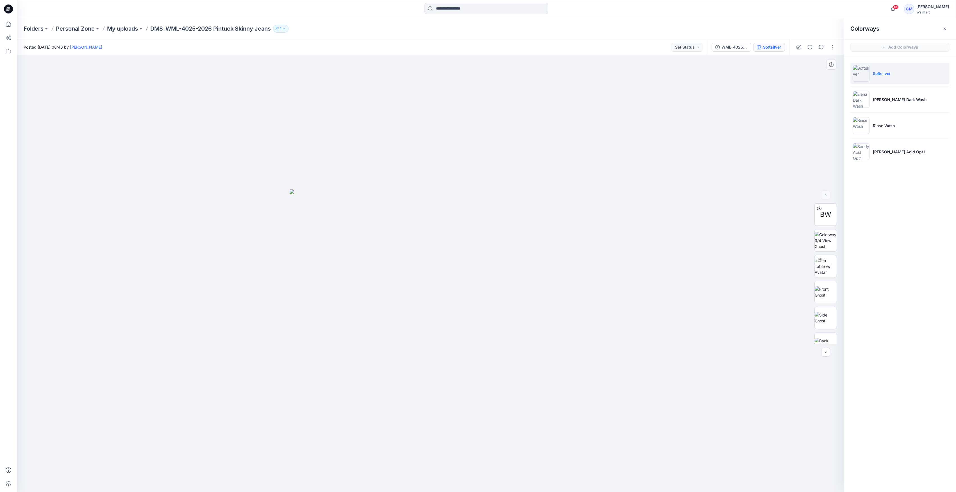
click at [548, 151] on div at bounding box center [430, 273] width 827 height 437
click at [881, 102] on p "[PERSON_NAME] Dark Wash" at bounding box center [900, 100] width 54 height 6
click at [826, 297] on img at bounding box center [826, 292] width 22 height 18
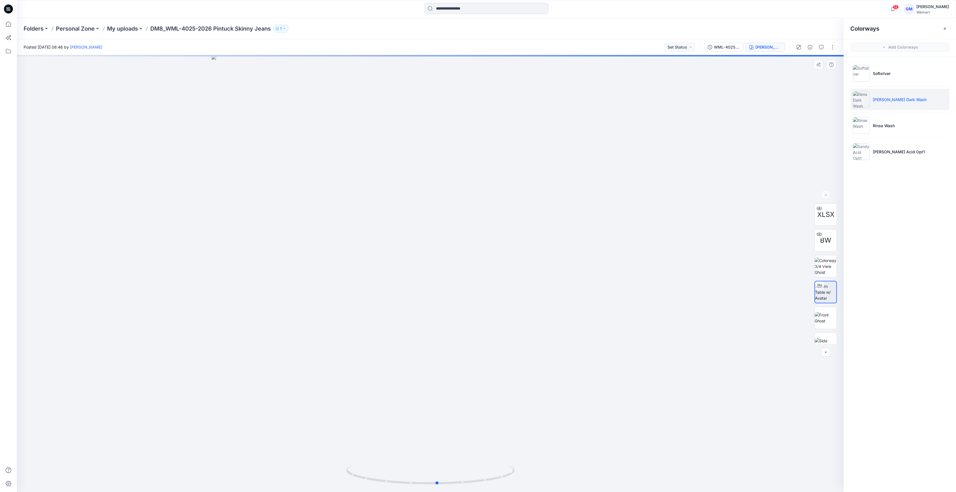
drag, startPoint x: 435, startPoint y: 480, endPoint x: 274, endPoint y: 456, distance: 163.1
click at [274, 456] on div at bounding box center [430, 273] width 827 height 437
click at [899, 107] on li "Elena Dark Wash" at bounding box center [899, 99] width 99 height 21
click at [891, 119] on li "Rinse Wash" at bounding box center [899, 125] width 99 height 21
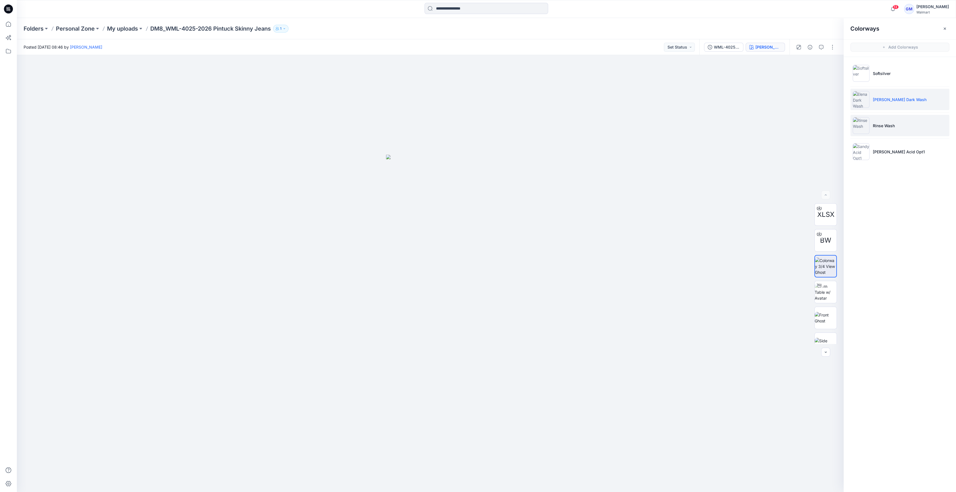
click at [887, 125] on p "Rinse Wash" at bounding box center [884, 126] width 22 height 6
click at [856, 170] on div "Softsilver Elena Dark Wash Rinse Wash Sandy Acid Opt1" at bounding box center [900, 114] width 112 height 115
click at [850, 165] on ul "Softsilver Elena Dark Wash Rinse Wash Sandy Acid Opt1" at bounding box center [900, 112] width 112 height 111
click at [866, 154] on img at bounding box center [861, 151] width 17 height 17
click at [871, 155] on li "Sandy Acid Opt1" at bounding box center [899, 151] width 99 height 21
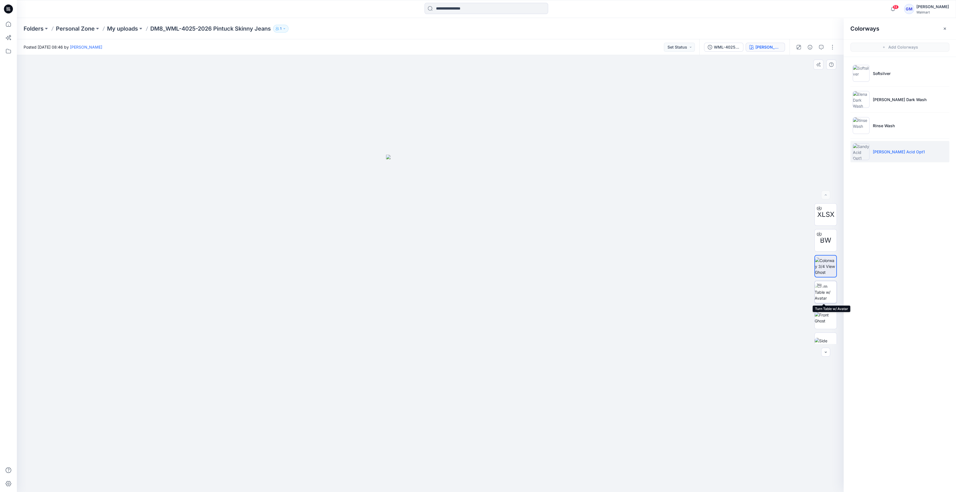
click at [828, 292] on img at bounding box center [826, 292] width 22 height 18
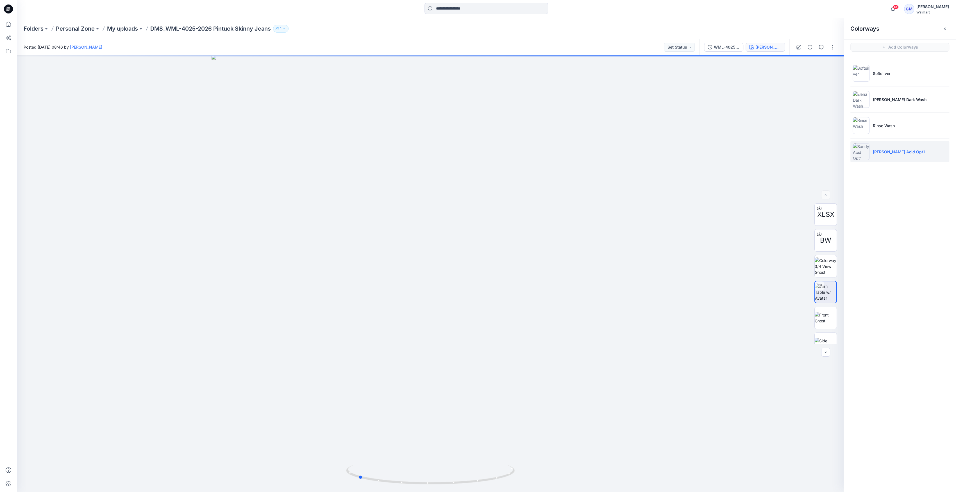
drag, startPoint x: 420, startPoint y: 485, endPoint x: 516, endPoint y: 497, distance: 97.0
click at [516, 492] on html "13 Notifications Your style DM8_WML-4025-2026 Pintuck Skinny Jeans has been upd…" at bounding box center [478, 246] width 956 height 492
drag, startPoint x: 425, startPoint y: 474, endPoint x: 337, endPoint y: 469, distance: 88.6
click at [337, 469] on div at bounding box center [430, 273] width 827 height 437
click at [833, 47] on button "button" at bounding box center [832, 47] width 9 height 9
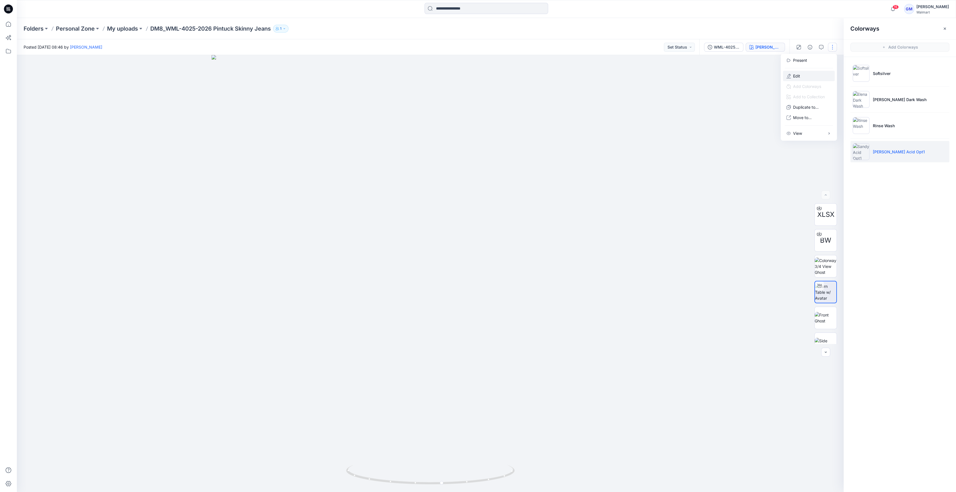
click at [816, 72] on button "Edit" at bounding box center [809, 76] width 52 height 10
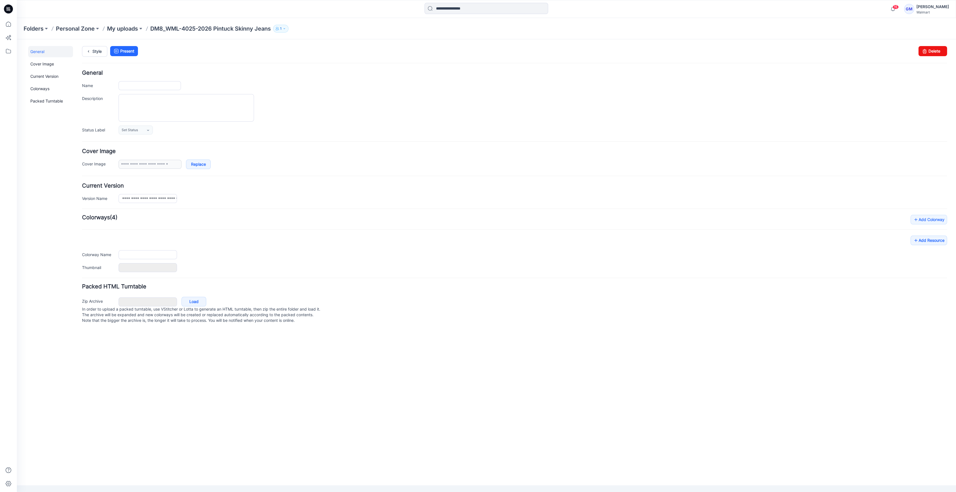
type input "**********"
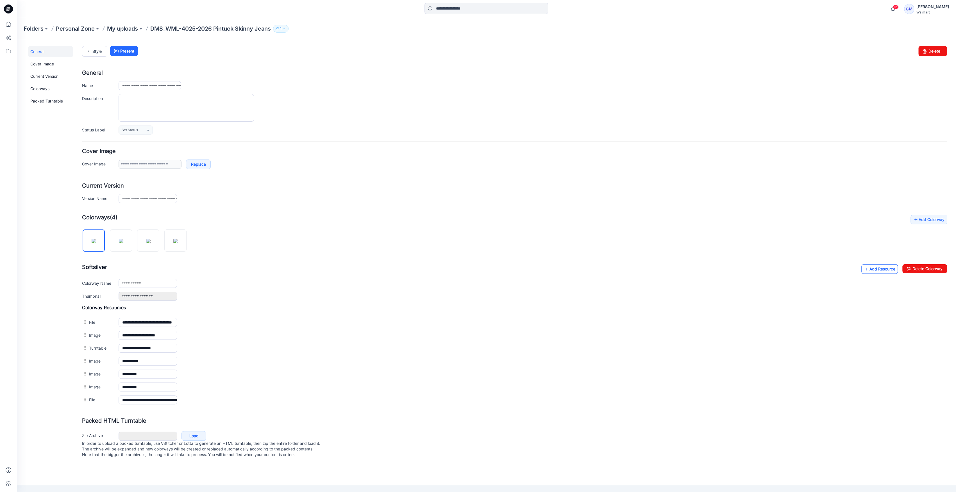
click at [883, 267] on link "Add Resource" at bounding box center [879, 269] width 37 height 10
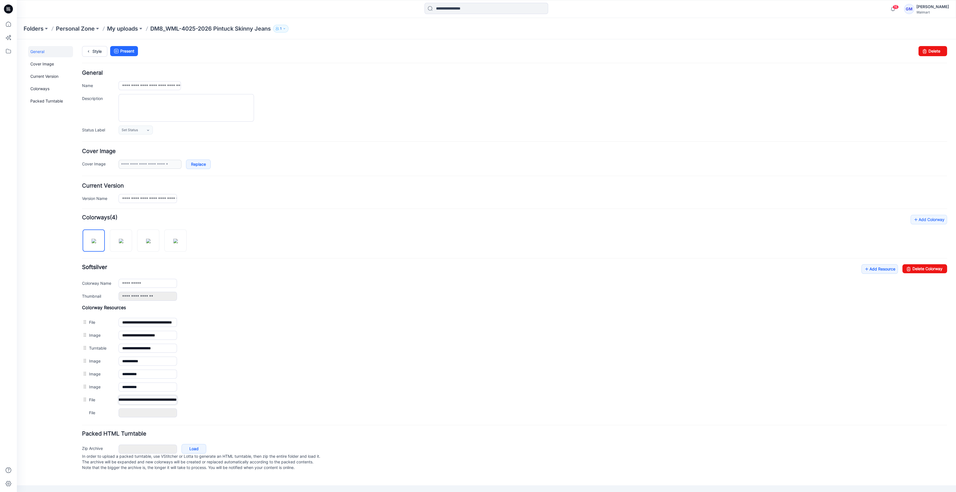
drag, startPoint x: 171, startPoint y: 399, endPoint x: 390, endPoint y: 426, distance: 220.8
click at [390, 426] on form "**********" at bounding box center [514, 271] width 865 height 402
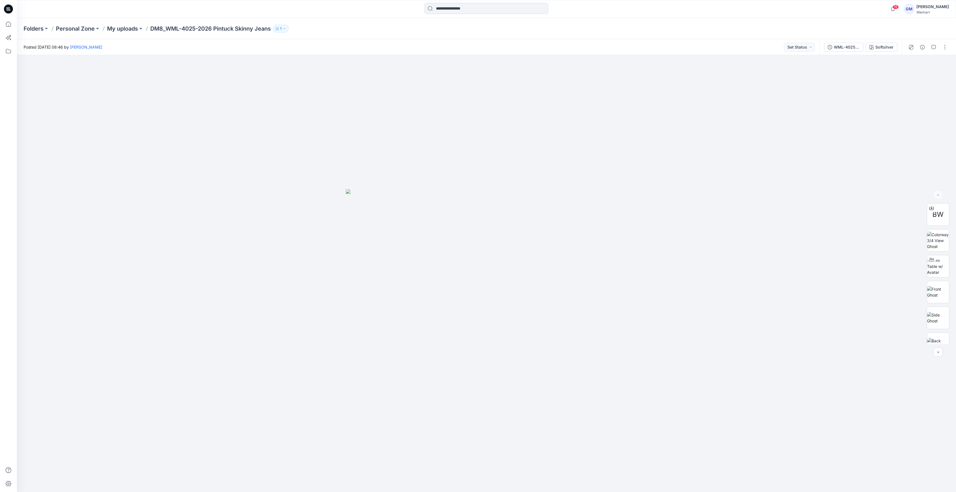
click at [892, 52] on div "WML-4025-2026 Pintuck Skinny Jeans_Full Colorway Softsilver" at bounding box center [860, 47] width 83 height 16
click at [946, 45] on button "button" at bounding box center [944, 47] width 9 height 9
click at [914, 81] on button "Edit" at bounding box center [921, 76] width 52 height 10
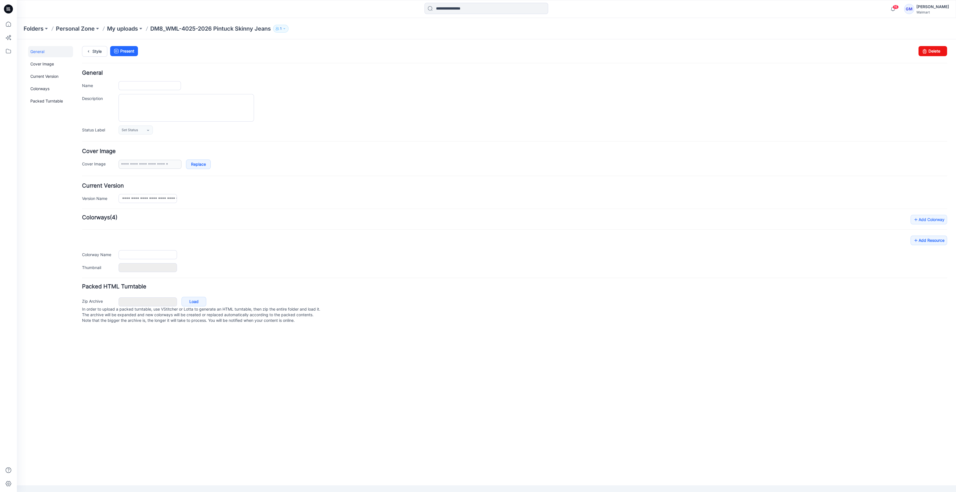
type input "**********"
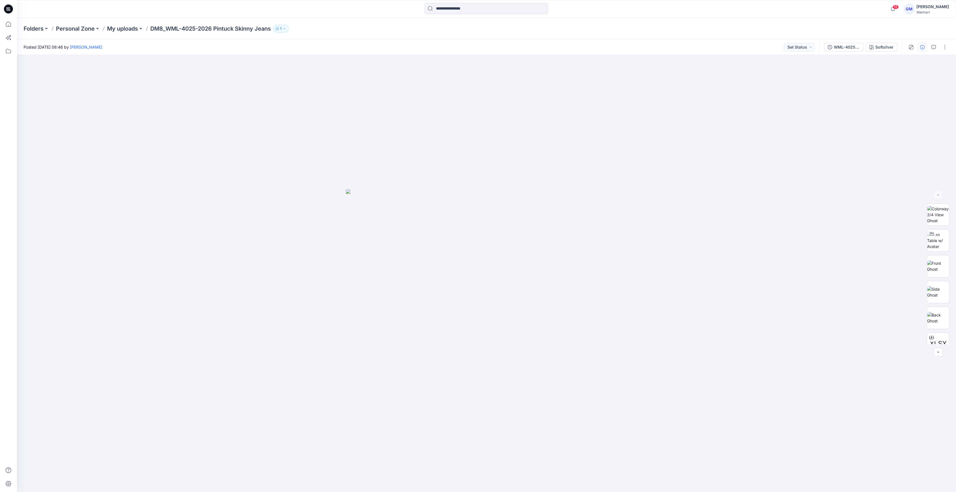
click at [921, 48] on icon "button" at bounding box center [922, 47] width 4 height 4
